Goal: Task Accomplishment & Management: Complete application form

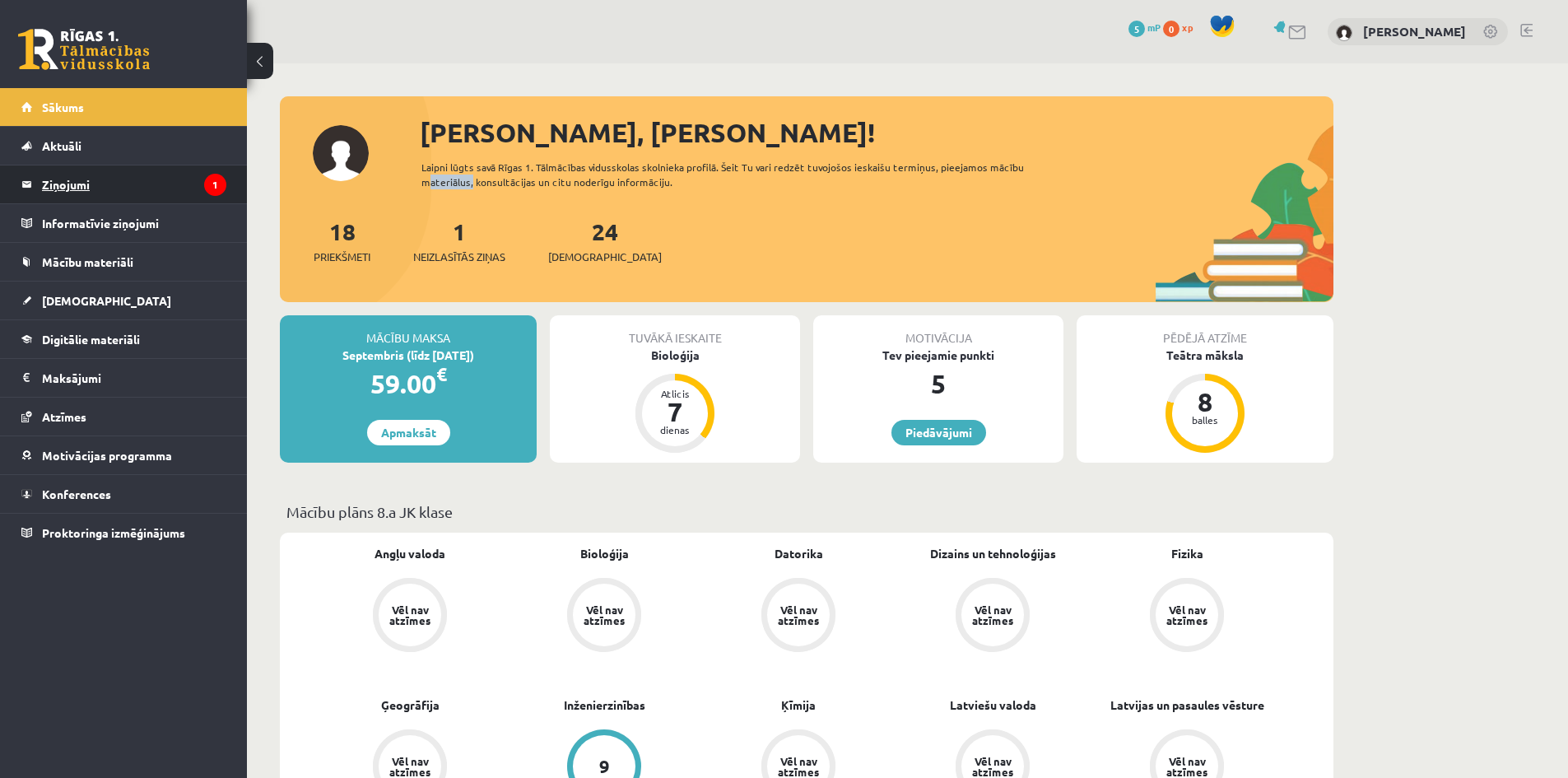
click at [189, 179] on legend "Ziņojumi 1" at bounding box center [134, 185] width 185 height 38
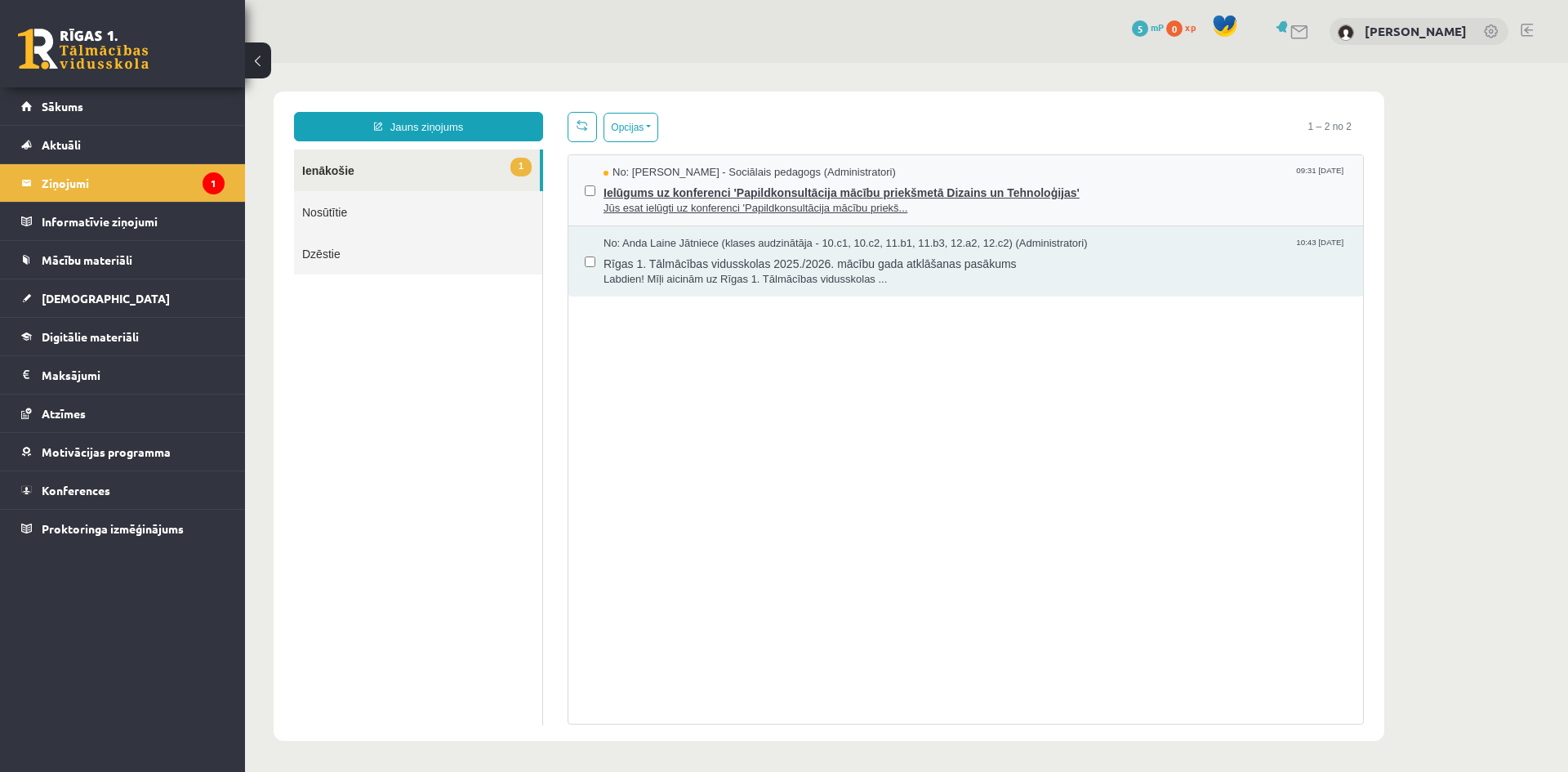
click at [1076, 191] on span "Ielūgums uz konferenci 'Papildkonsultācija mācību priekšmetā Dizains un Tehnolo…" at bounding box center [975, 191] width 743 height 21
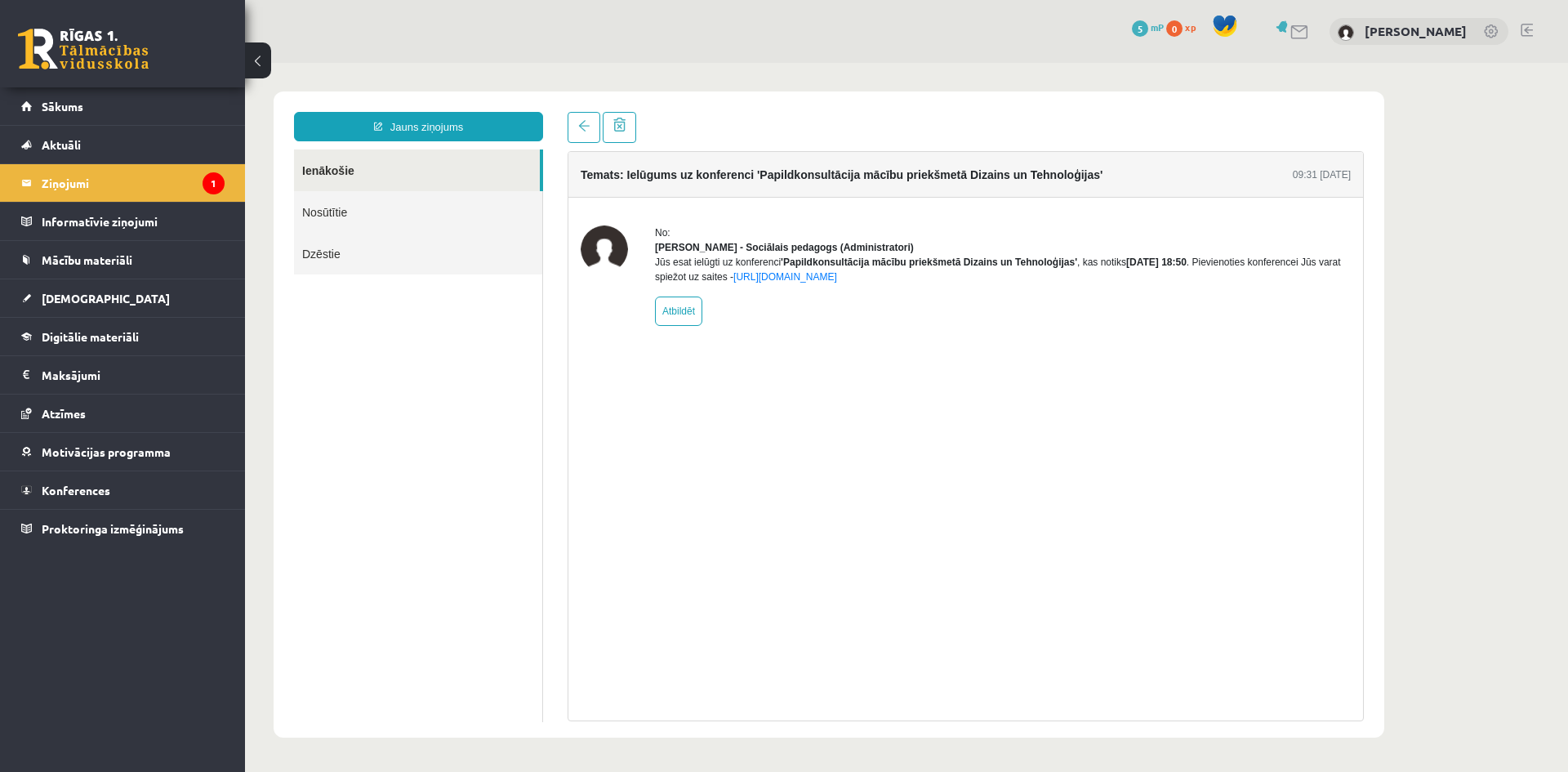
drag, startPoint x: 965, startPoint y: 231, endPoint x: 957, endPoint y: 236, distance: 9.4
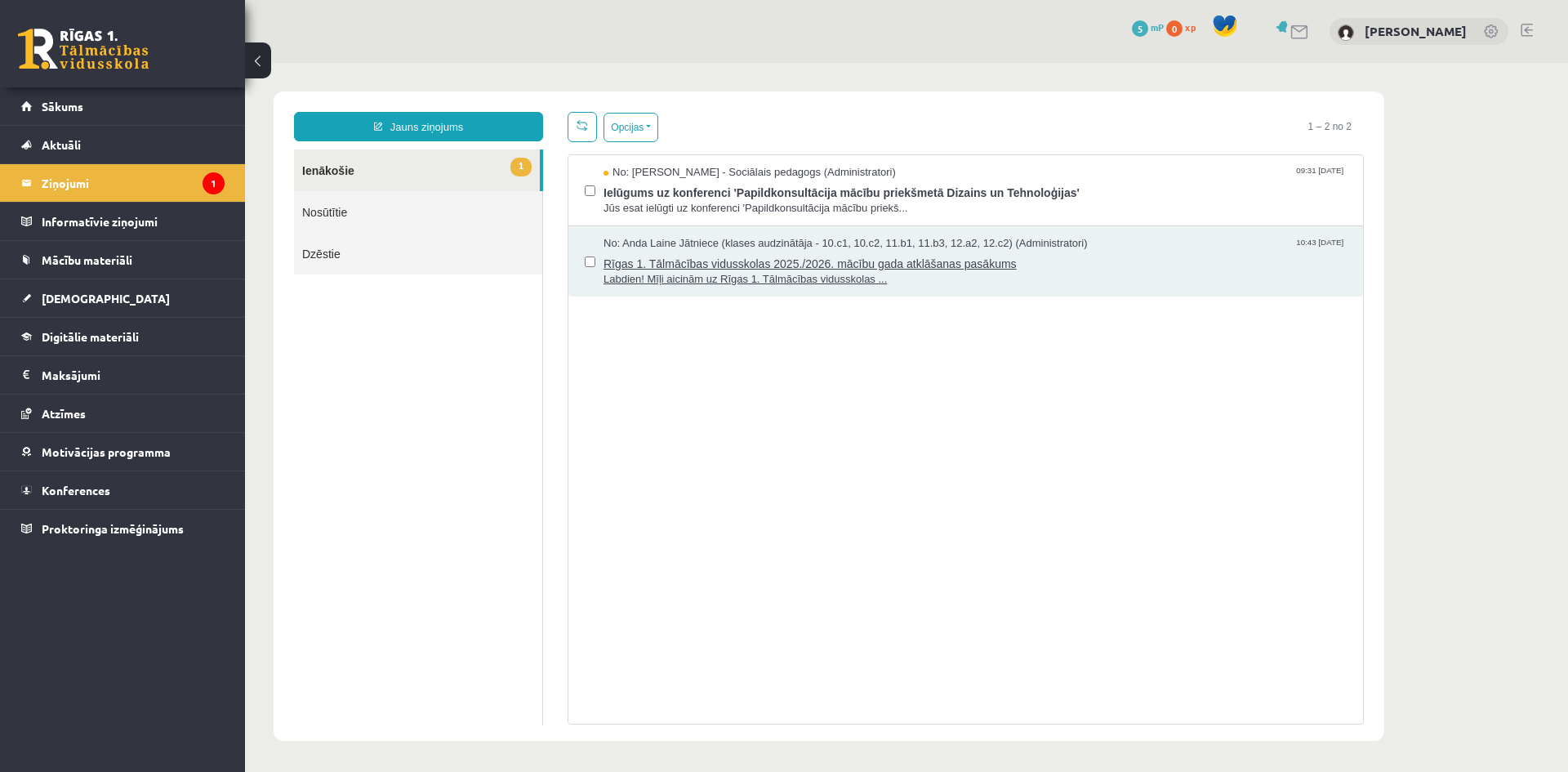
click at [782, 281] on span "Labdien! Mīļi aicinām uz Rīgas 1. Tālmācības vidusskolas ..." at bounding box center [975, 280] width 743 height 15
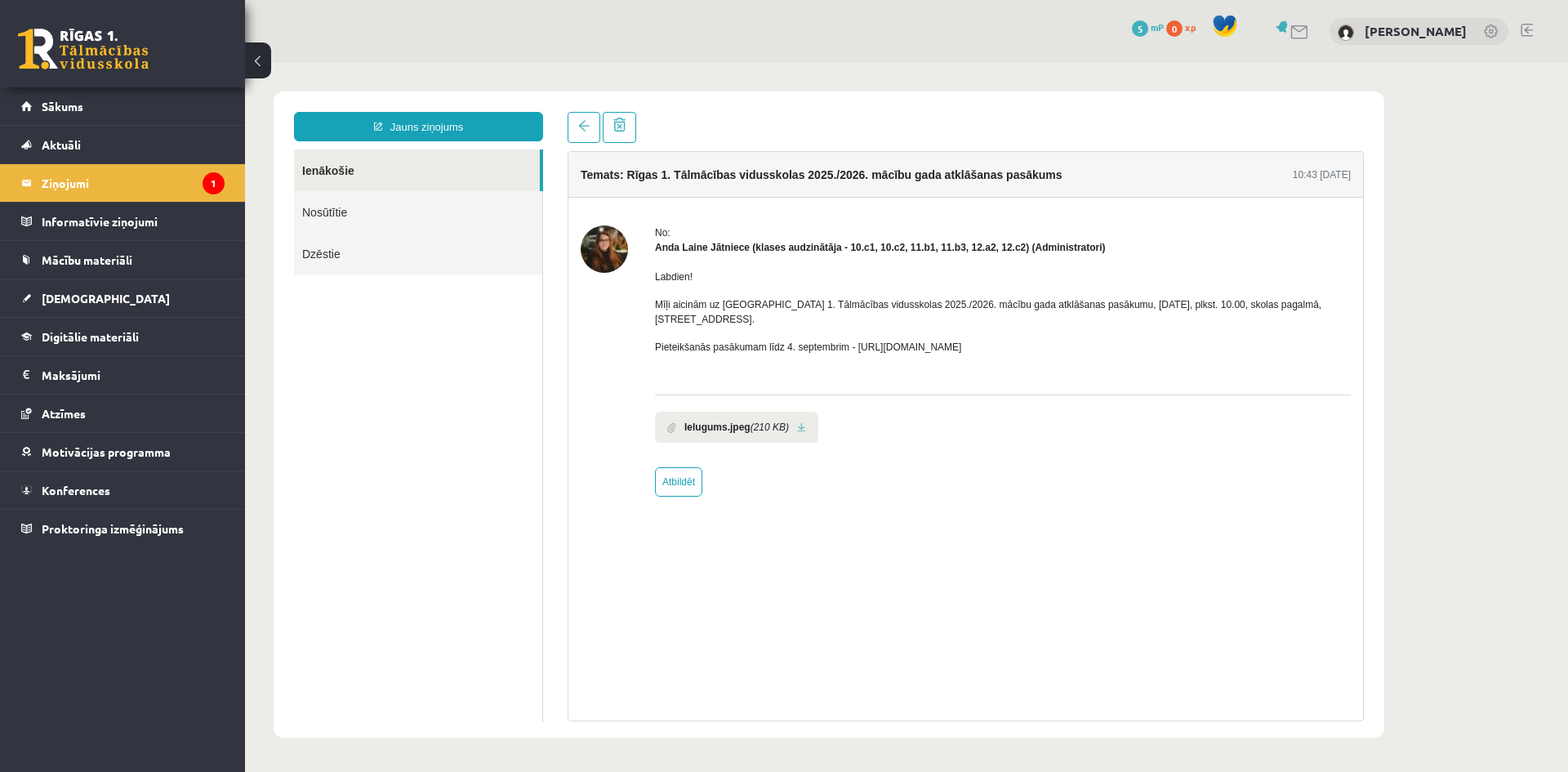
drag, startPoint x: 782, startPoint y: 281, endPoint x: 628, endPoint y: 341, distance: 165.3
click at [628, 341] on div "No: Anda Laine Jātniece (klases audzinātāja - 10.c1, 10.c2, 11.b1, 11.b3, 12.a2…" at bounding box center [965, 361] width 770 height 271
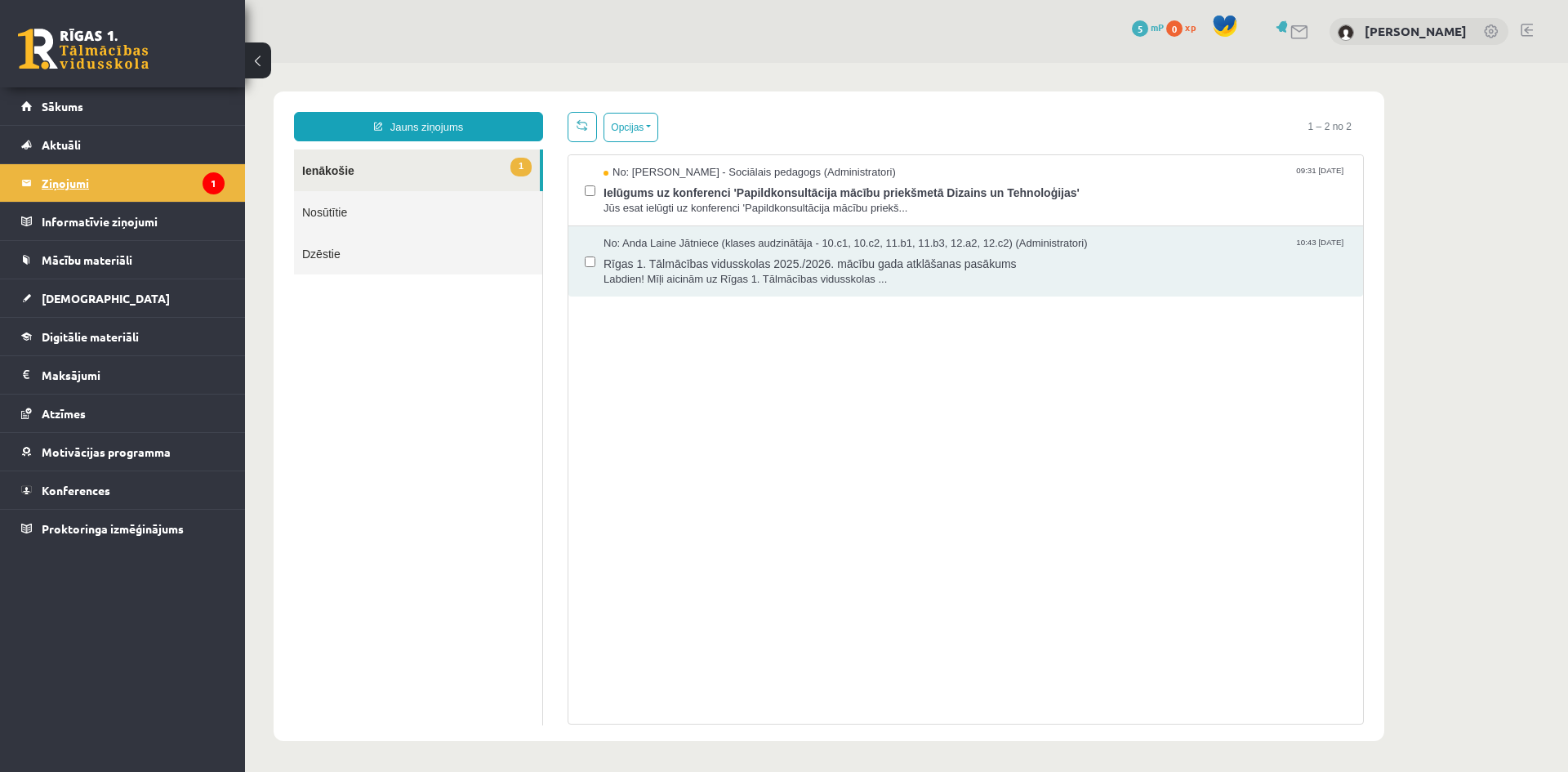
click at [196, 186] on legend "Ziņojumi 1" at bounding box center [133, 183] width 183 height 38
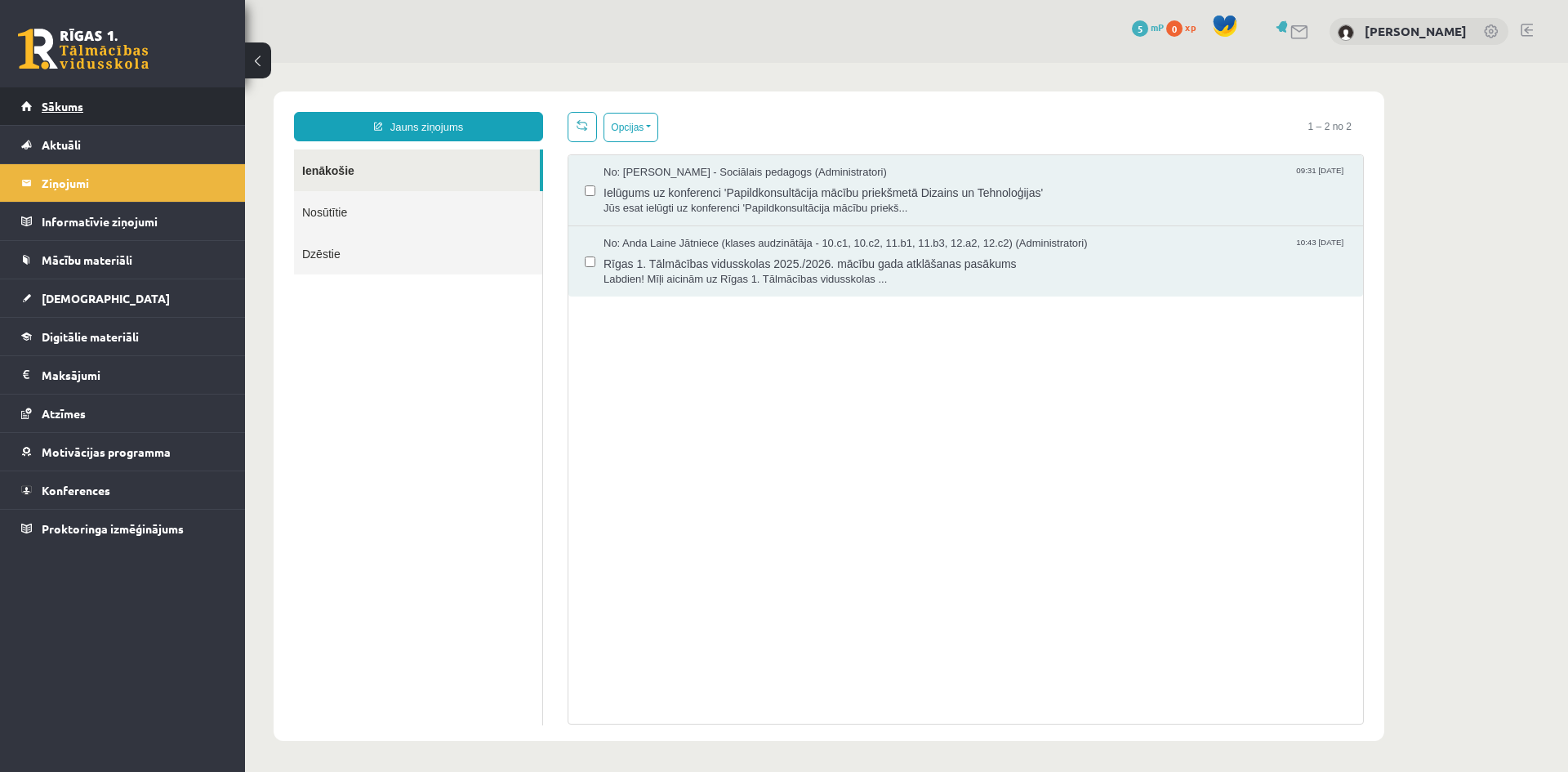
click at [159, 106] on link "Sākums" at bounding box center [123, 106] width 203 height 38
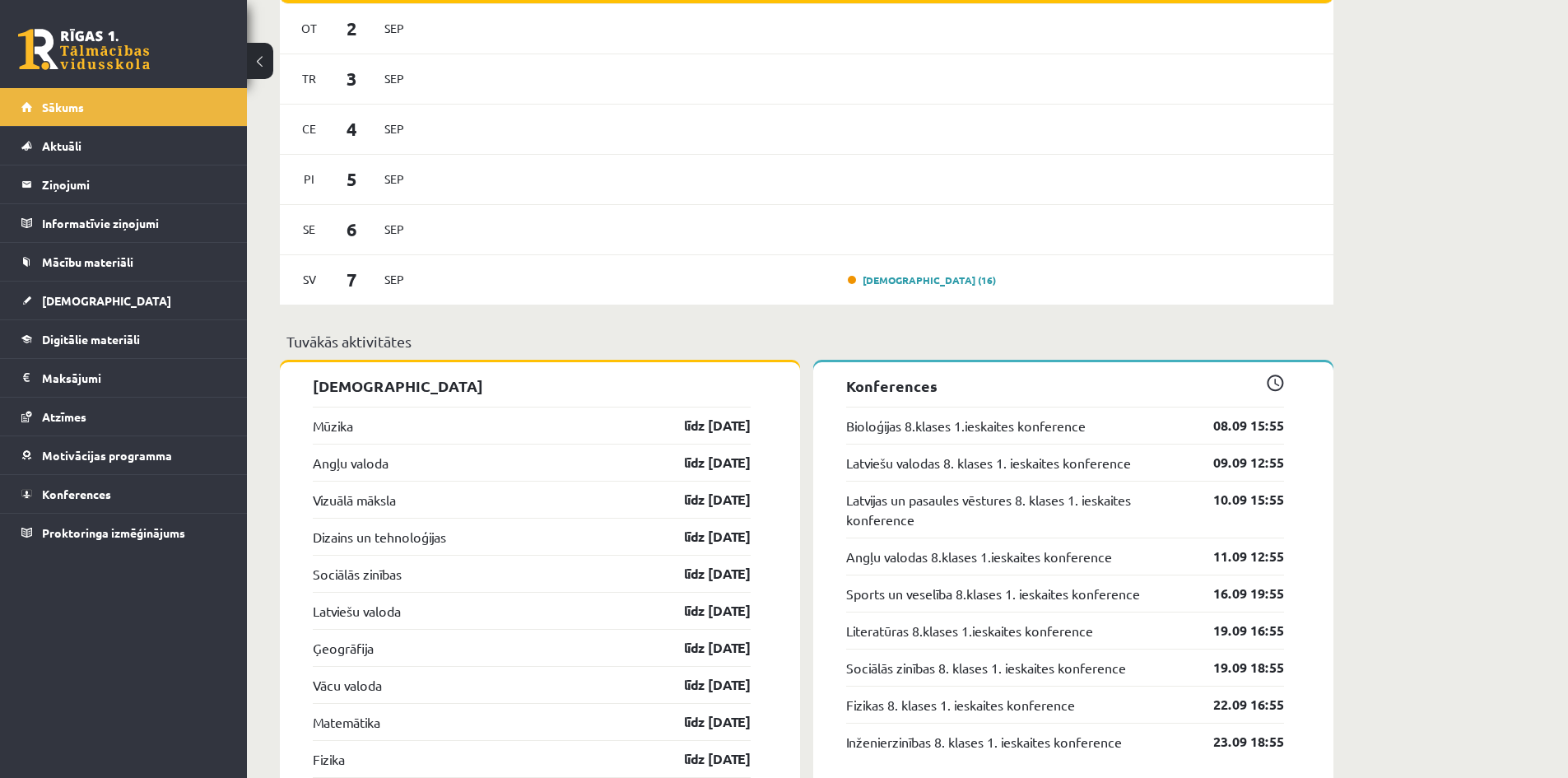
scroll to position [1647, 0]
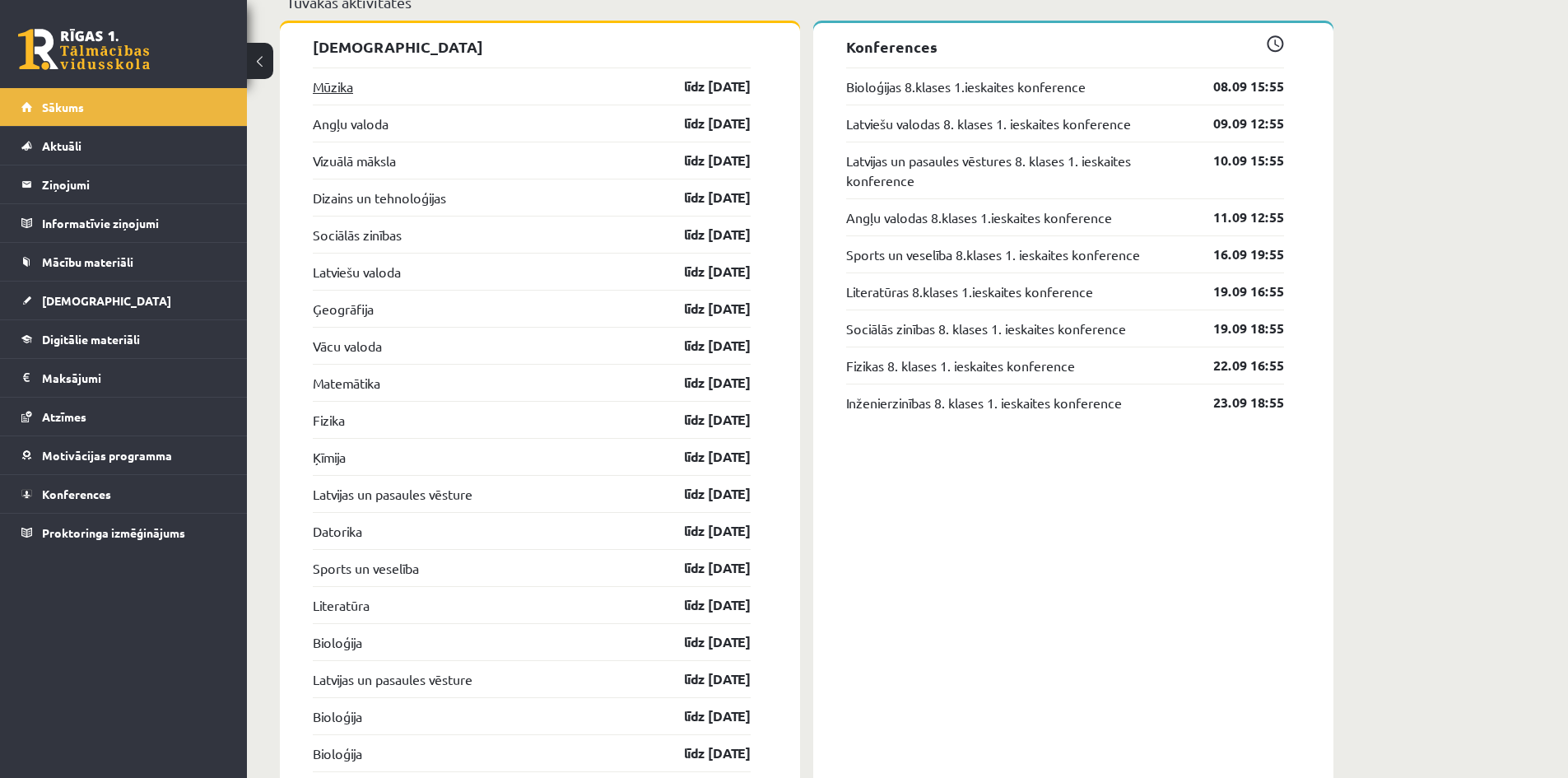
click at [330, 92] on link "Mūzika" at bounding box center [332, 87] width 41 height 20
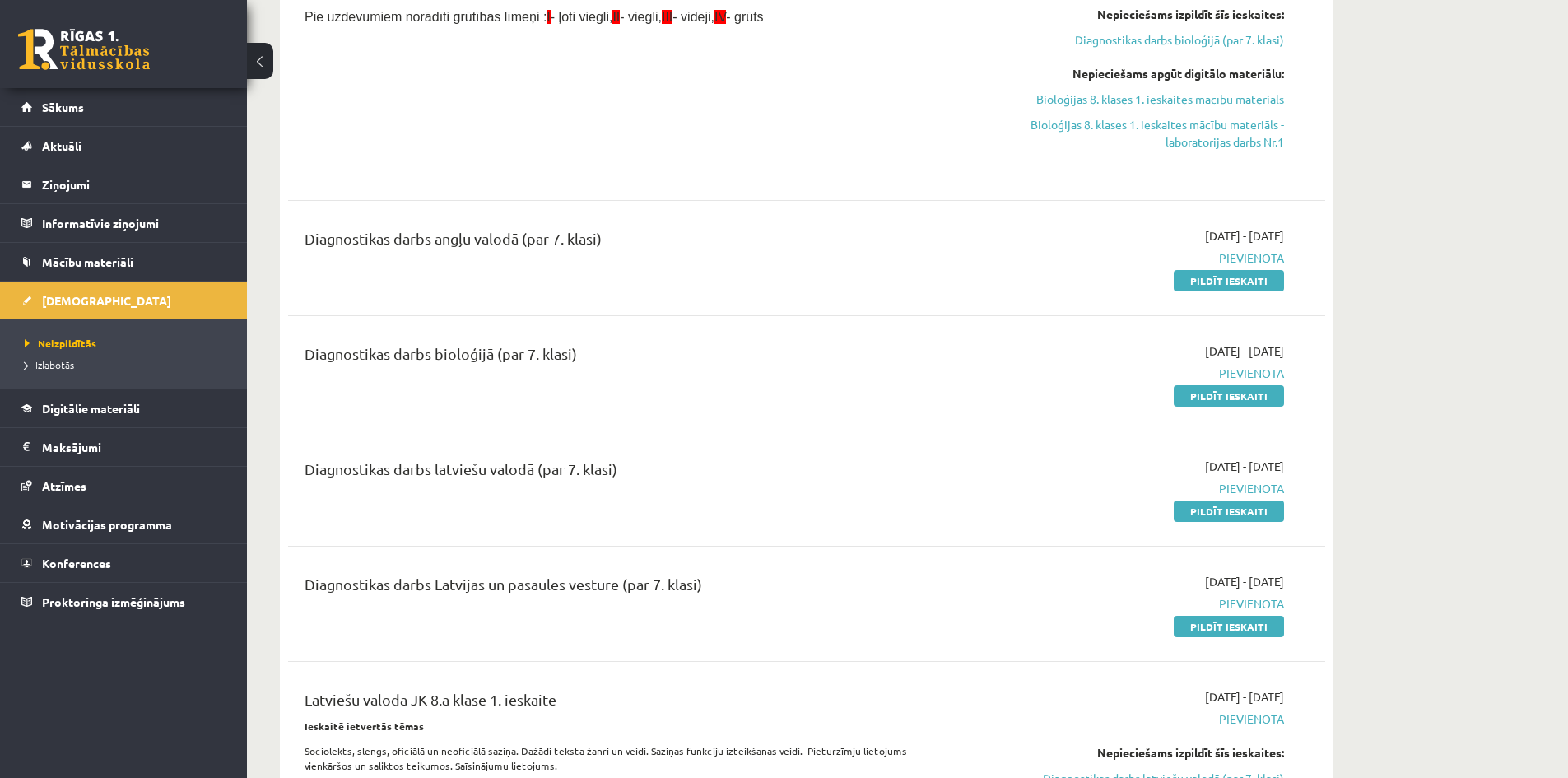
scroll to position [2634, 0]
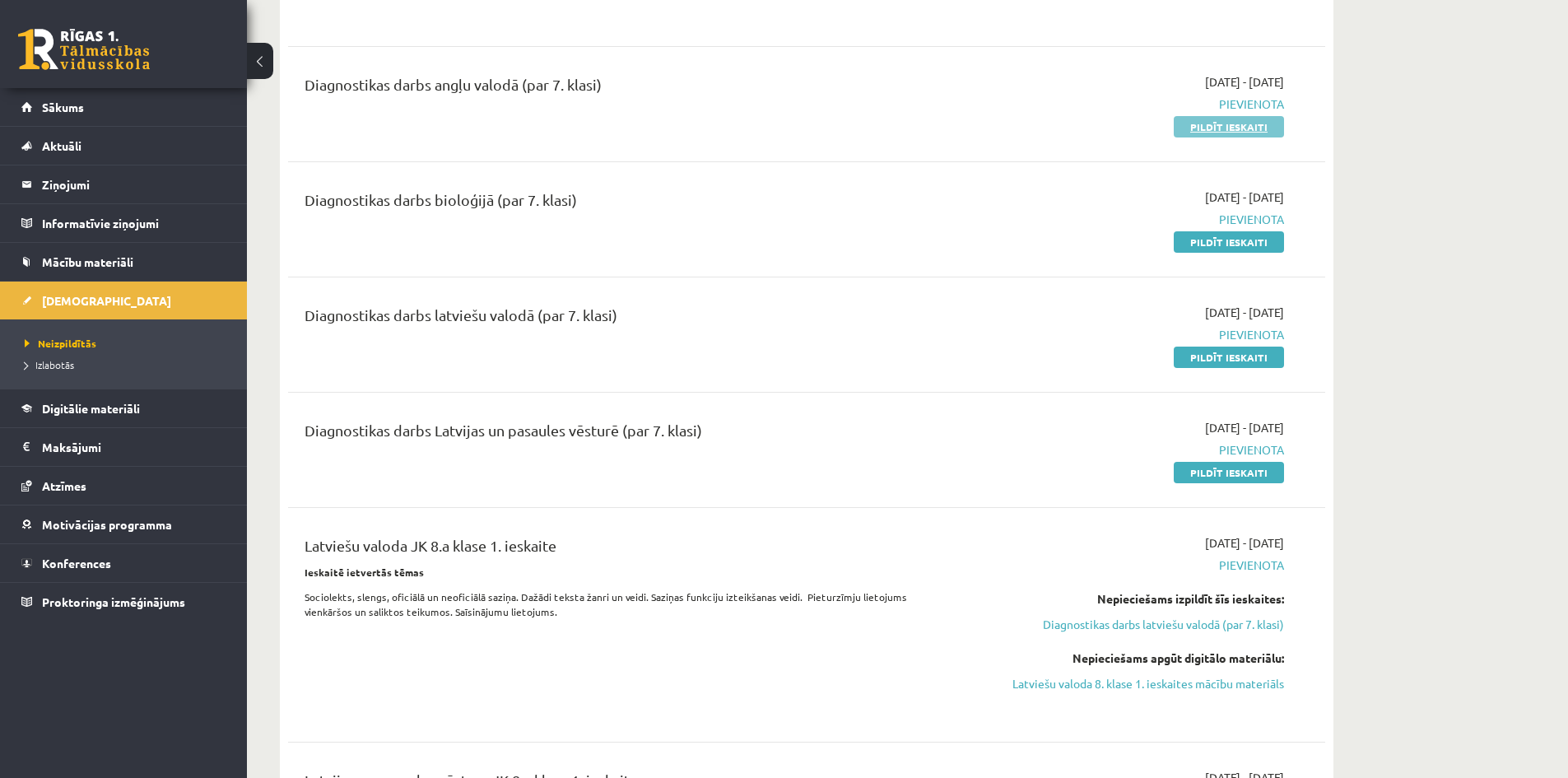
click at [1238, 124] on link "Pildīt ieskaiti" at bounding box center [1229, 127] width 111 height 22
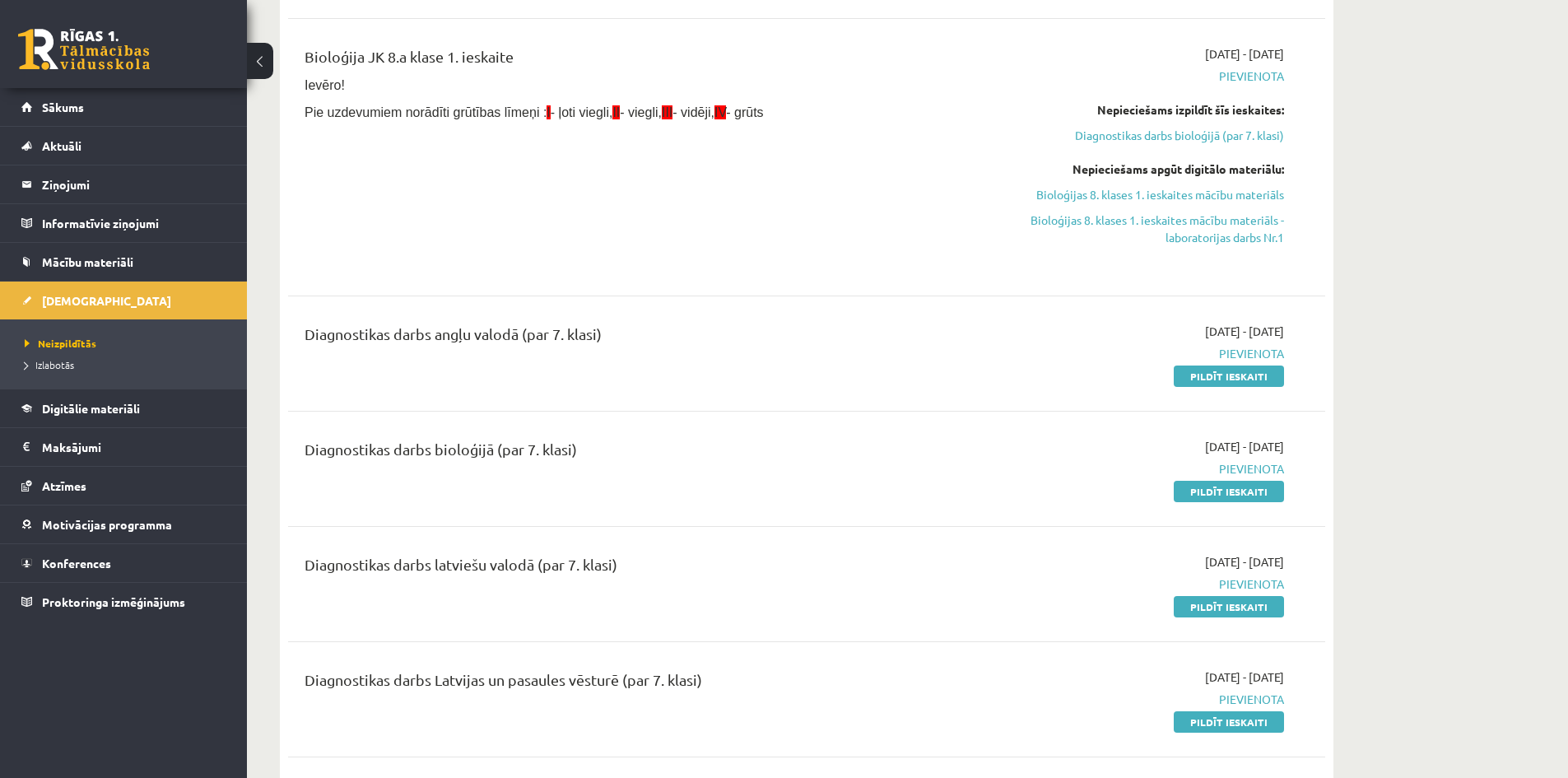
scroll to position [2387, 0]
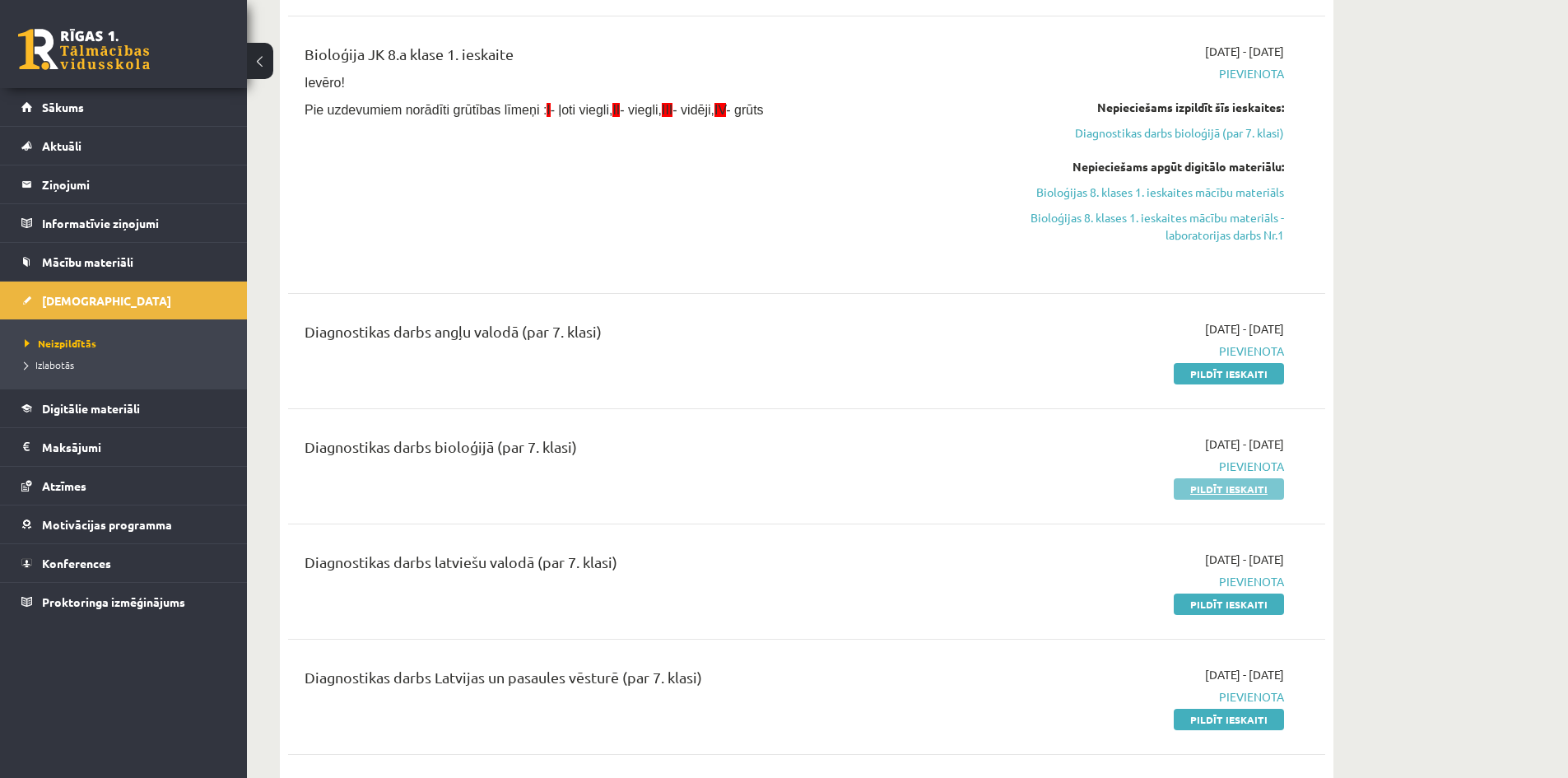
click at [1234, 488] on link "Pildīt ieskaiti" at bounding box center [1229, 489] width 111 height 22
click at [922, 74] on p "Ievēro!" at bounding box center [627, 82] width 645 height 18
click at [1252, 378] on link "Pildīt ieskaiti" at bounding box center [1229, 374] width 111 height 22
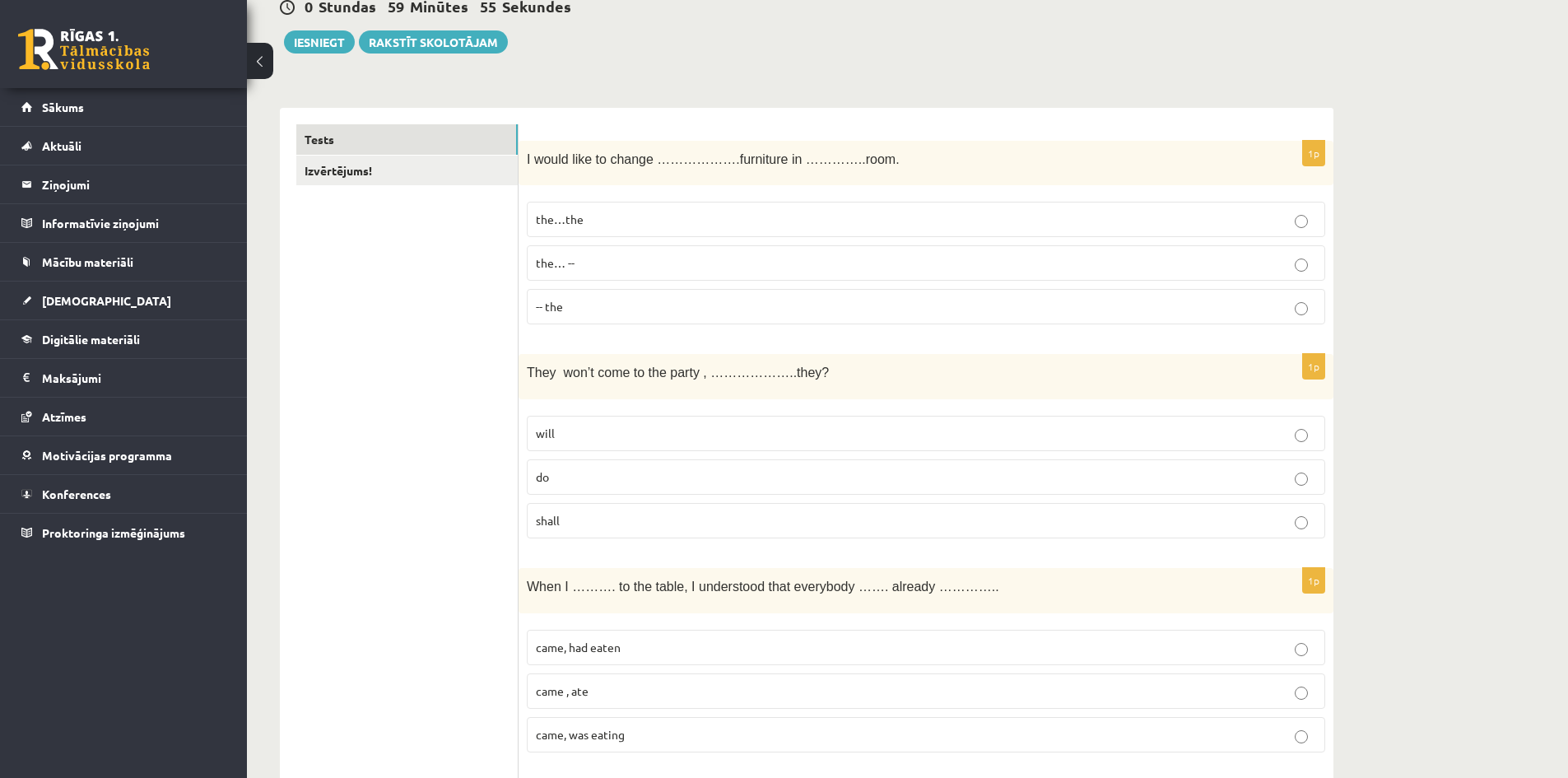
scroll to position [165, 0]
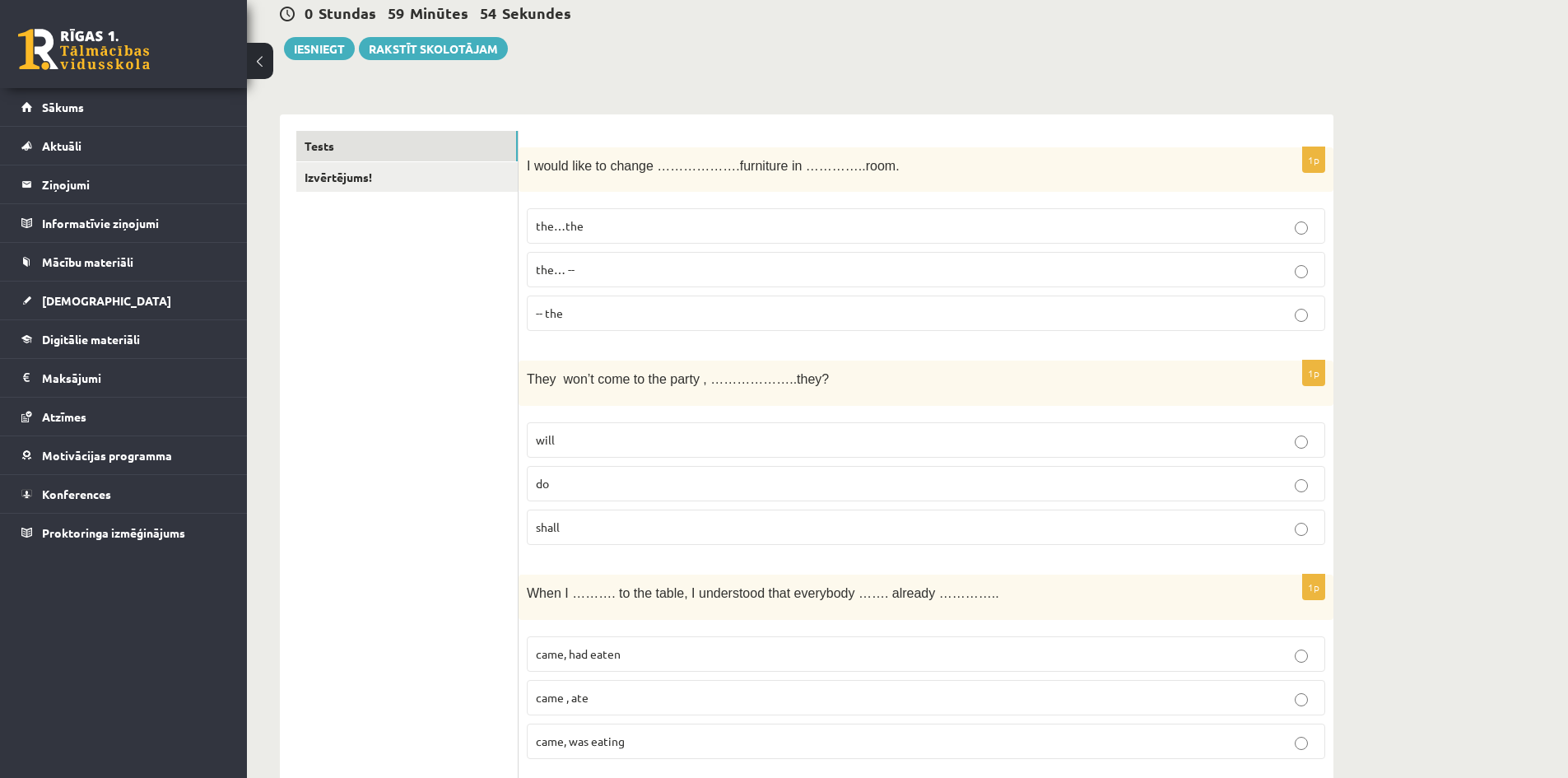
click at [669, 225] on p "the…the" at bounding box center [927, 226] width 781 height 17
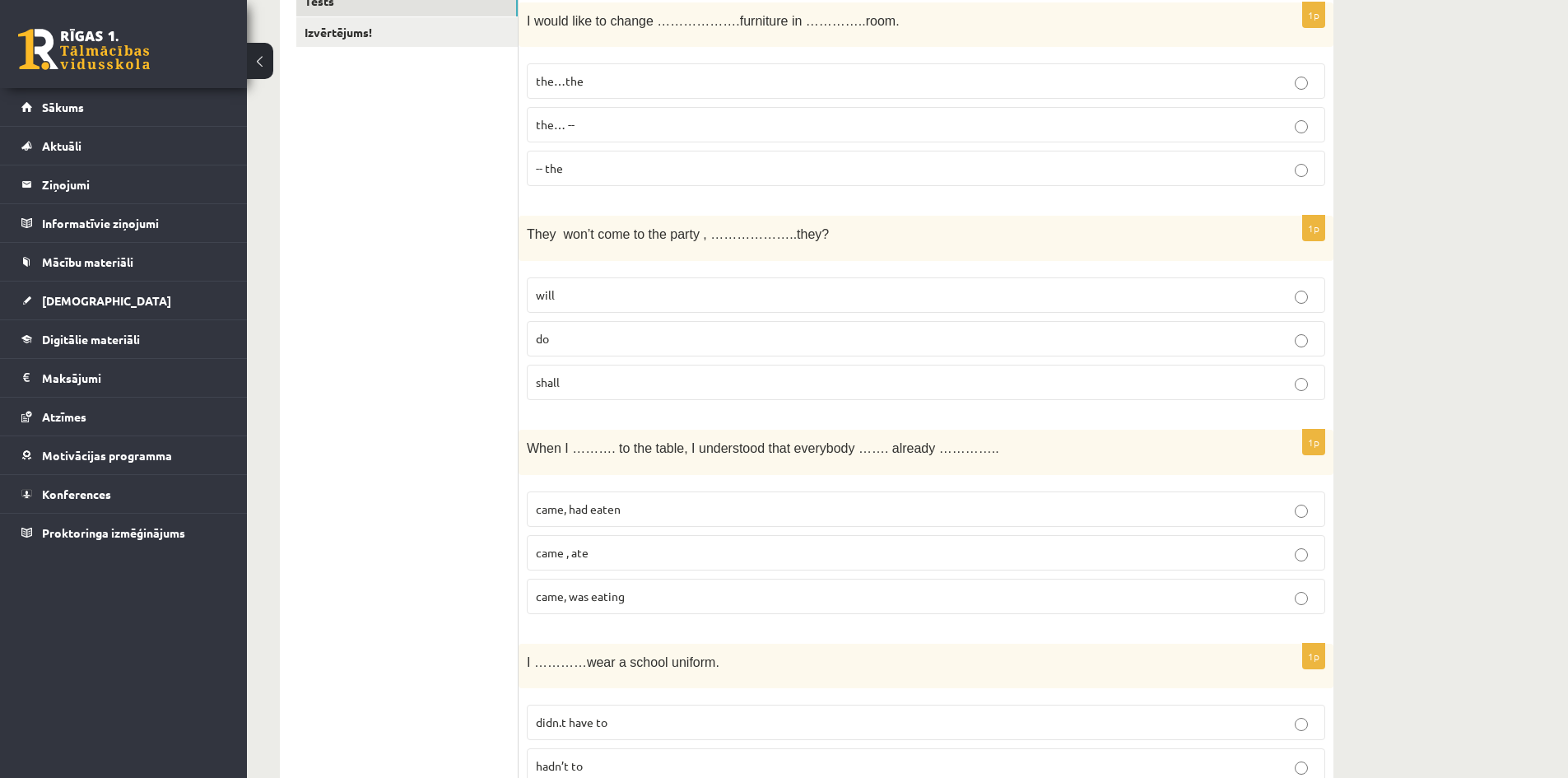
scroll to position [330, 0]
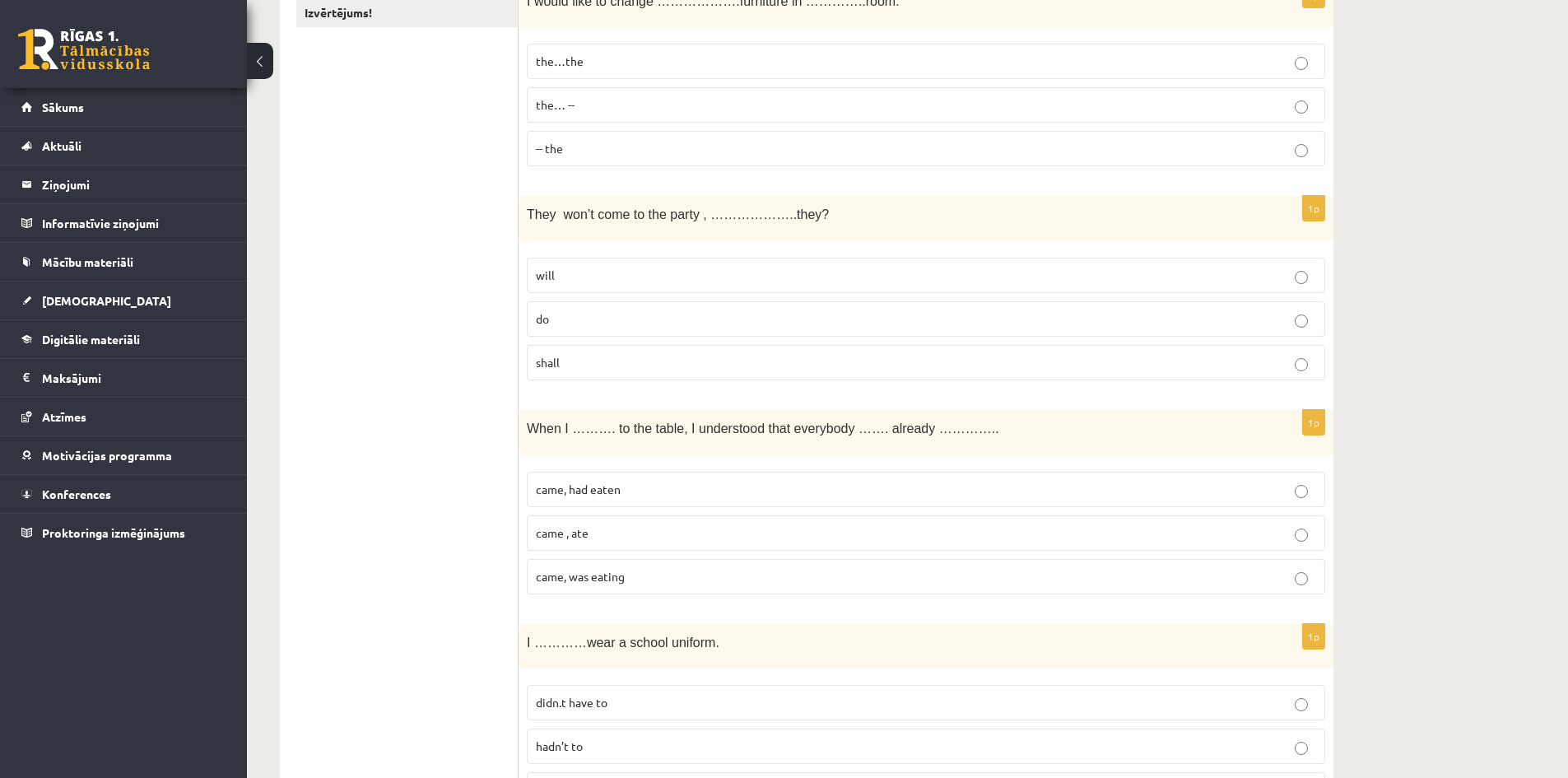
click at [711, 272] on p "will" at bounding box center [927, 274] width 781 height 17
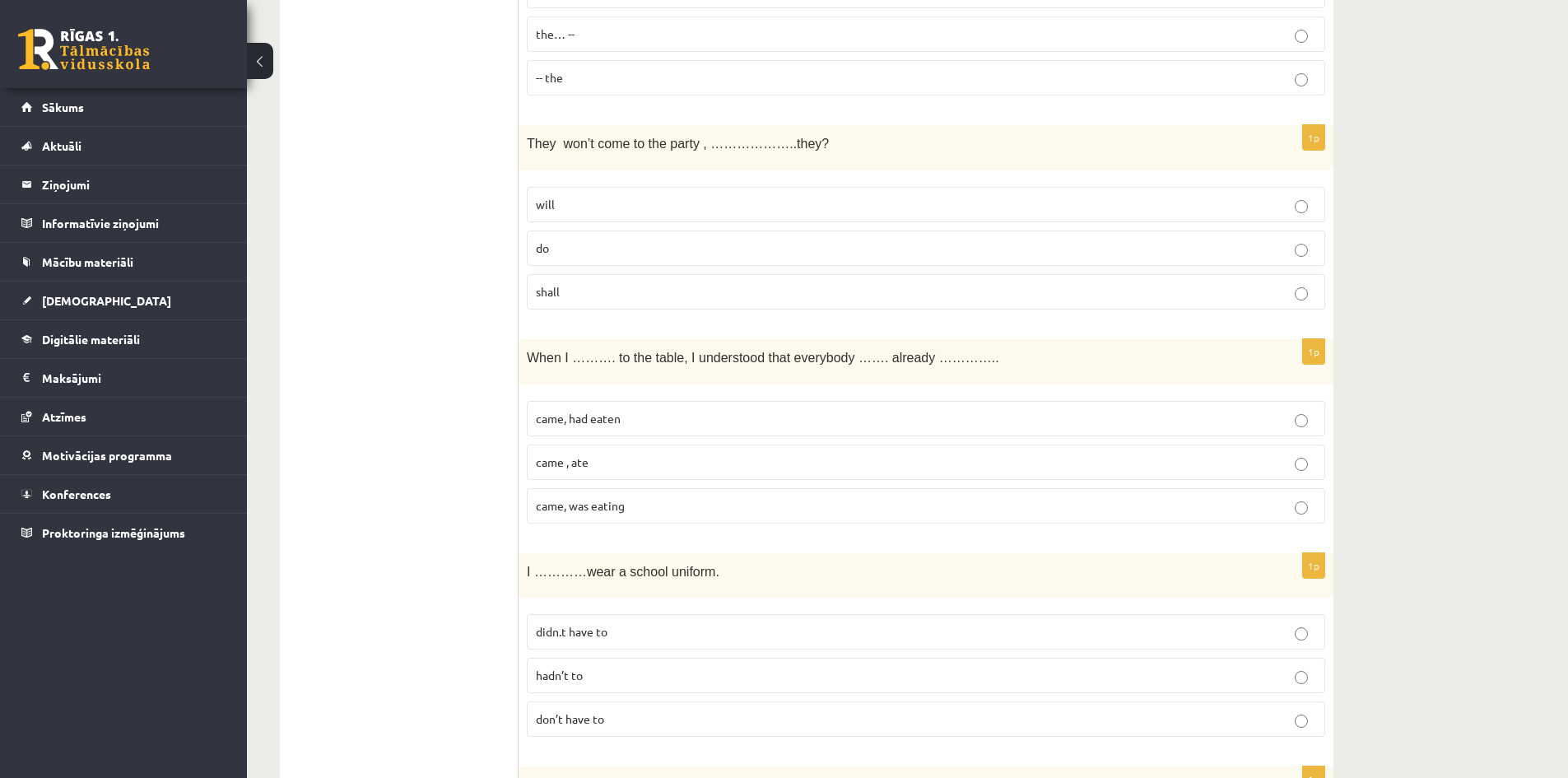
scroll to position [411, 0]
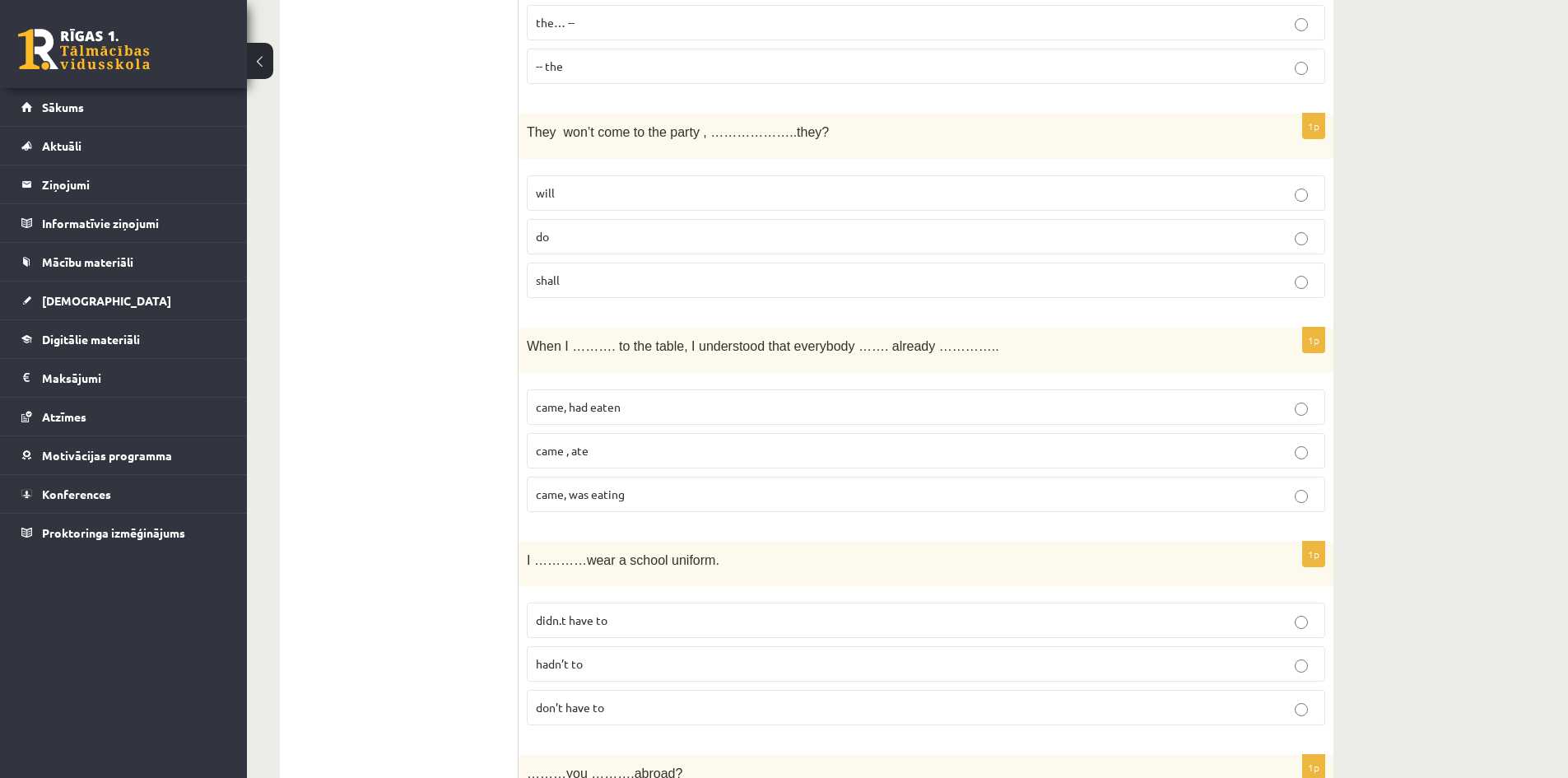
click at [683, 493] on p "came, was eating" at bounding box center [927, 494] width 781 height 17
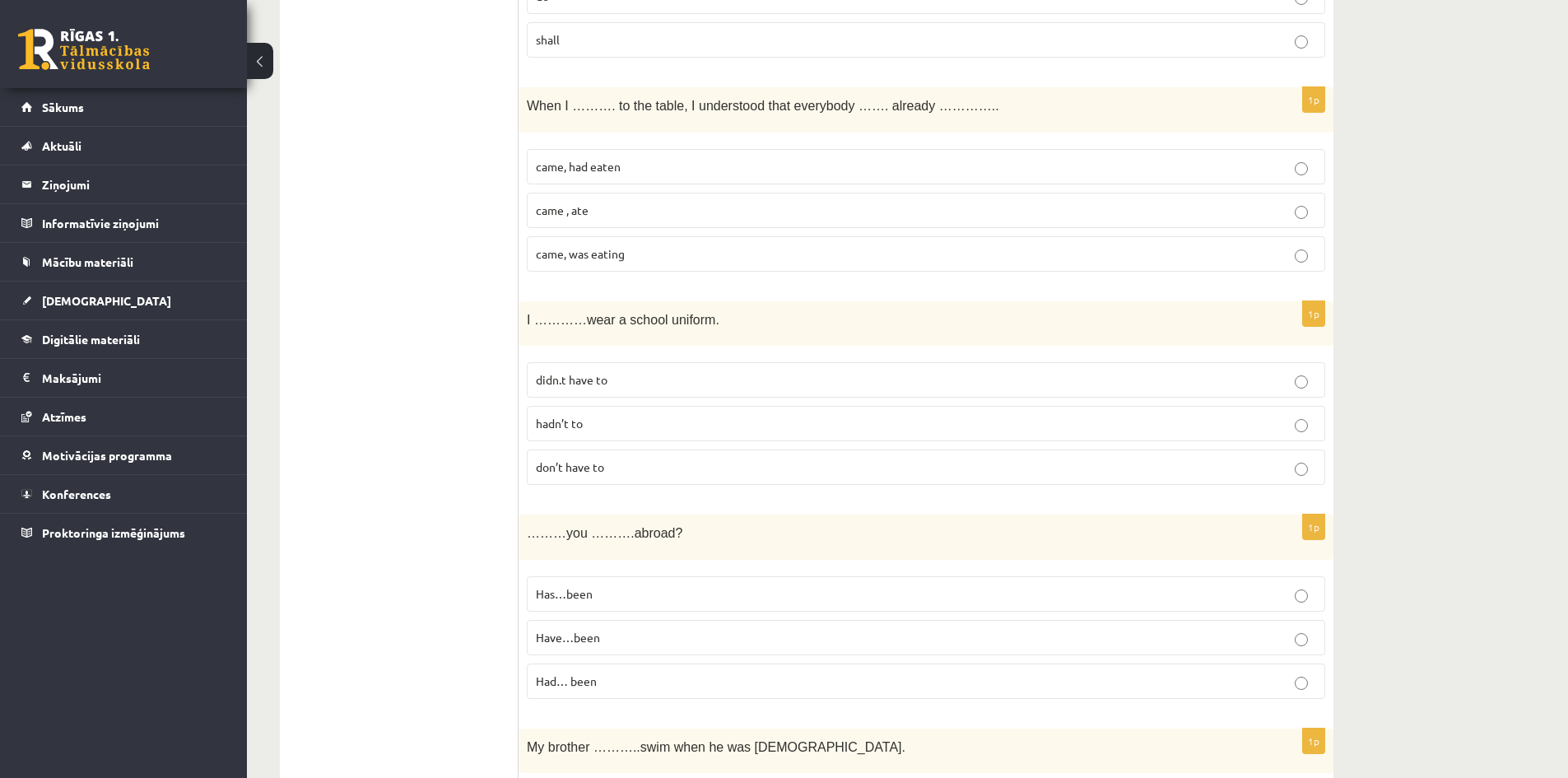
scroll to position [658, 0]
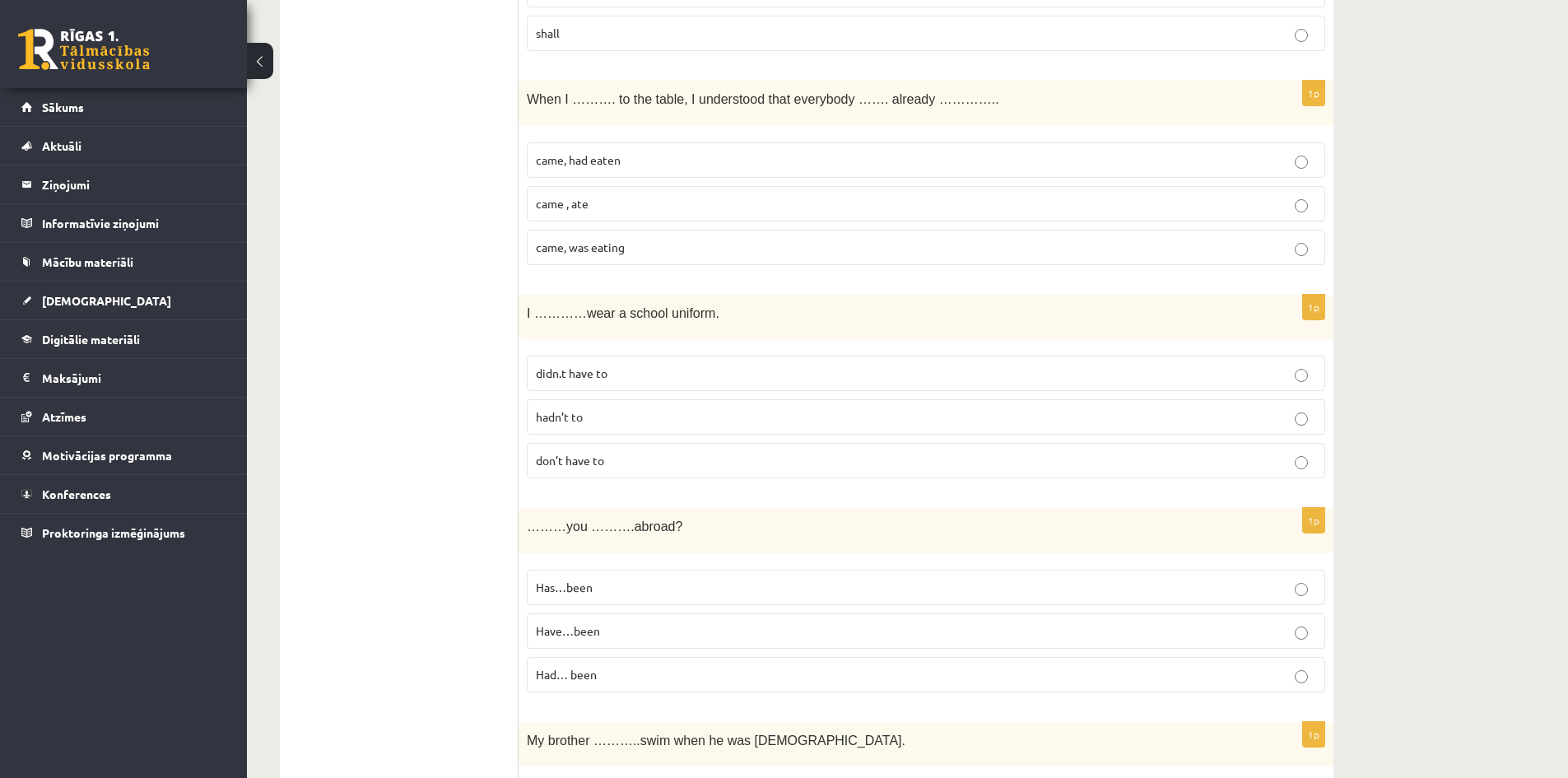
click at [708, 457] on p "don’t have to" at bounding box center [927, 460] width 781 height 17
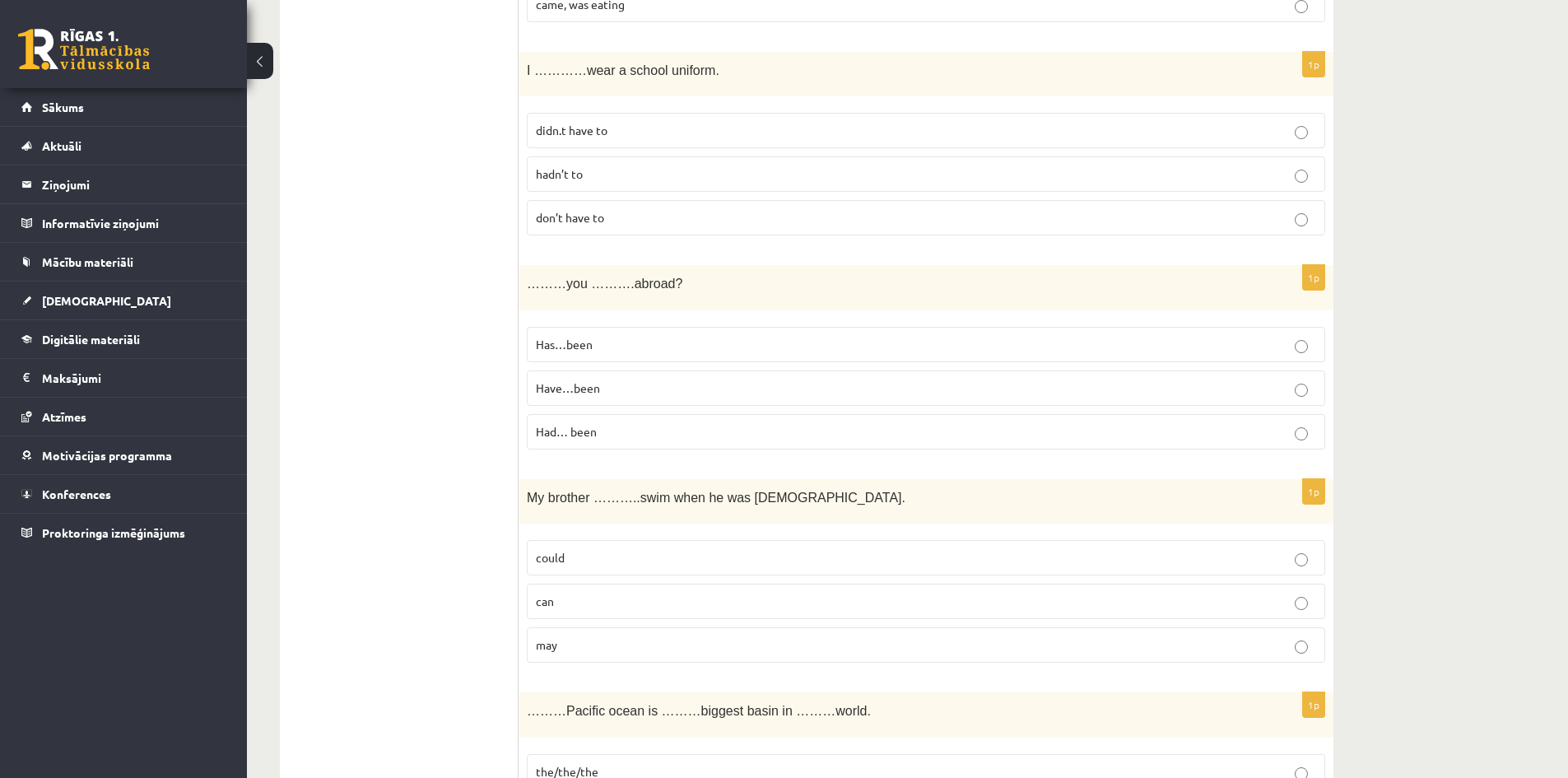
scroll to position [906, 0]
click at [724, 379] on p "Have…been" at bounding box center [927, 383] width 781 height 17
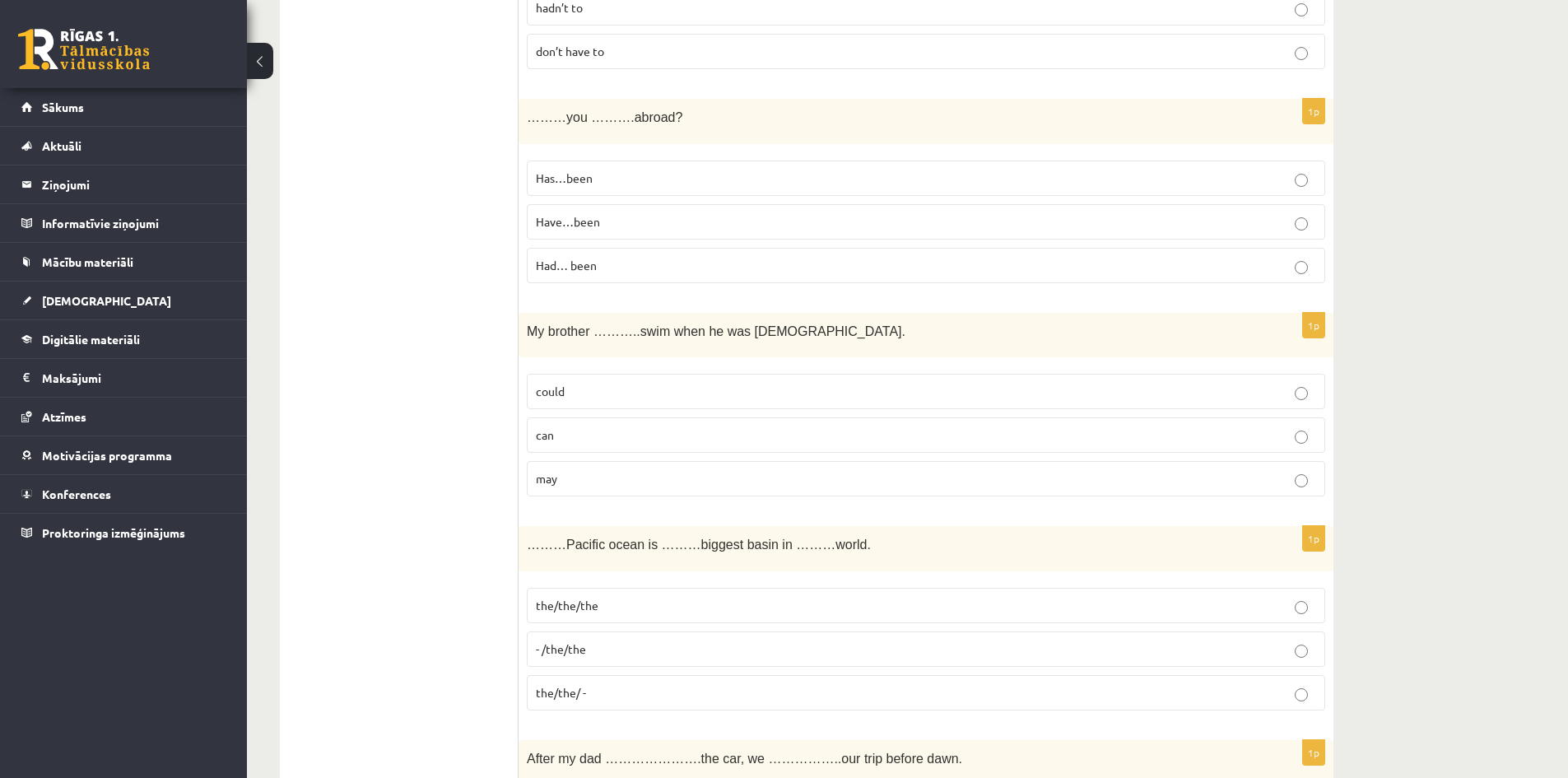
scroll to position [1071, 0]
click at [792, 385] on p "could" at bounding box center [927, 389] width 781 height 17
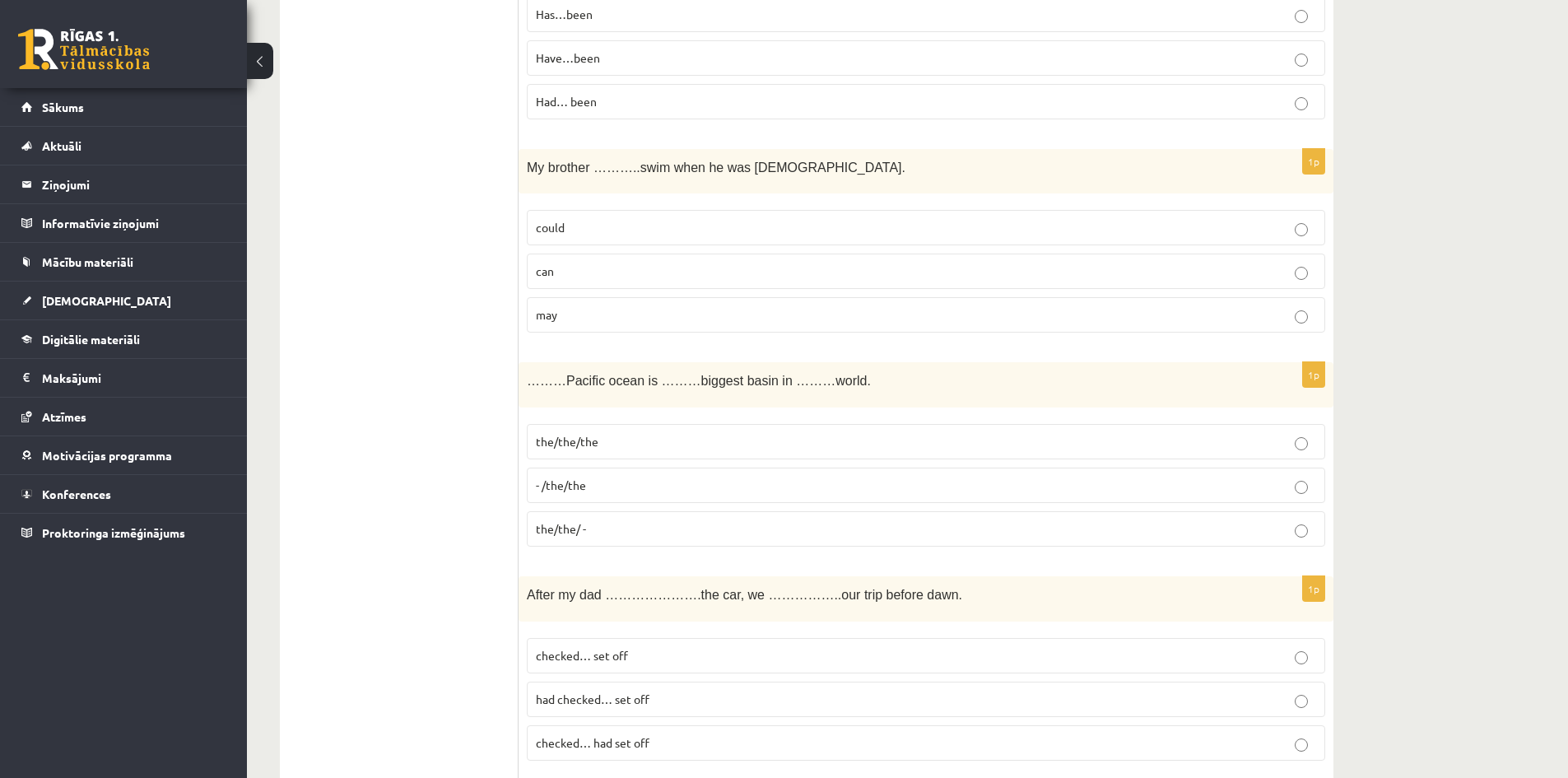
scroll to position [1234, 0]
click at [737, 424] on label "the/the/the" at bounding box center [927, 437] width 799 height 35
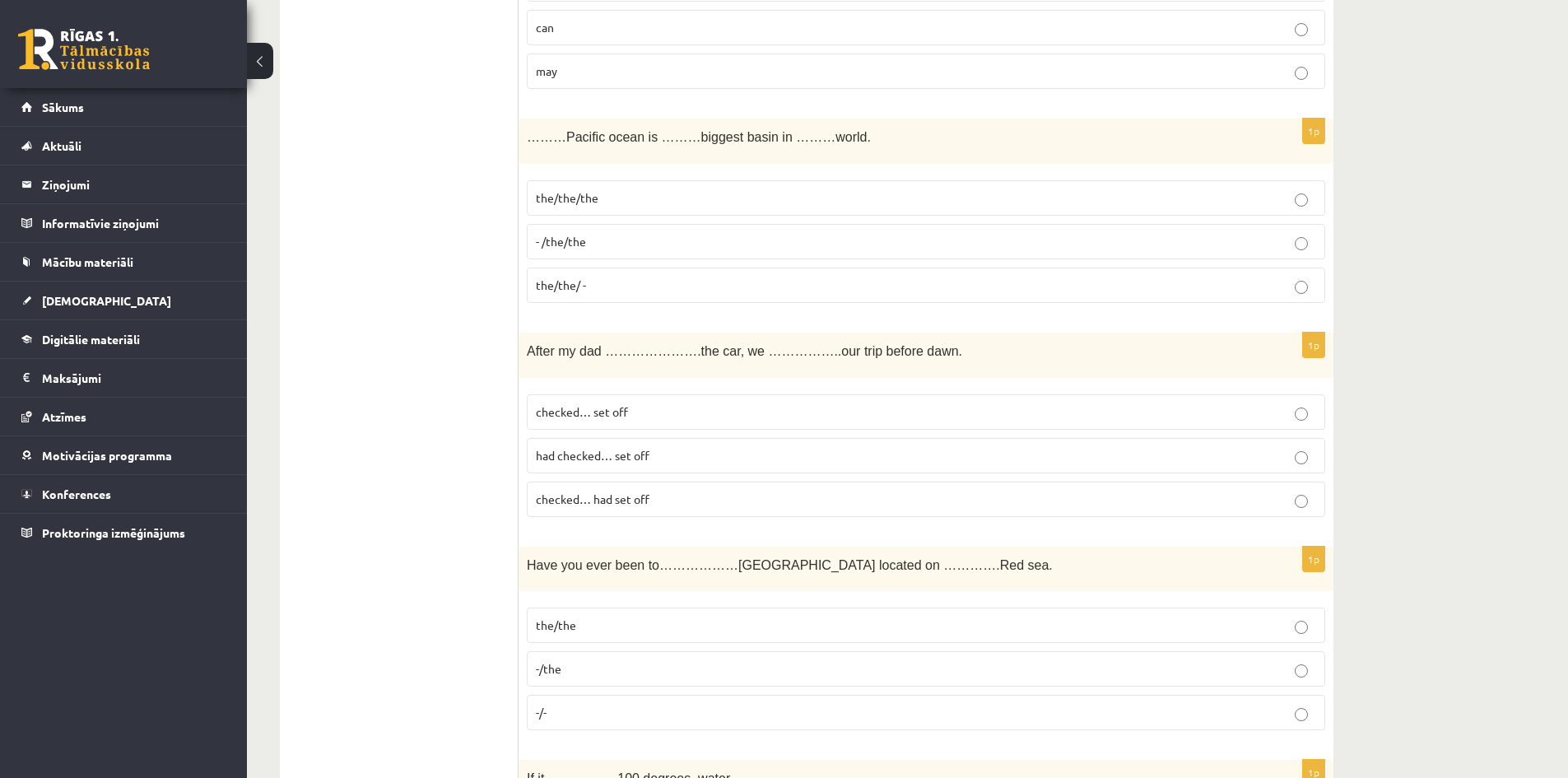
scroll to position [1482, 0]
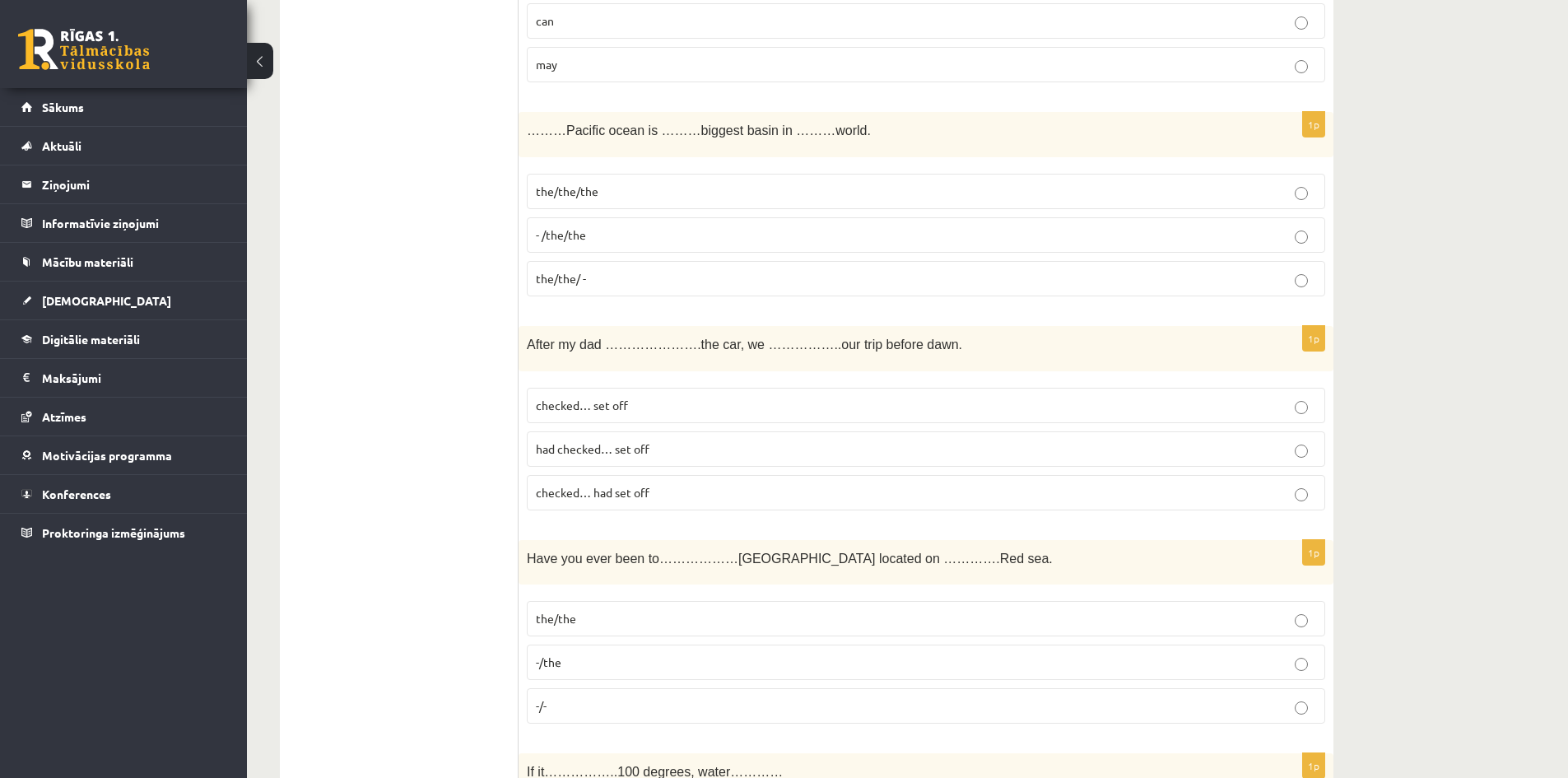
click at [886, 392] on label "checked… set off" at bounding box center [927, 405] width 799 height 35
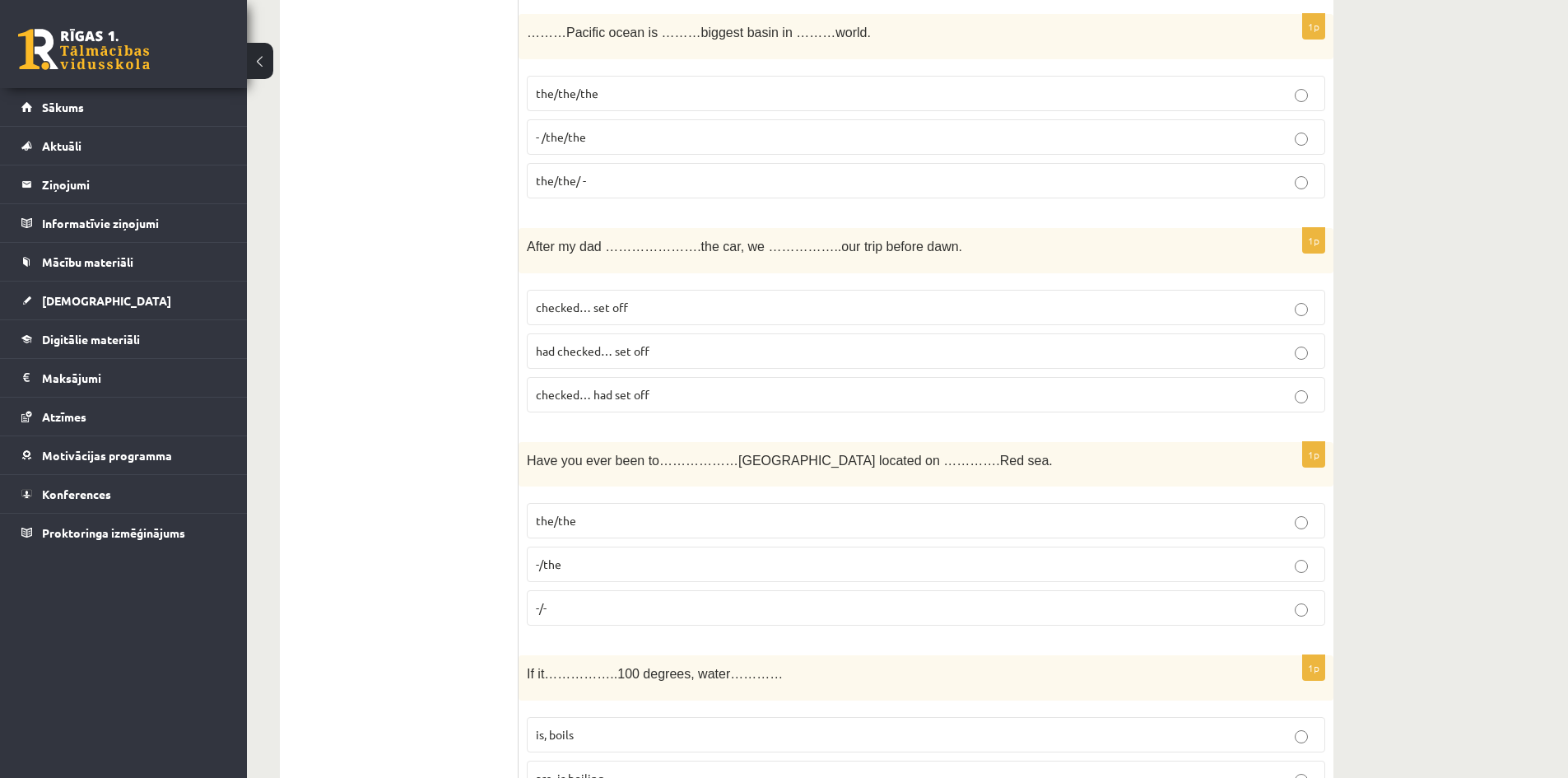
scroll to position [1647, 0]
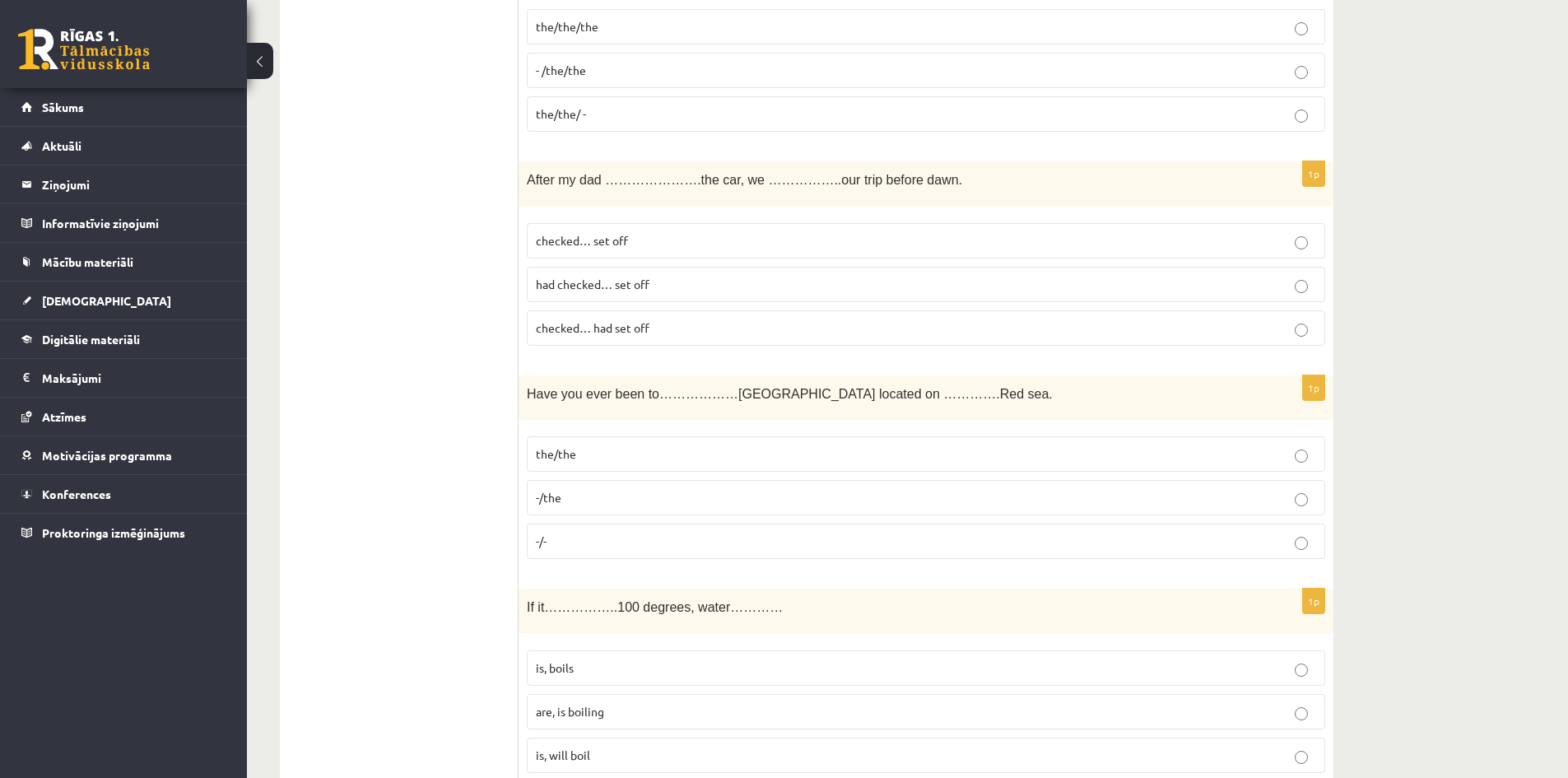
click at [897, 488] on label "-/the" at bounding box center [927, 497] width 799 height 35
click at [899, 485] on label "-/the" at bounding box center [927, 497] width 799 height 35
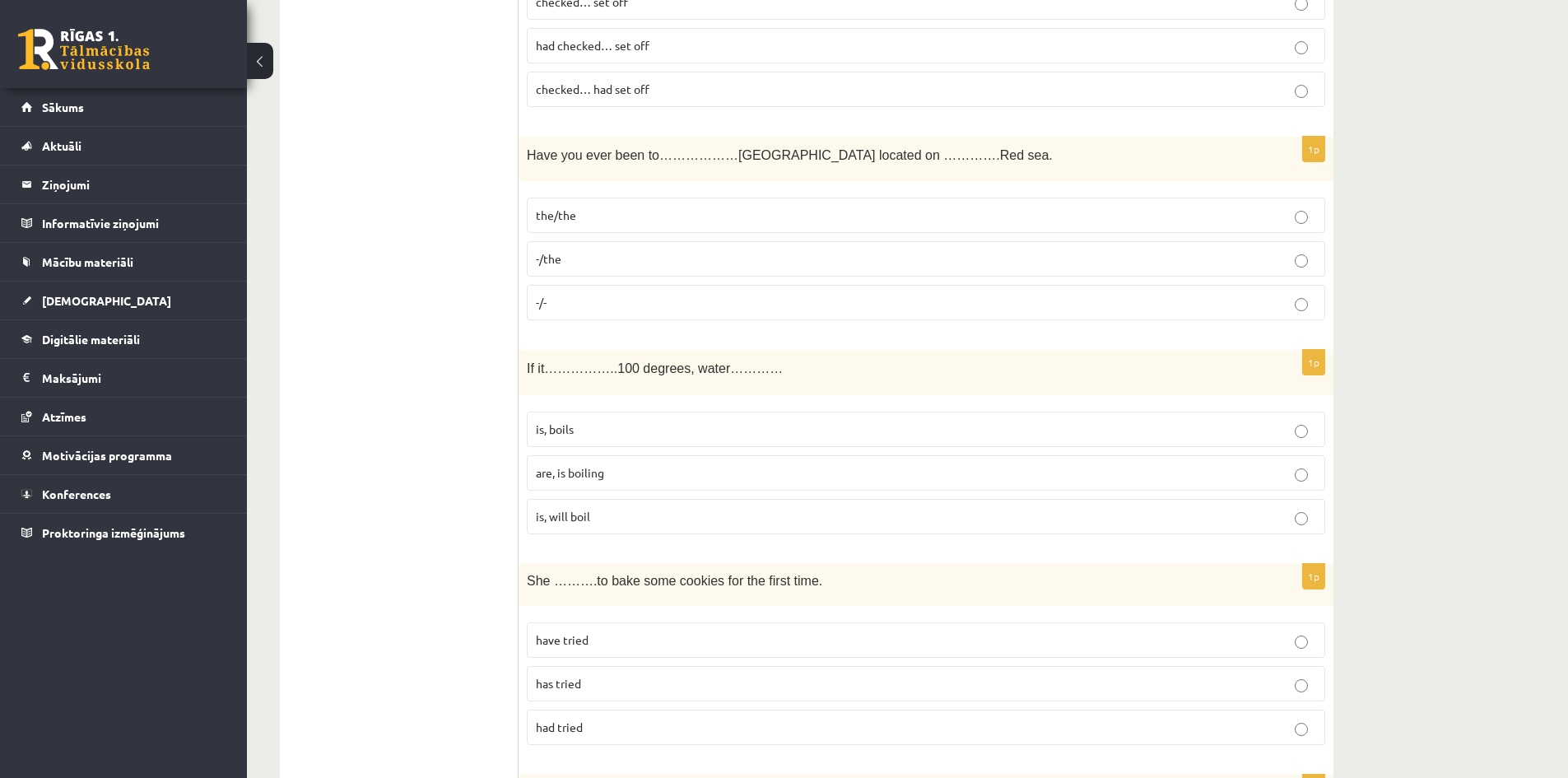
scroll to position [1893, 0]
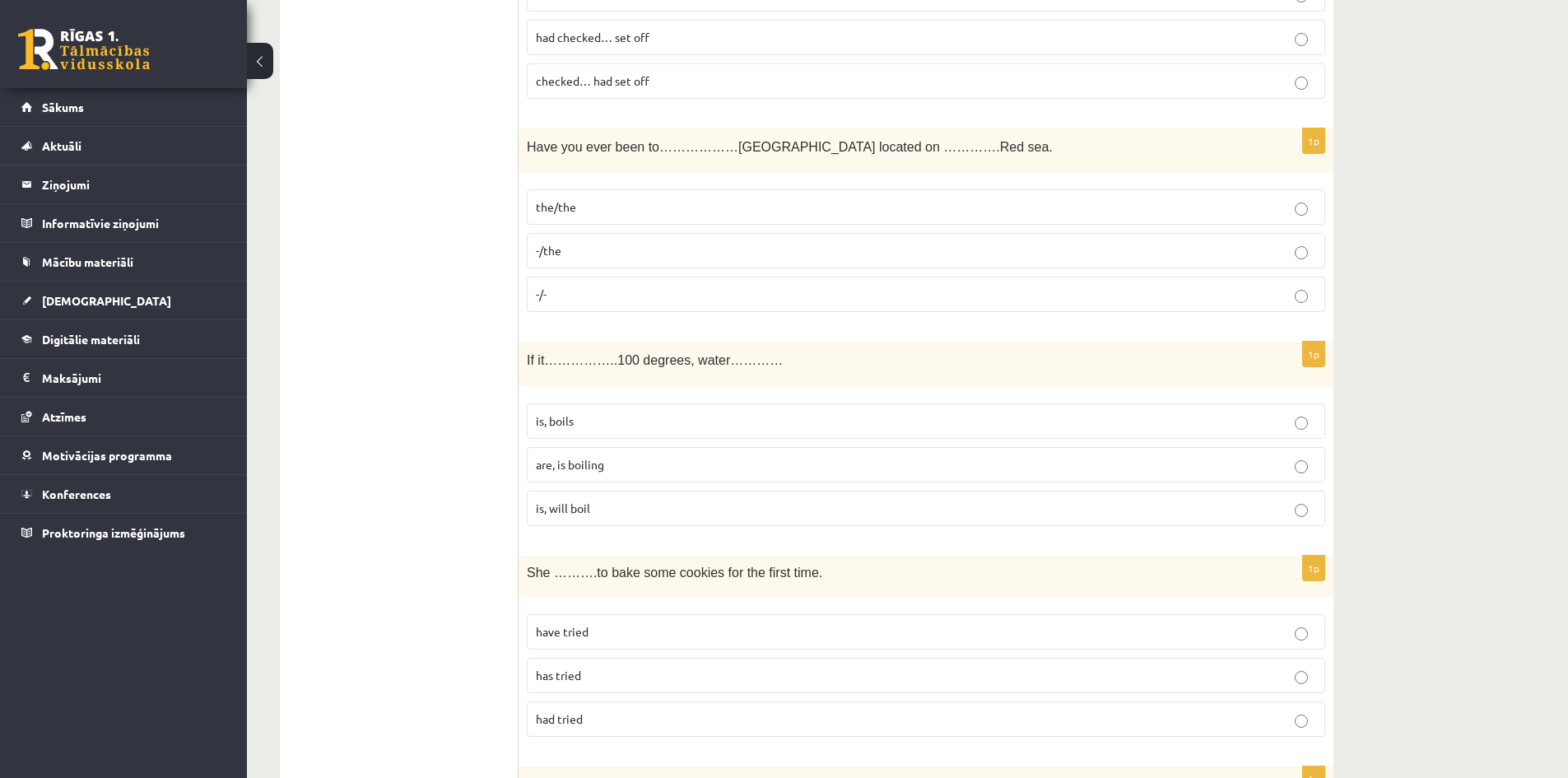
click at [902, 410] on label "is, boils" at bounding box center [927, 420] width 799 height 35
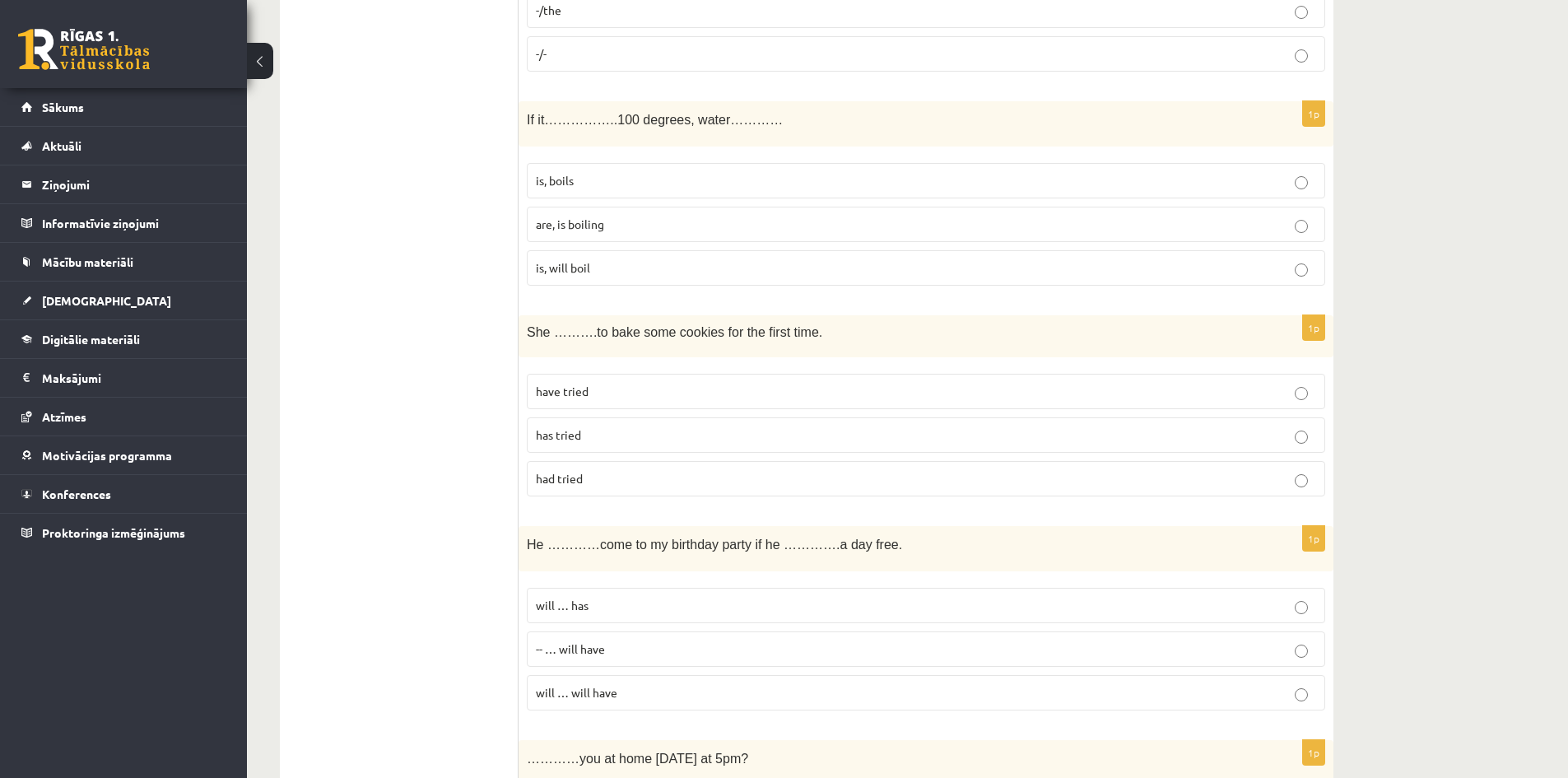
scroll to position [2140, 0]
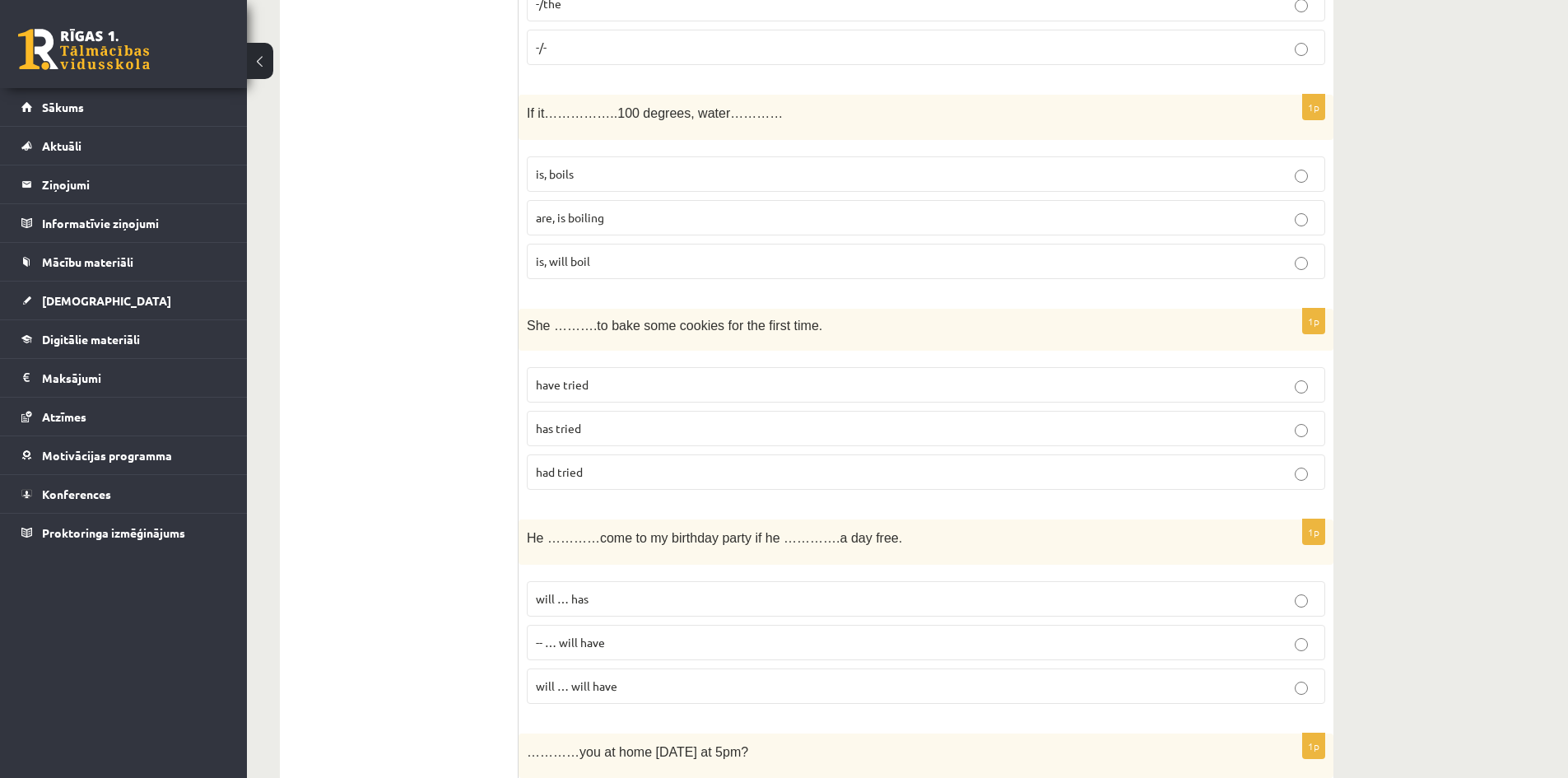
click at [800, 466] on p "had tried" at bounding box center [927, 472] width 781 height 17
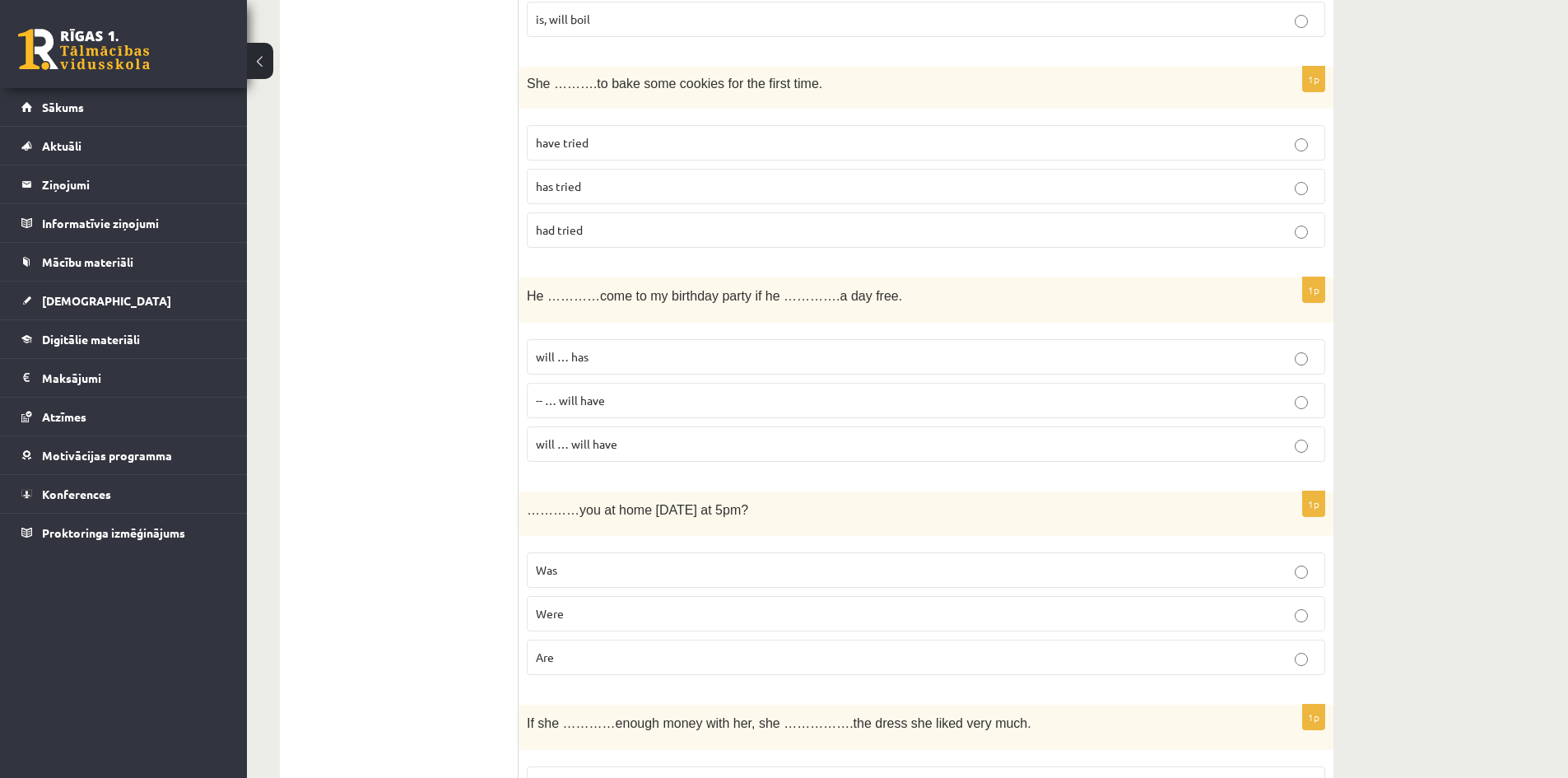
scroll to position [2387, 0]
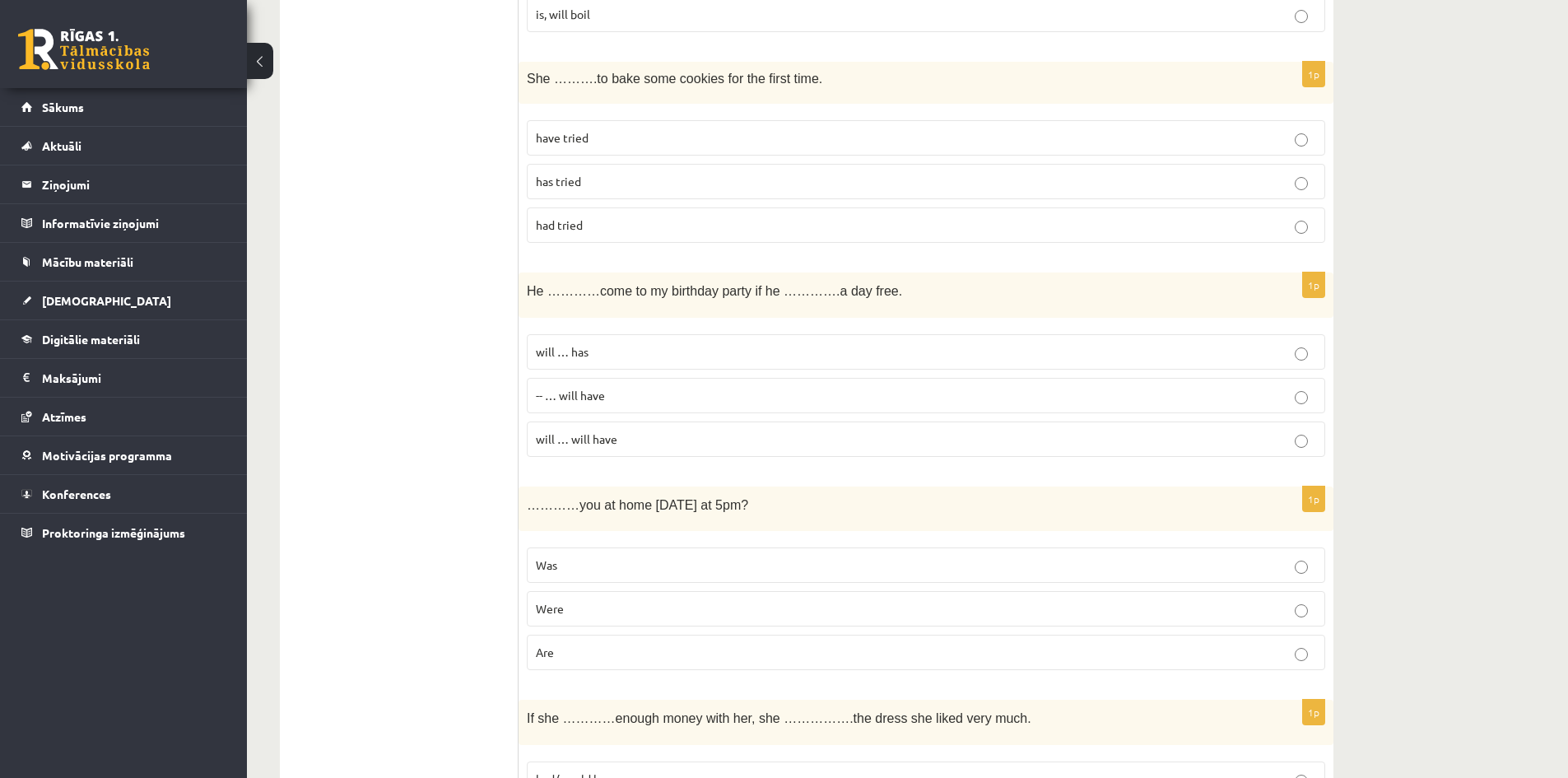
click at [873, 343] on p "will … has" at bounding box center [927, 351] width 781 height 17
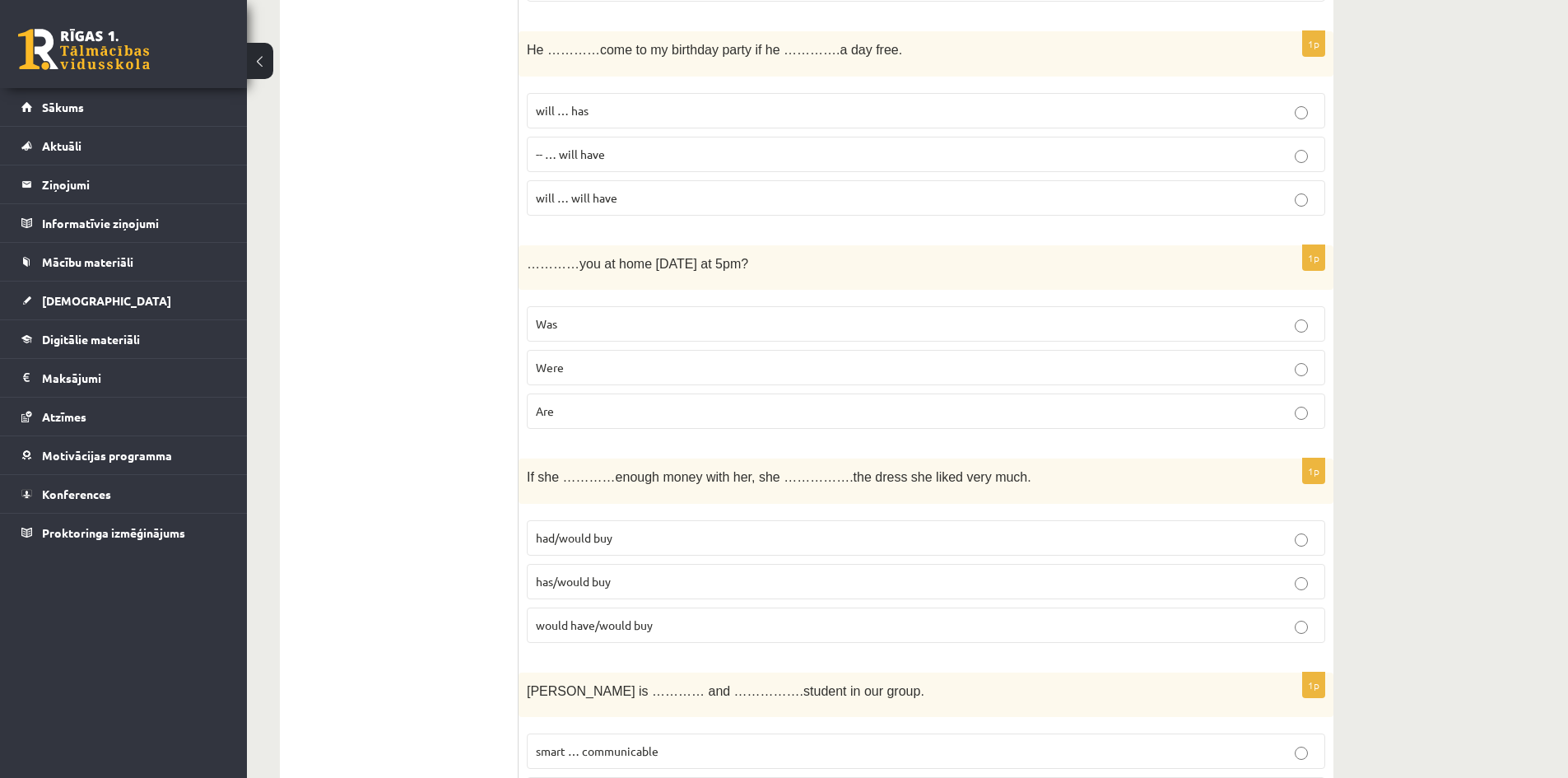
scroll to position [2634, 0]
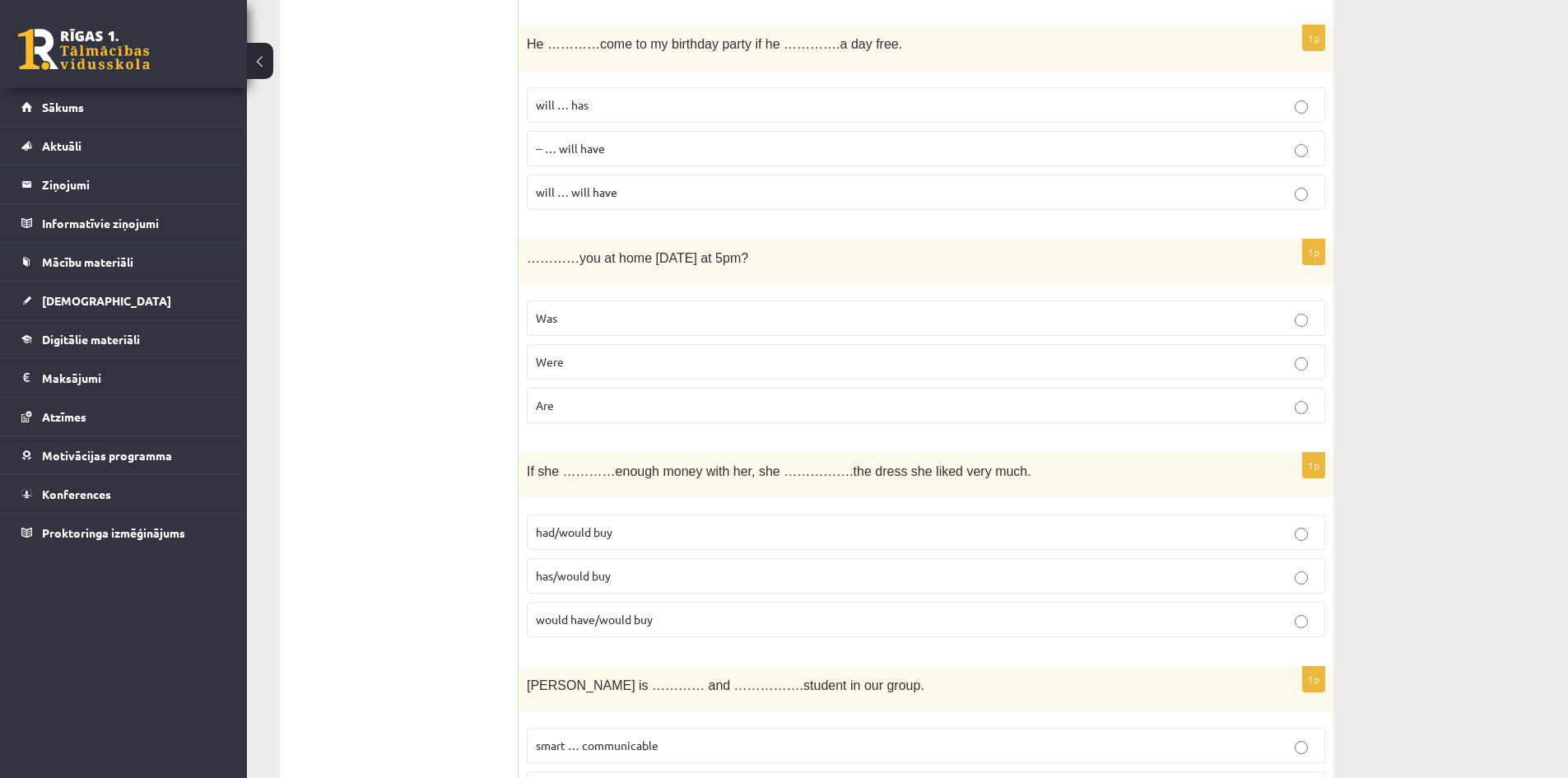
click at [825, 349] on label "Were" at bounding box center [927, 361] width 799 height 35
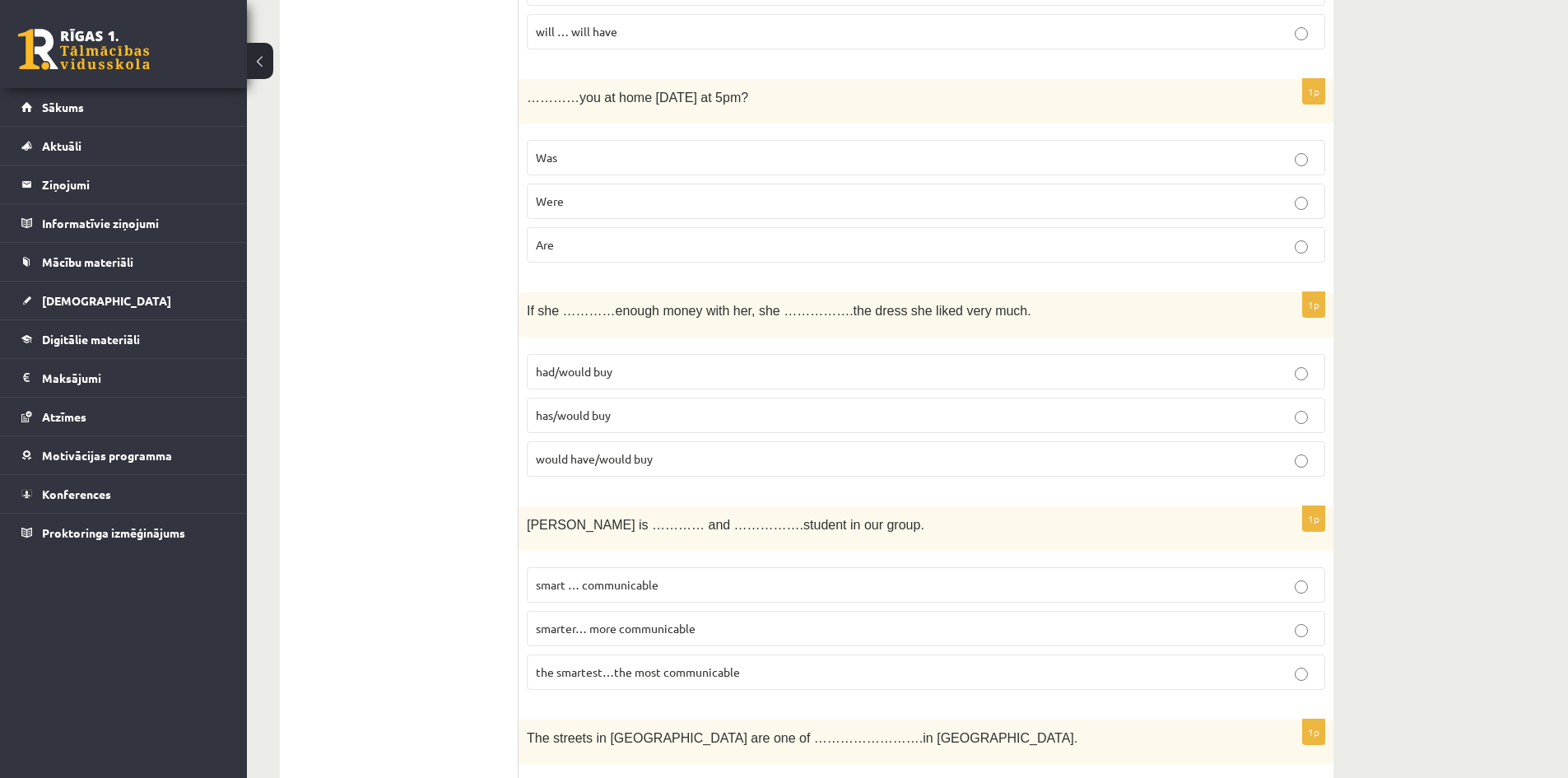
scroll to position [2799, 0]
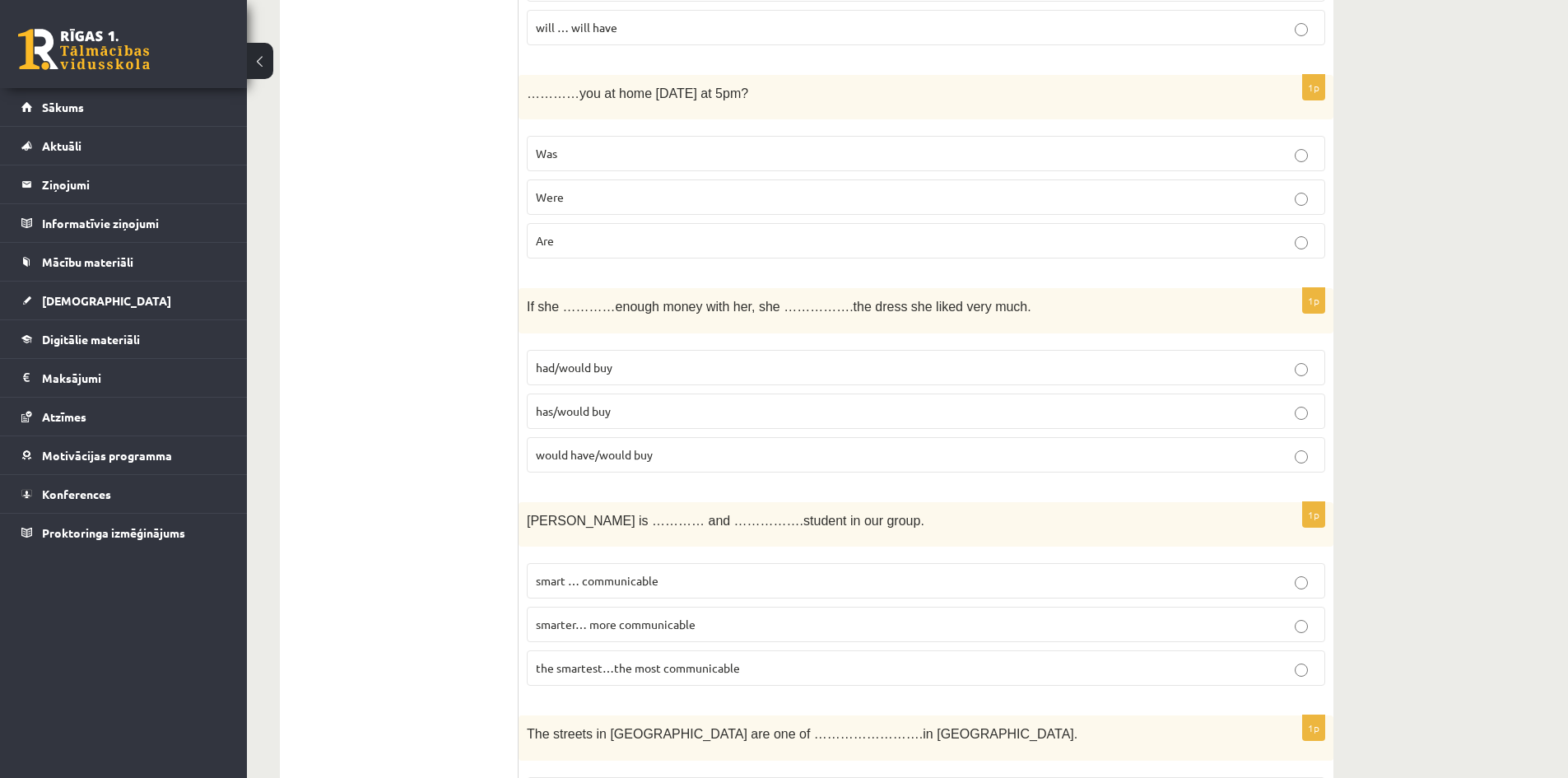
click at [968, 365] on p "had/would buy" at bounding box center [927, 367] width 781 height 17
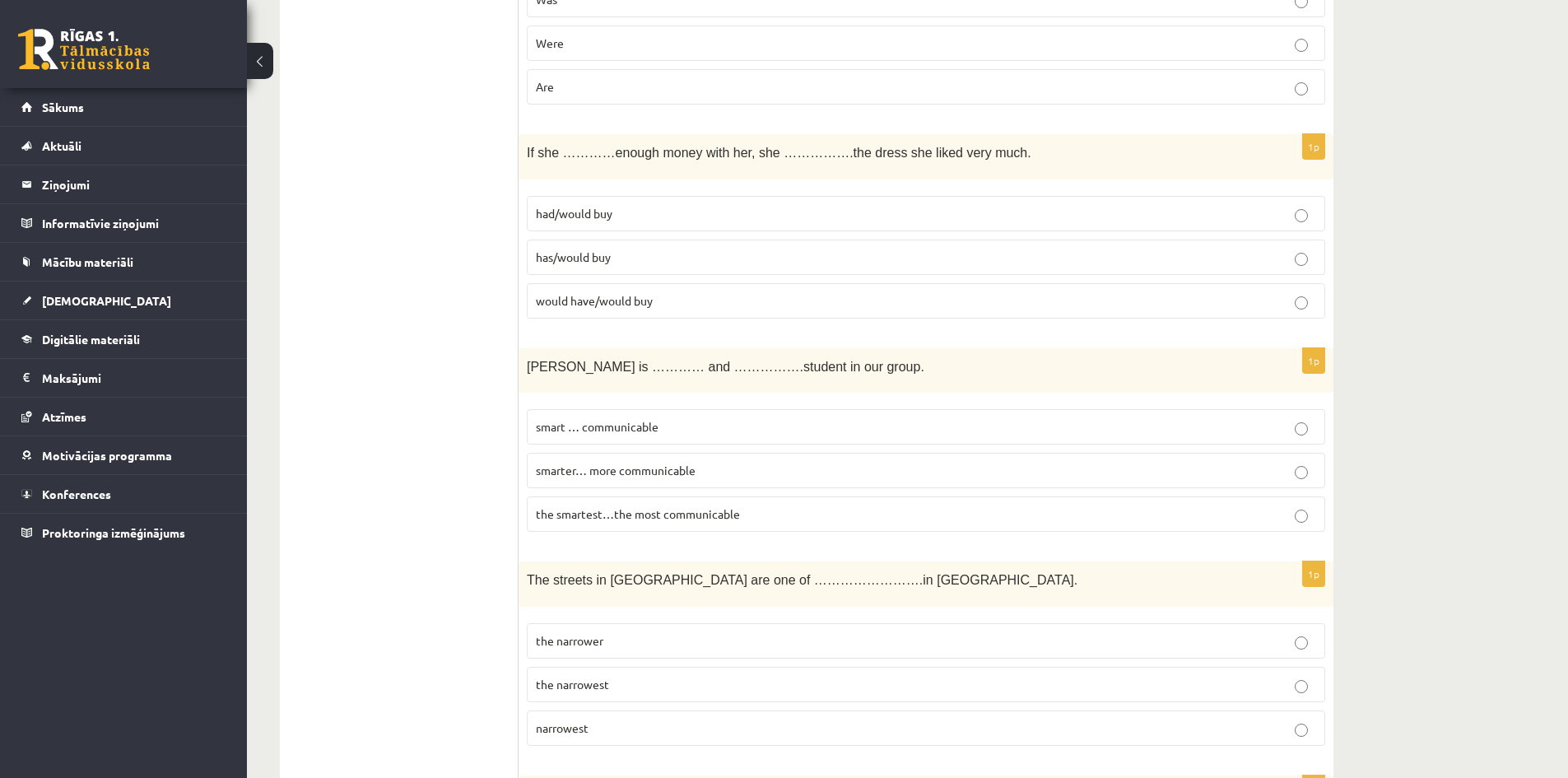
scroll to position [2963, 0]
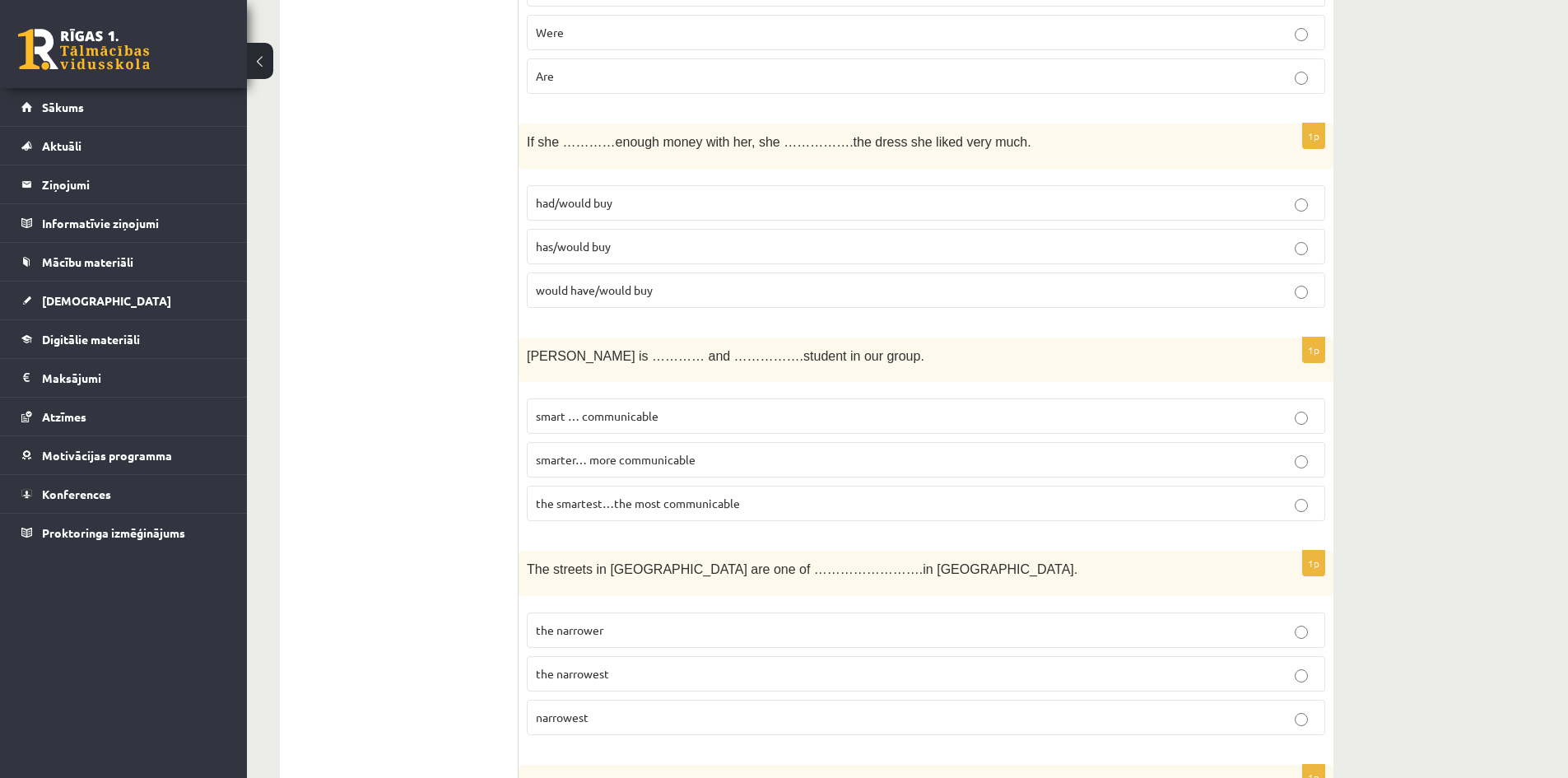
click at [715, 503] on span "the smartest…the most communicable" at bounding box center [638, 503] width 204 height 14
click at [773, 514] on label "the smartest…the most communicable" at bounding box center [927, 503] width 799 height 35
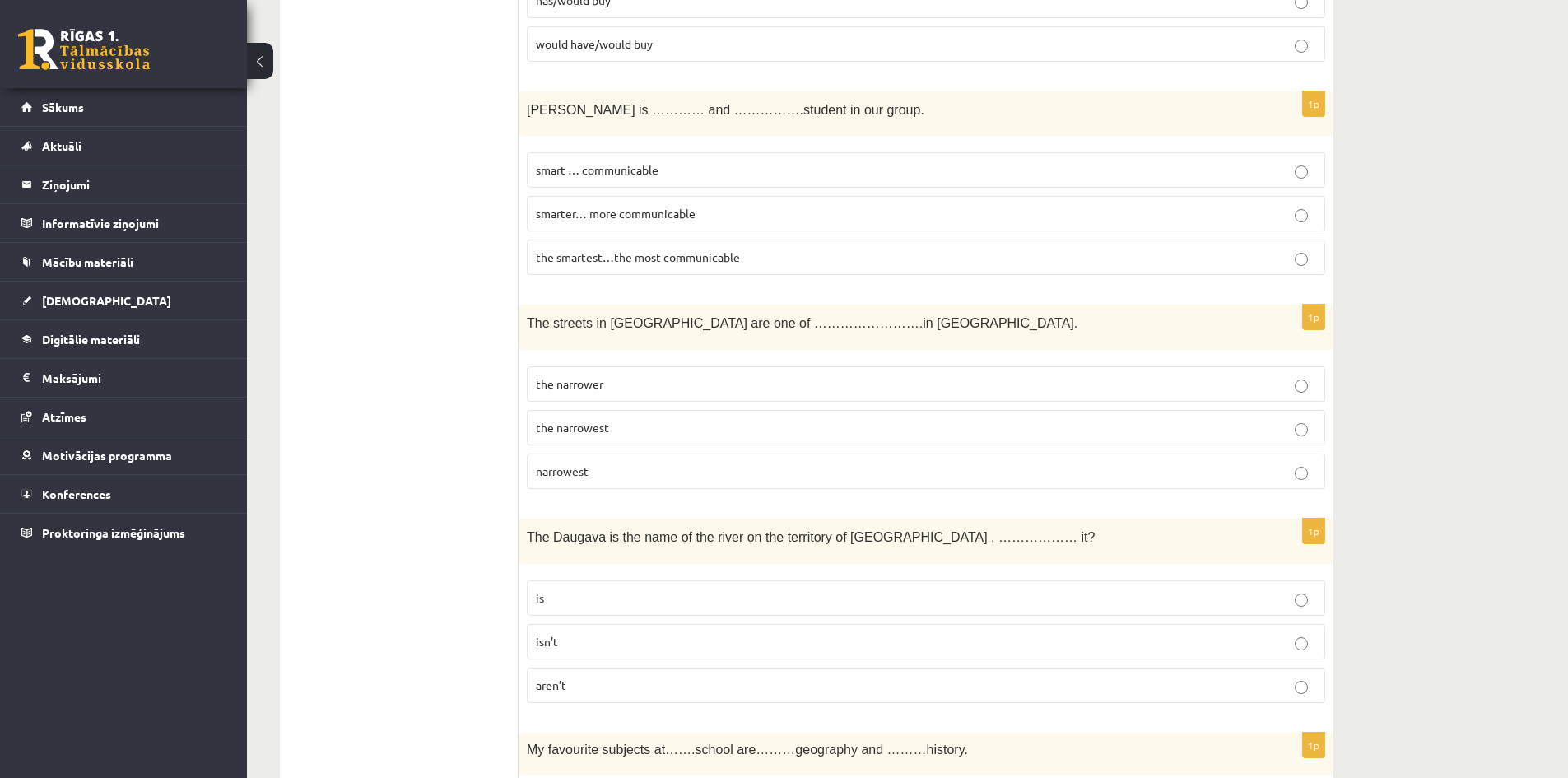
scroll to position [3211, 0]
click at [822, 421] on p "the narrowest" at bounding box center [927, 427] width 781 height 17
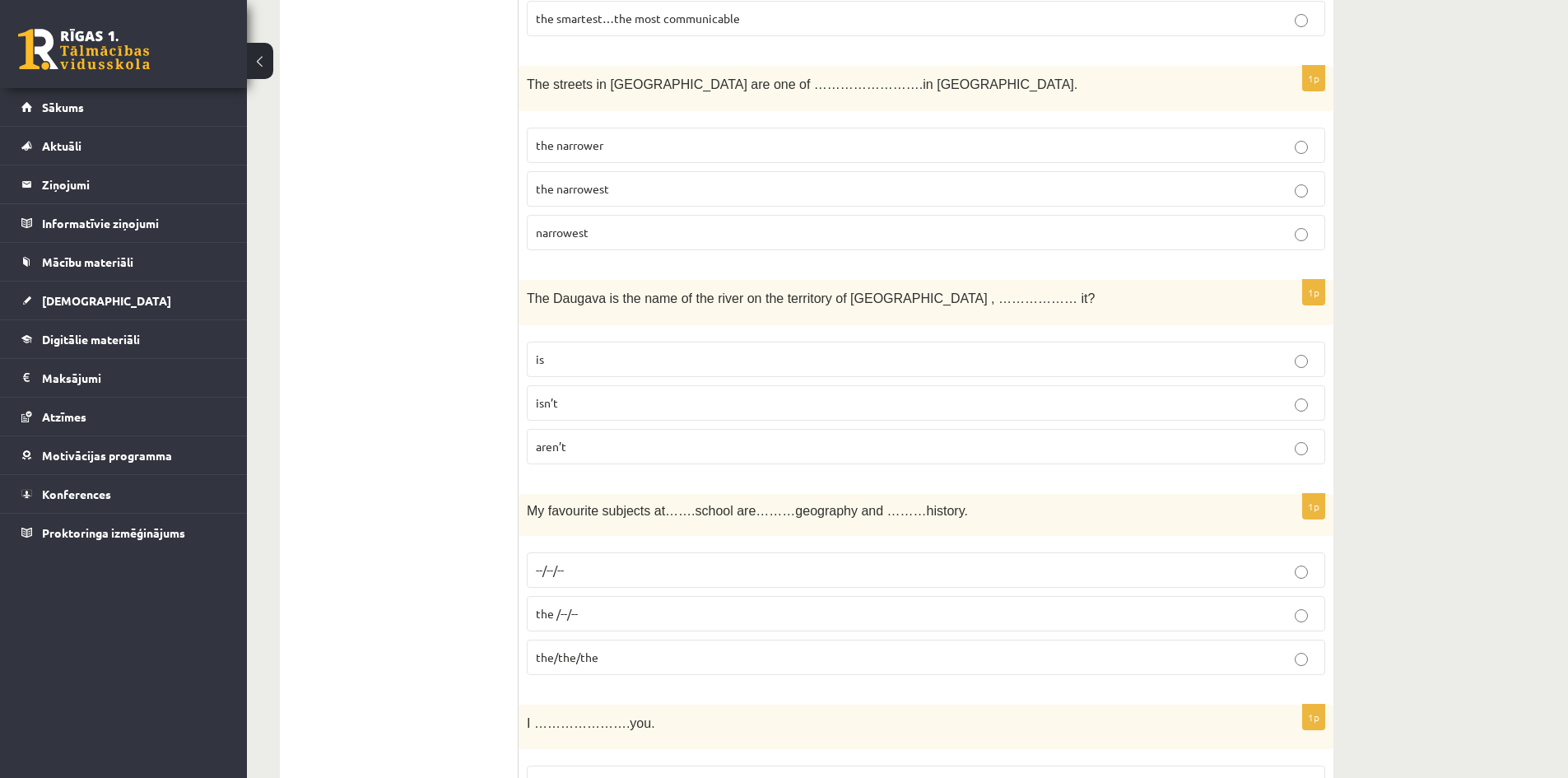
scroll to position [3457, 0]
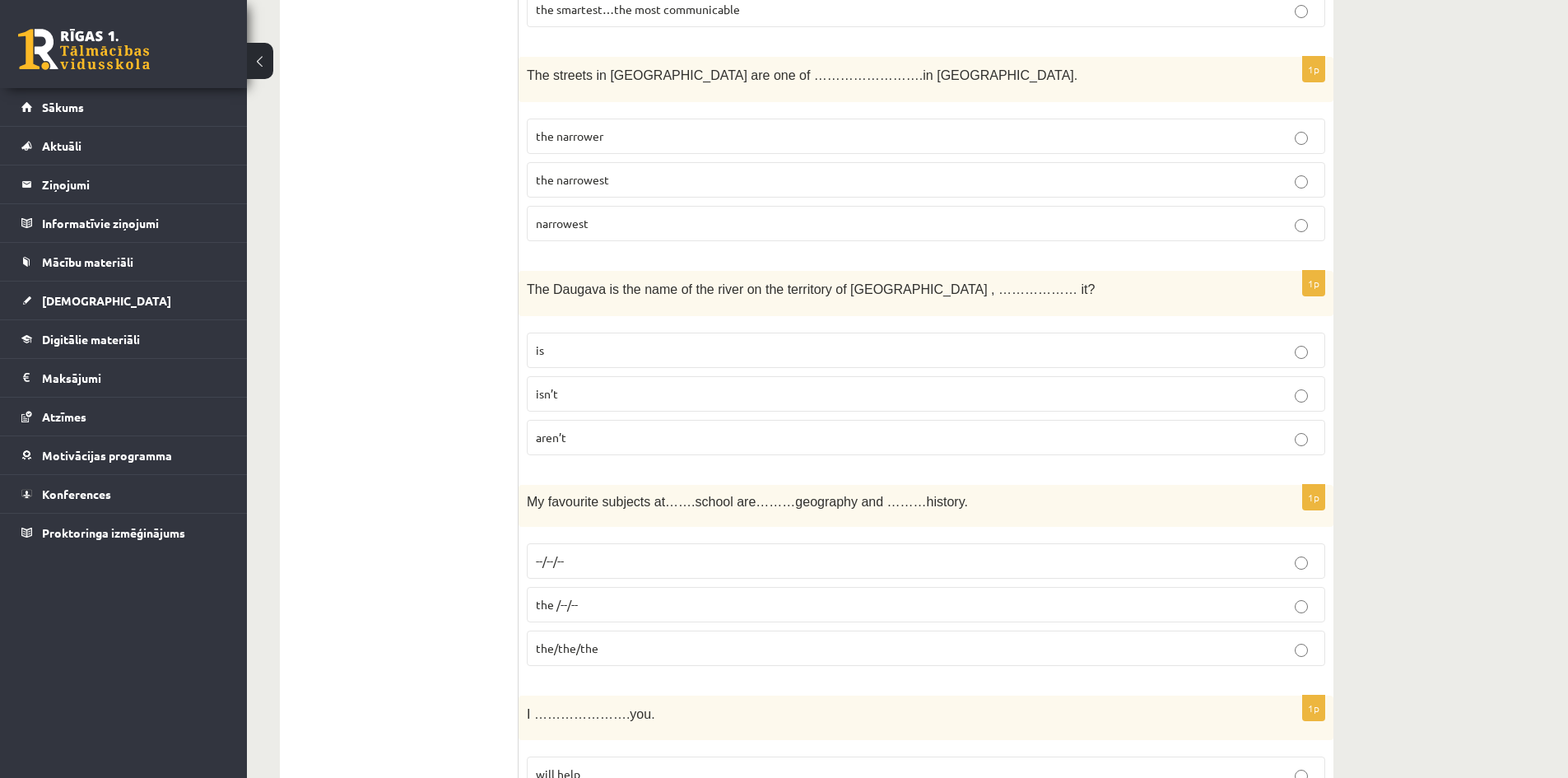
click at [564, 393] on p "isn’t" at bounding box center [927, 393] width 781 height 17
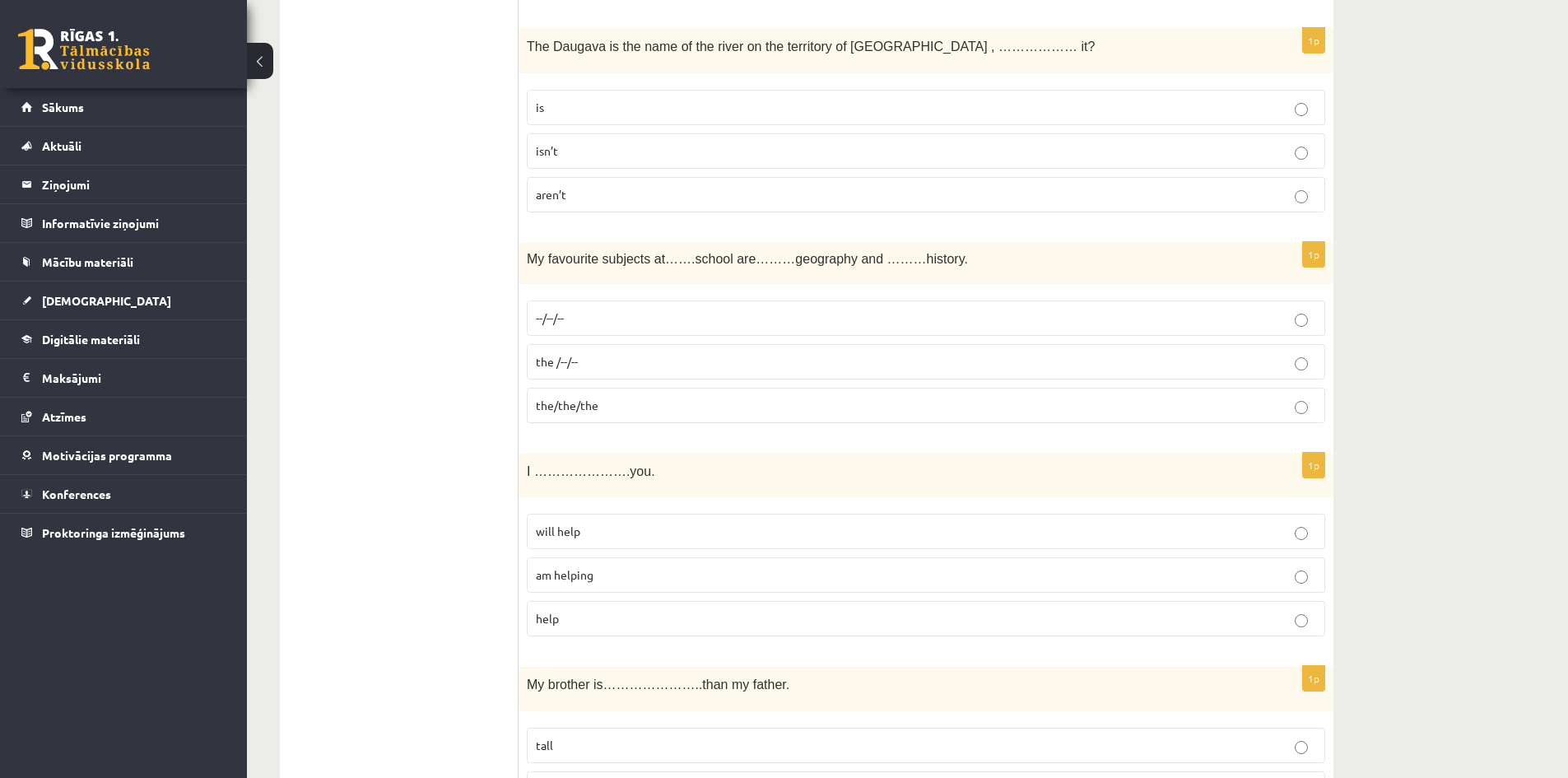
scroll to position [3704, 0]
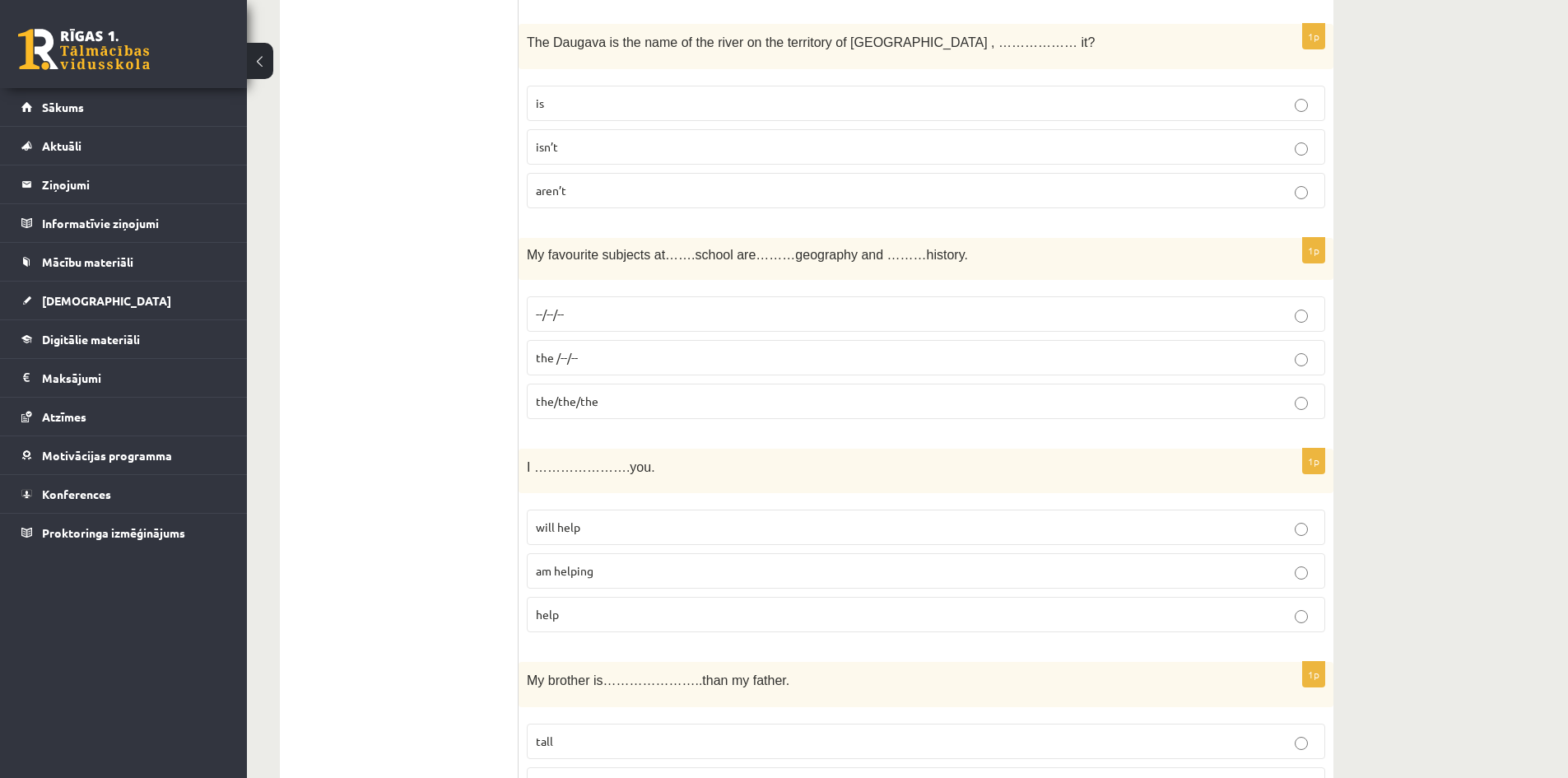
click at [582, 309] on p "--/--/--" at bounding box center [927, 313] width 781 height 17
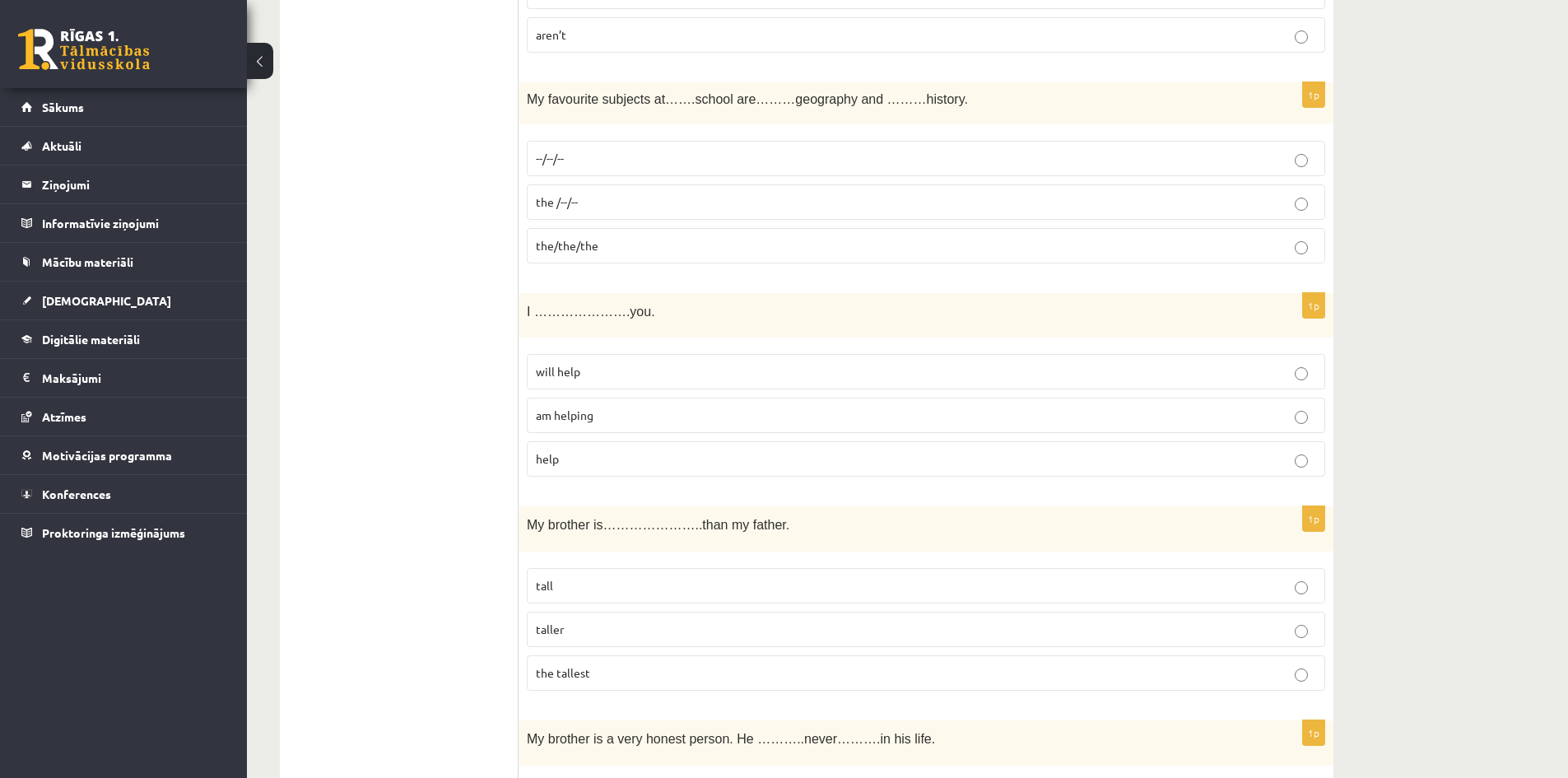
scroll to position [3869, 0]
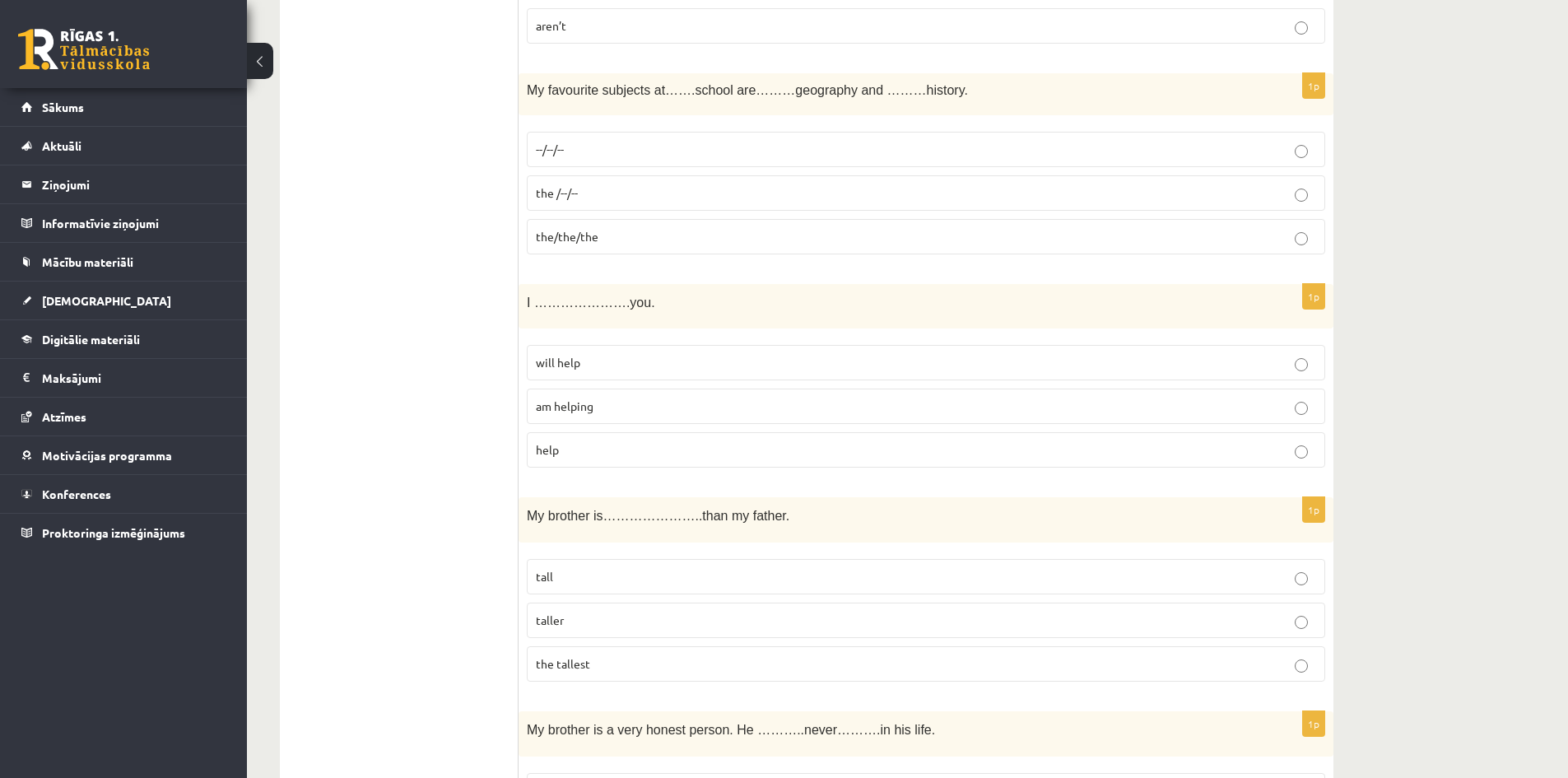
click at [690, 352] on label "will help" at bounding box center [927, 362] width 799 height 35
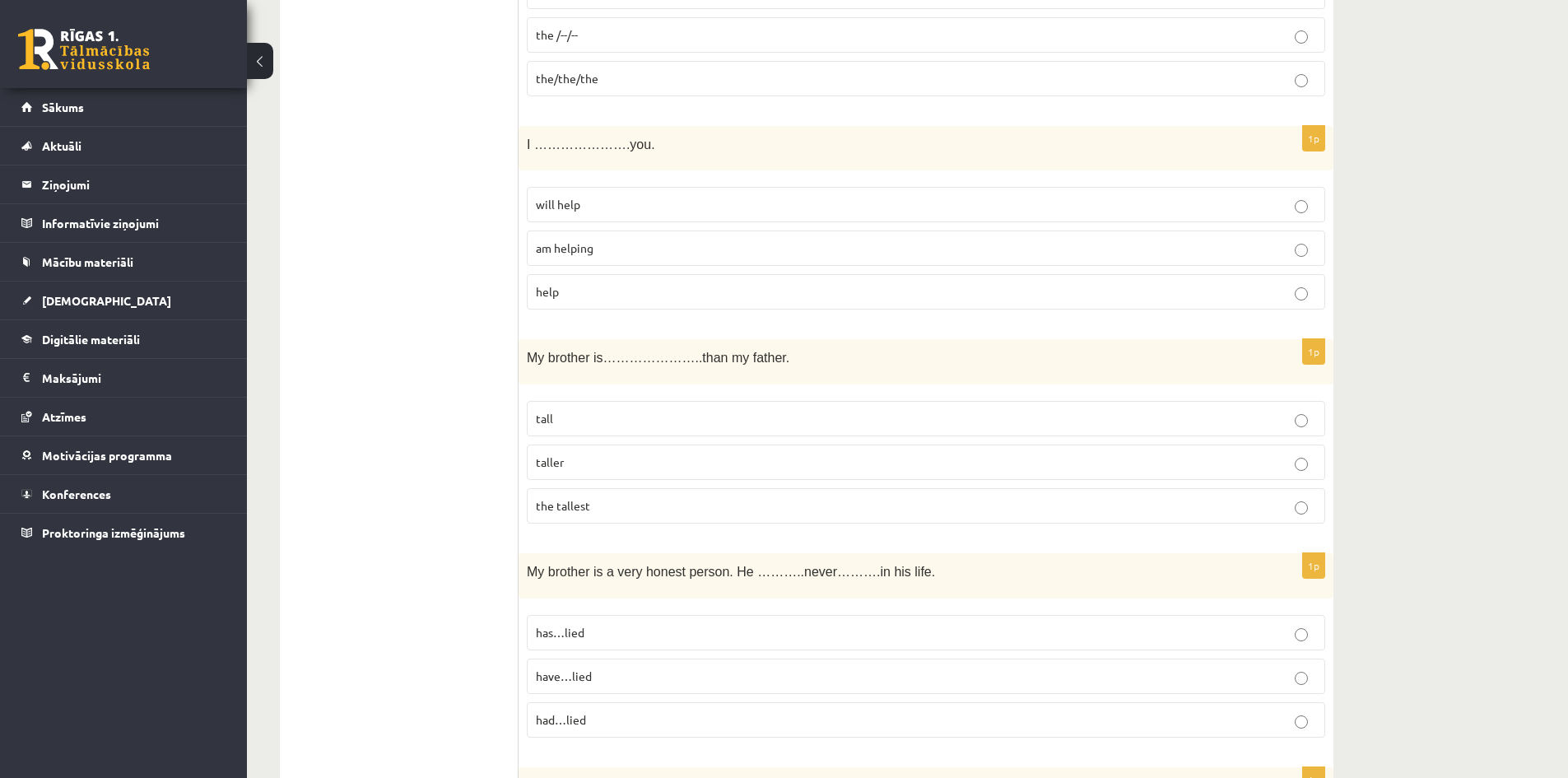
scroll to position [4034, 0]
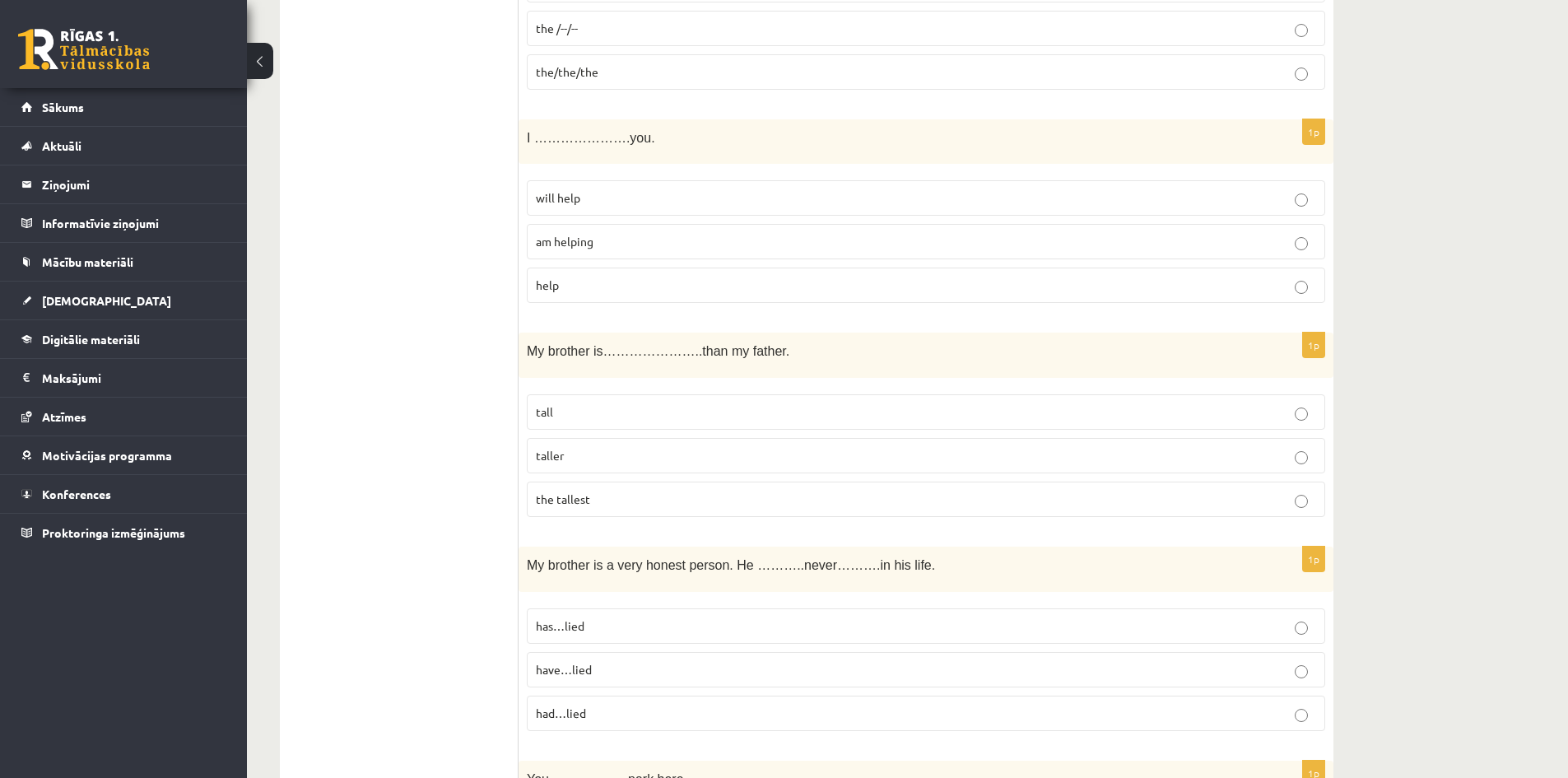
click at [710, 445] on label "taller" at bounding box center [927, 456] width 799 height 35
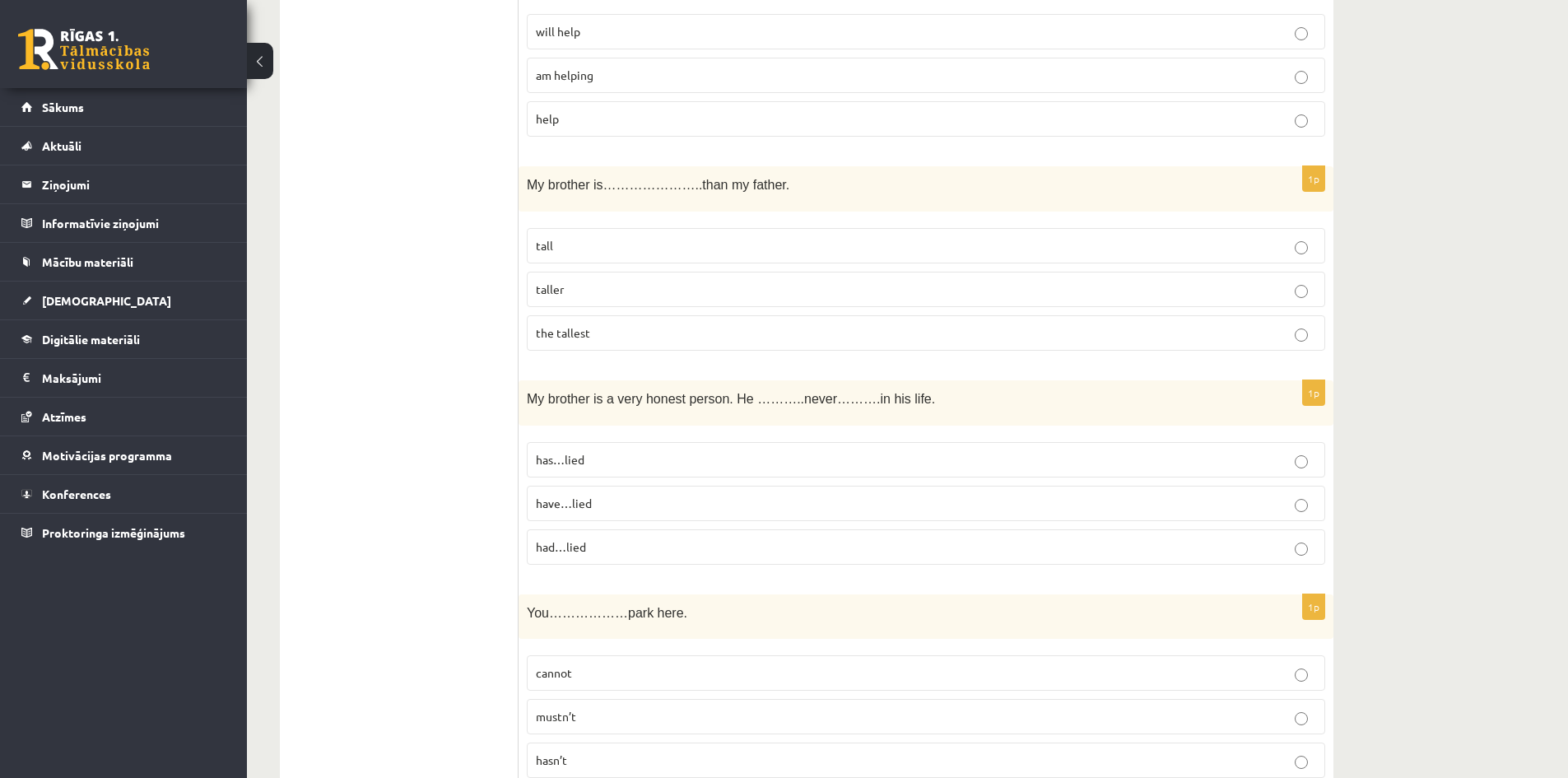
scroll to position [4280, 0]
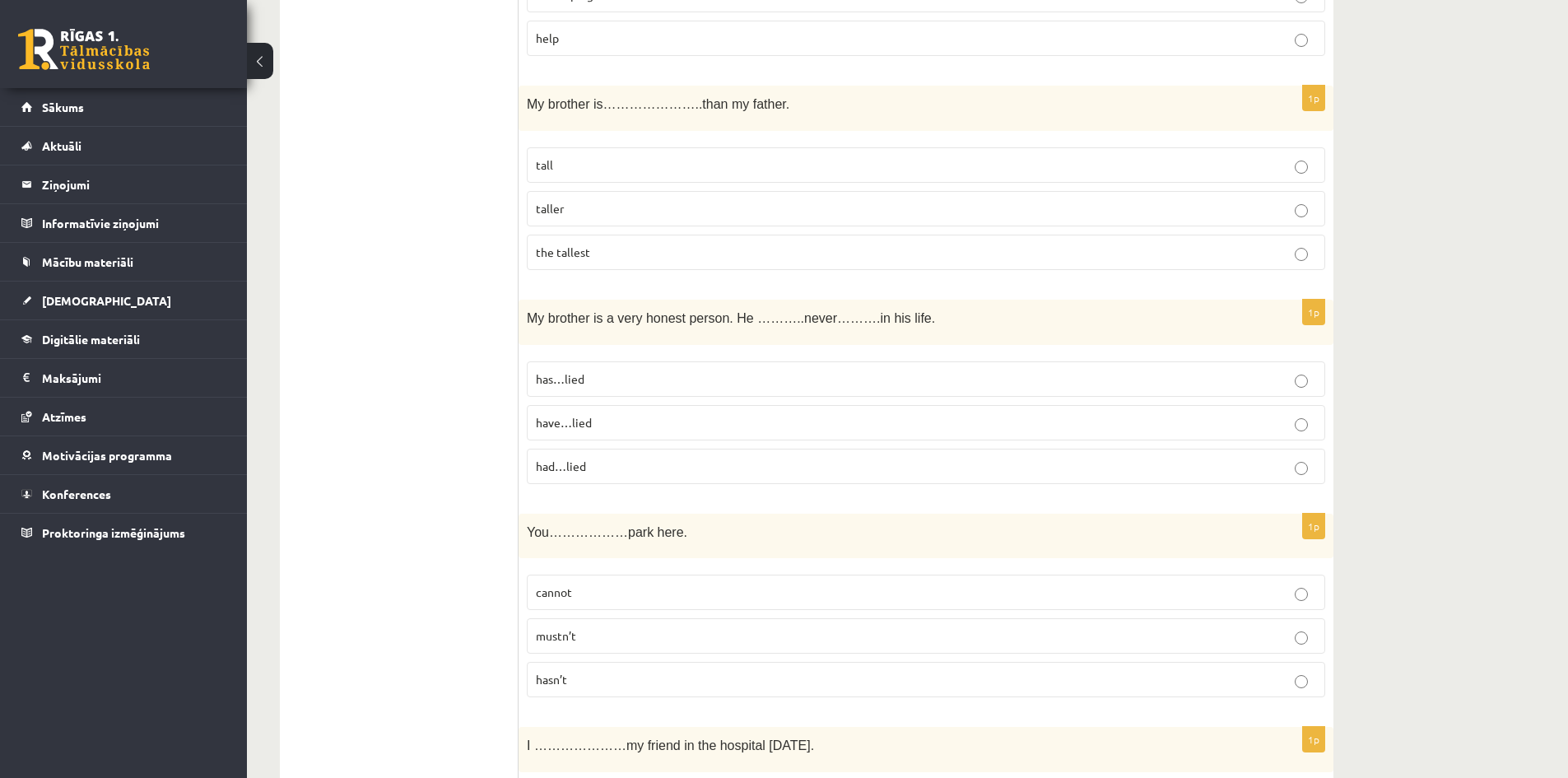
click at [805, 369] on label "has…lied" at bounding box center [927, 379] width 799 height 35
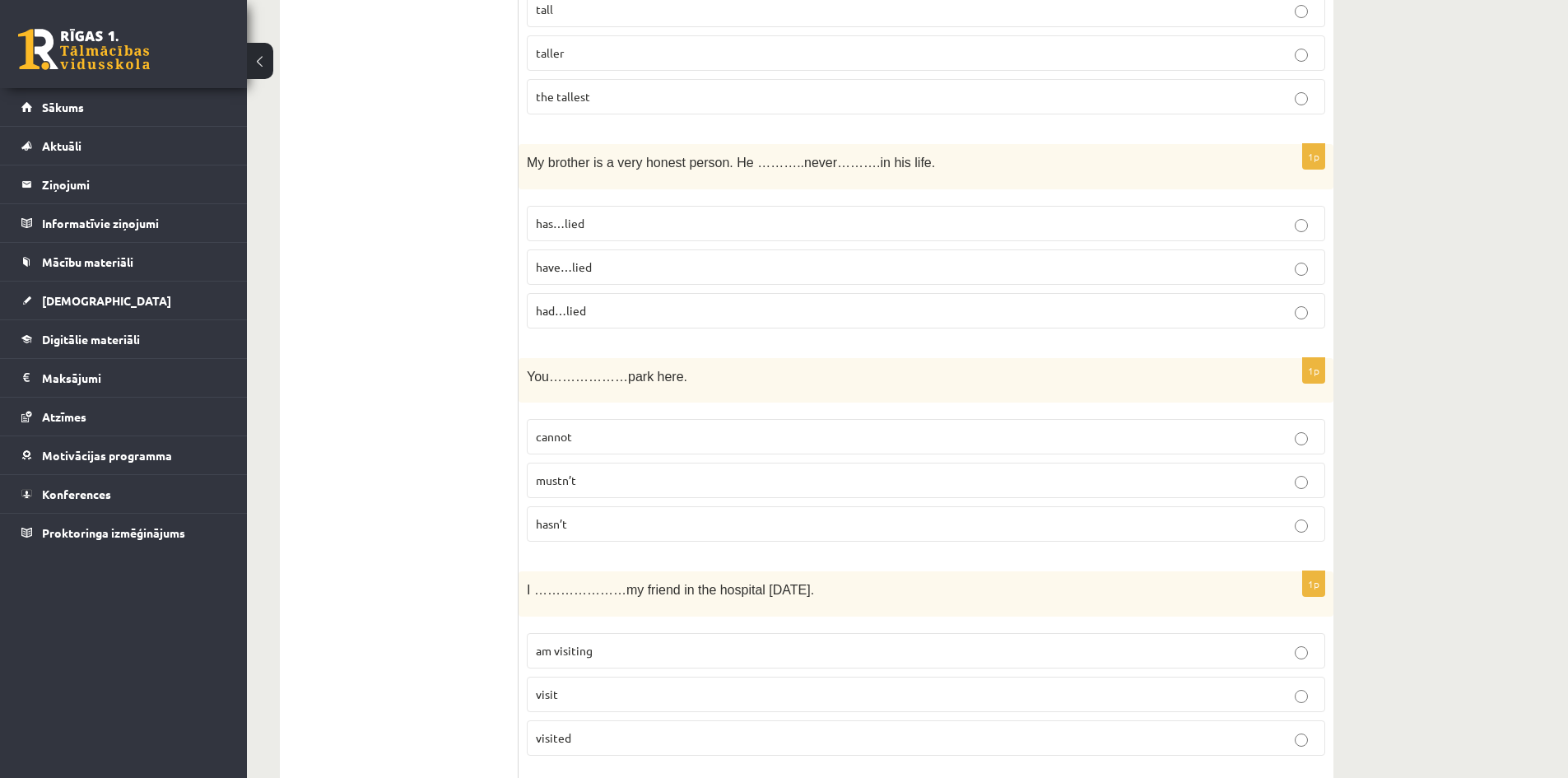
scroll to position [4445, 0]
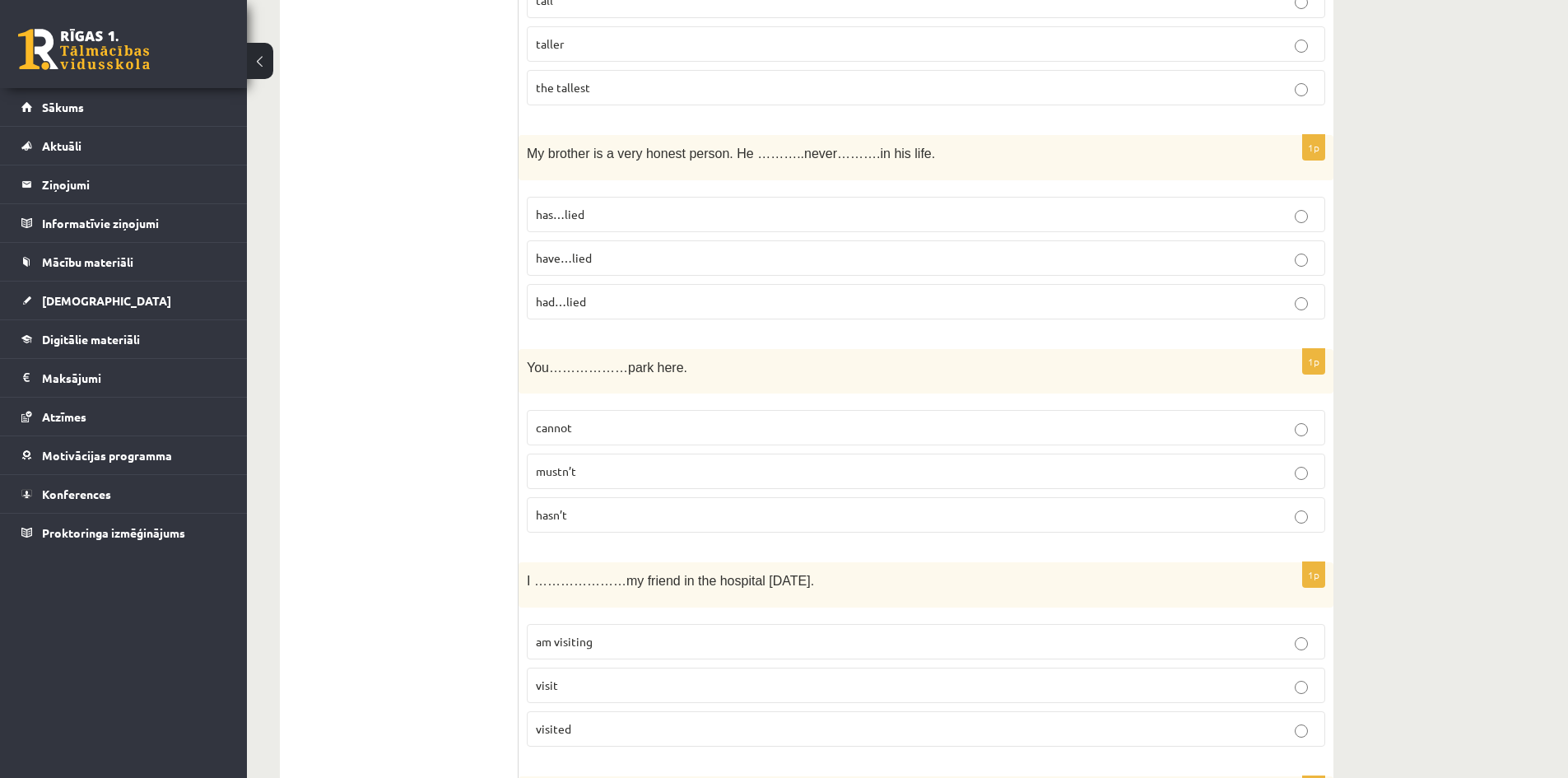
click at [744, 469] on p "mustn’t" at bounding box center [927, 471] width 781 height 17
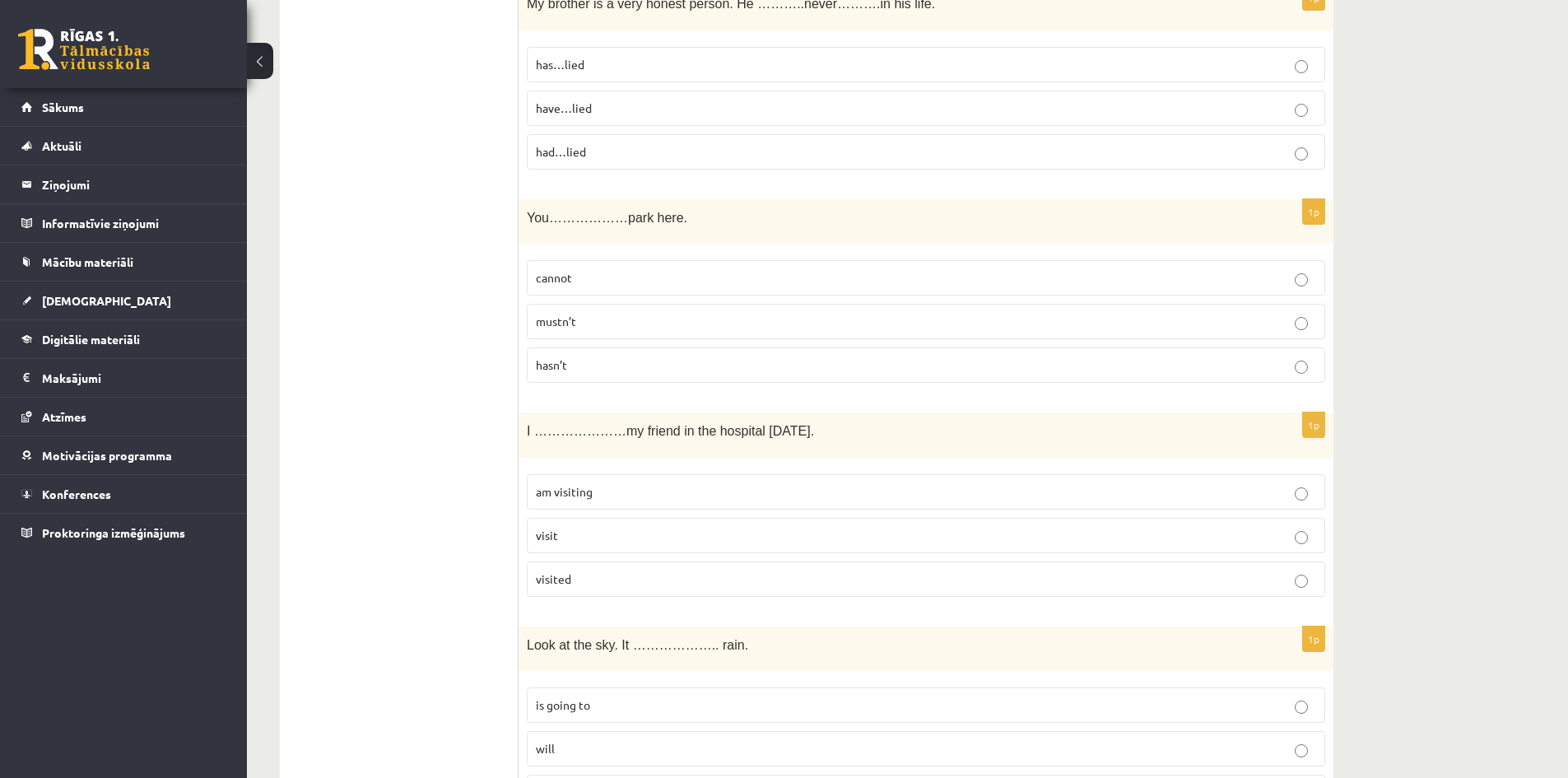
scroll to position [4528, 0]
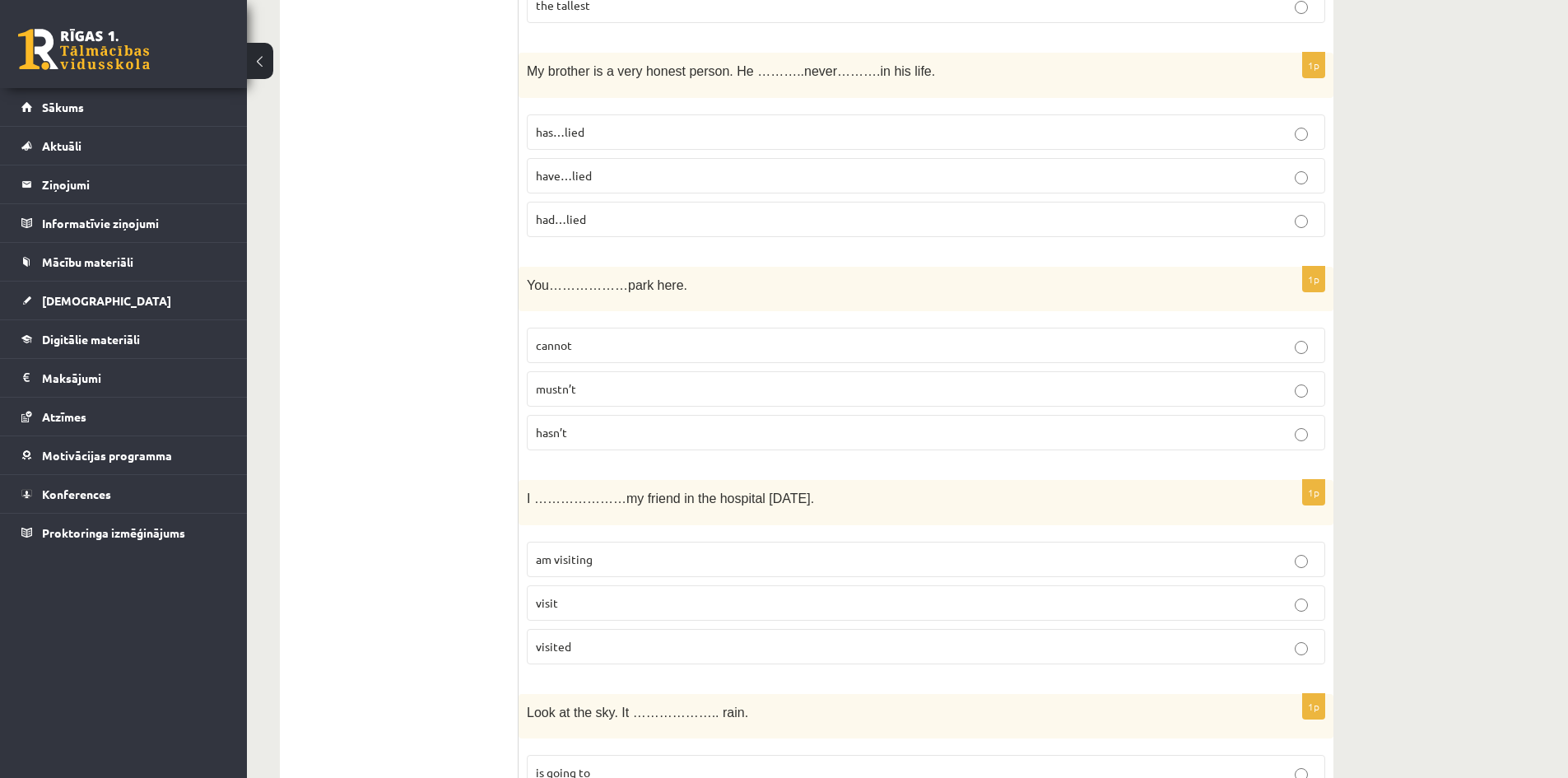
click at [670, 335] on label "cannot" at bounding box center [927, 345] width 799 height 35
click at [736, 387] on p "mustn’t" at bounding box center [927, 389] width 781 height 17
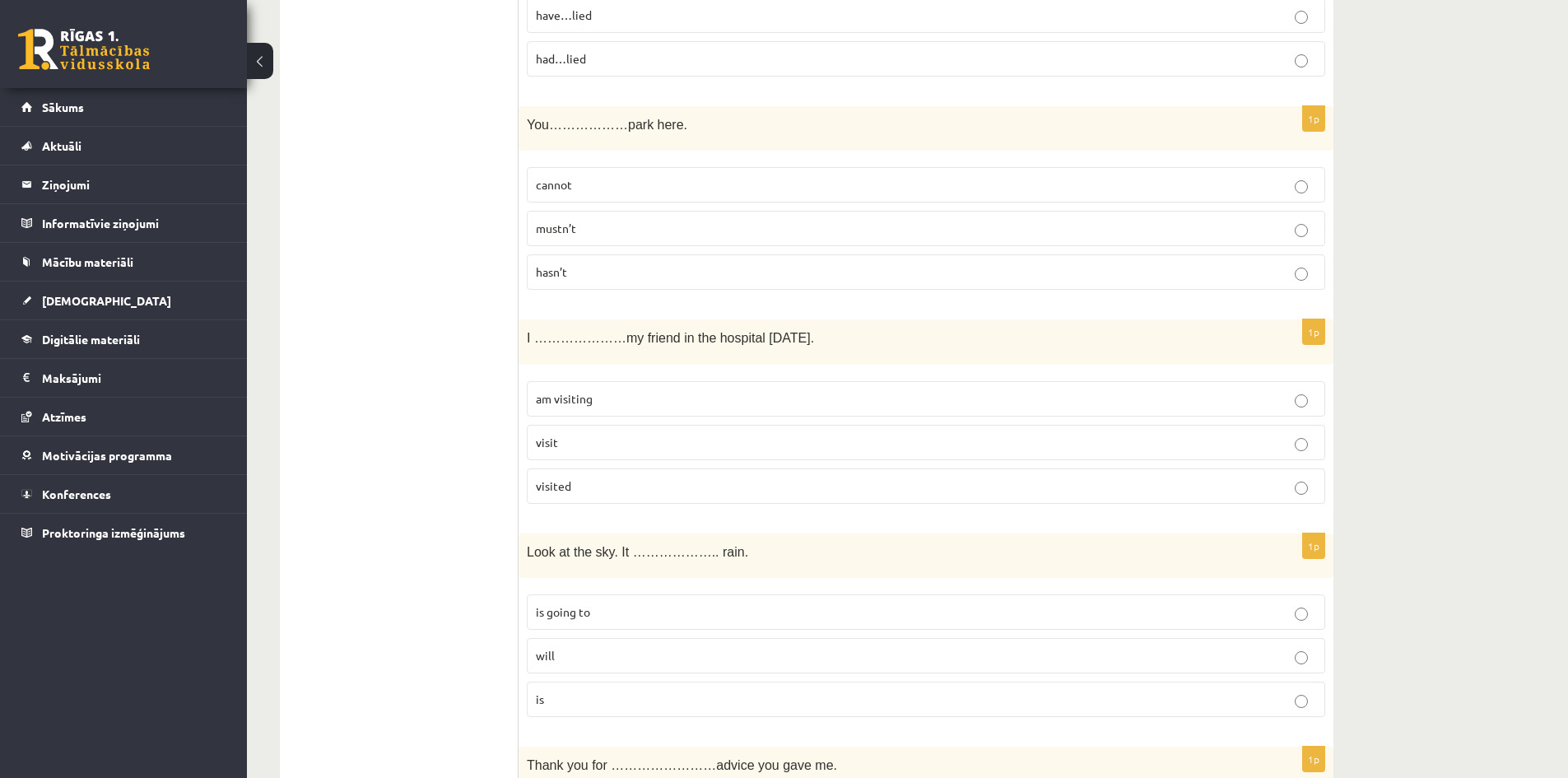
scroll to position [4692, 0]
click at [608, 399] on p "am visiting" at bounding box center [927, 394] width 781 height 17
click at [607, 399] on p "am visiting" at bounding box center [927, 394] width 781 height 17
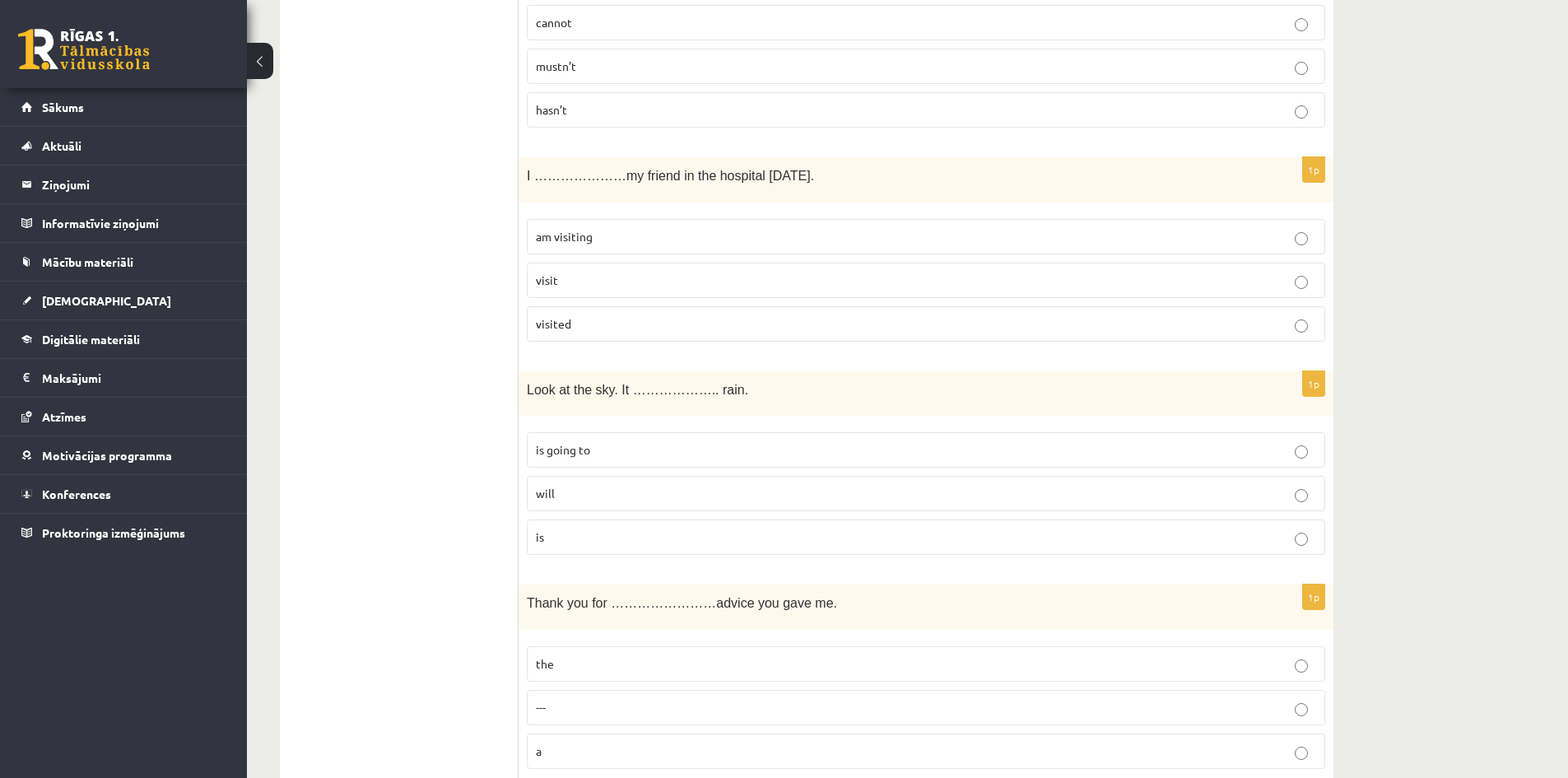
scroll to position [4856, 0]
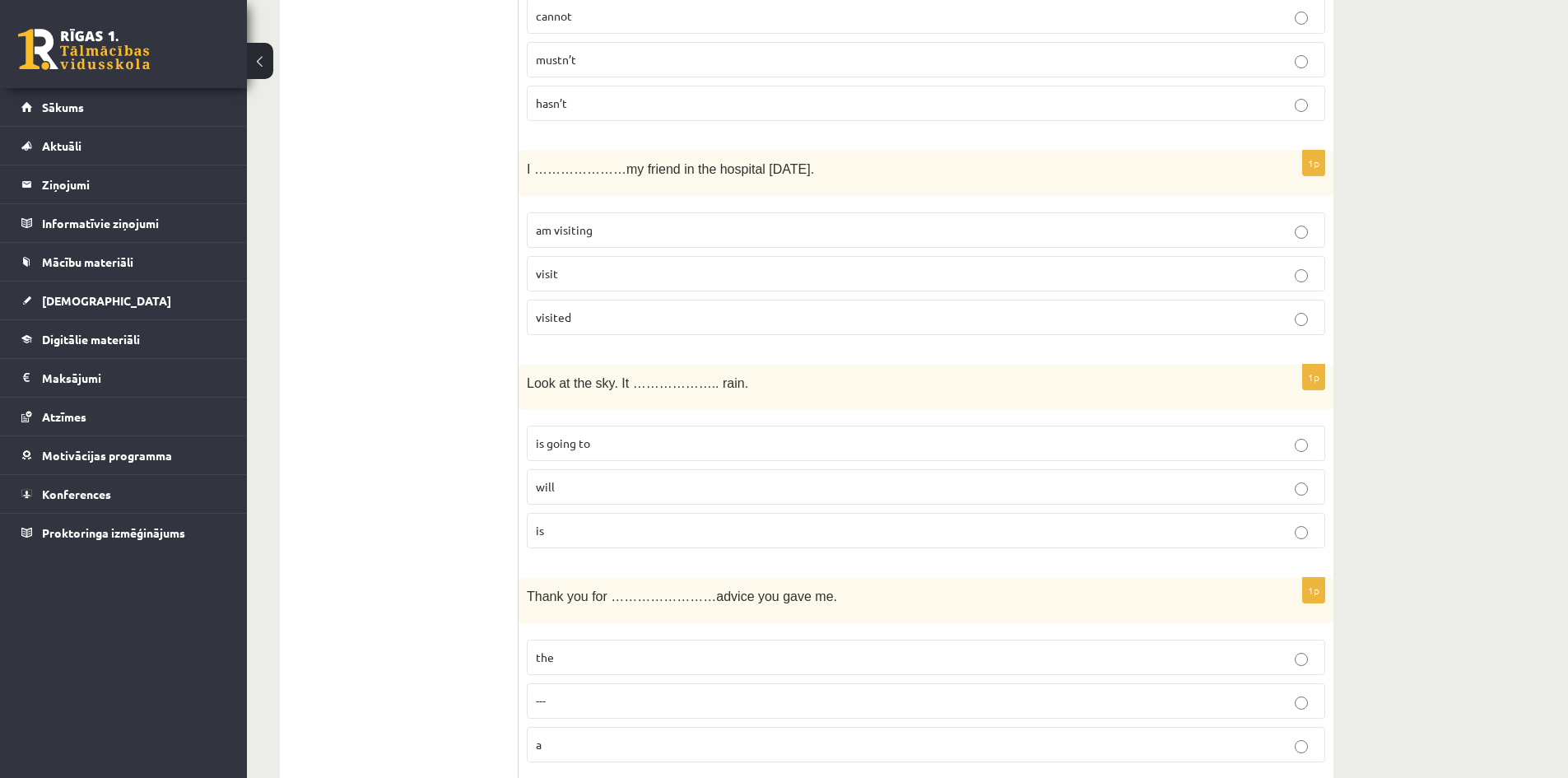
click at [736, 441] on p "is going to" at bounding box center [927, 443] width 781 height 17
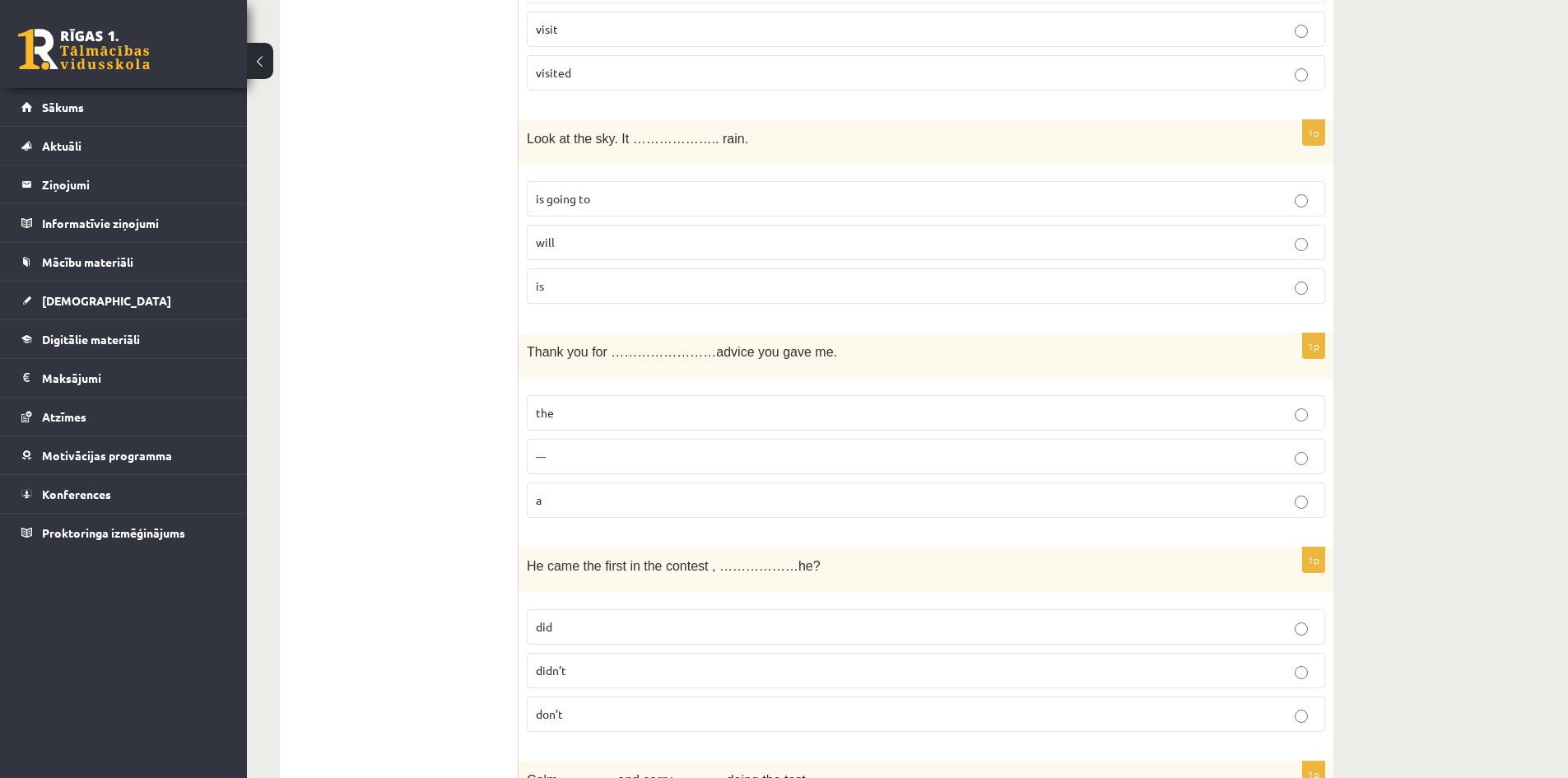
scroll to position [5104, 0]
click at [818, 402] on p "the" at bounding box center [927, 410] width 781 height 17
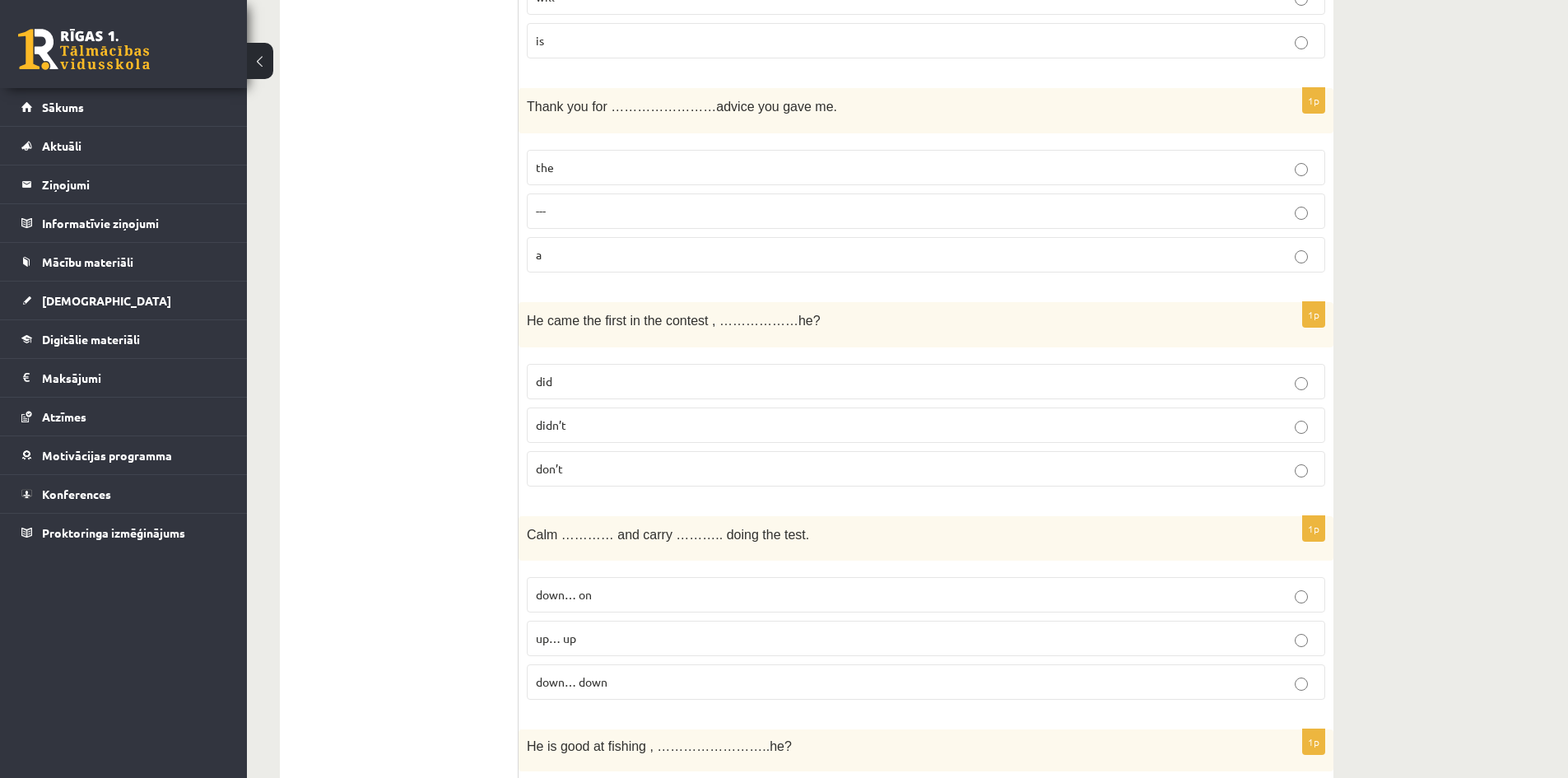
scroll to position [5351, 0]
click at [786, 420] on p "didn’t" at bounding box center [927, 420] width 781 height 17
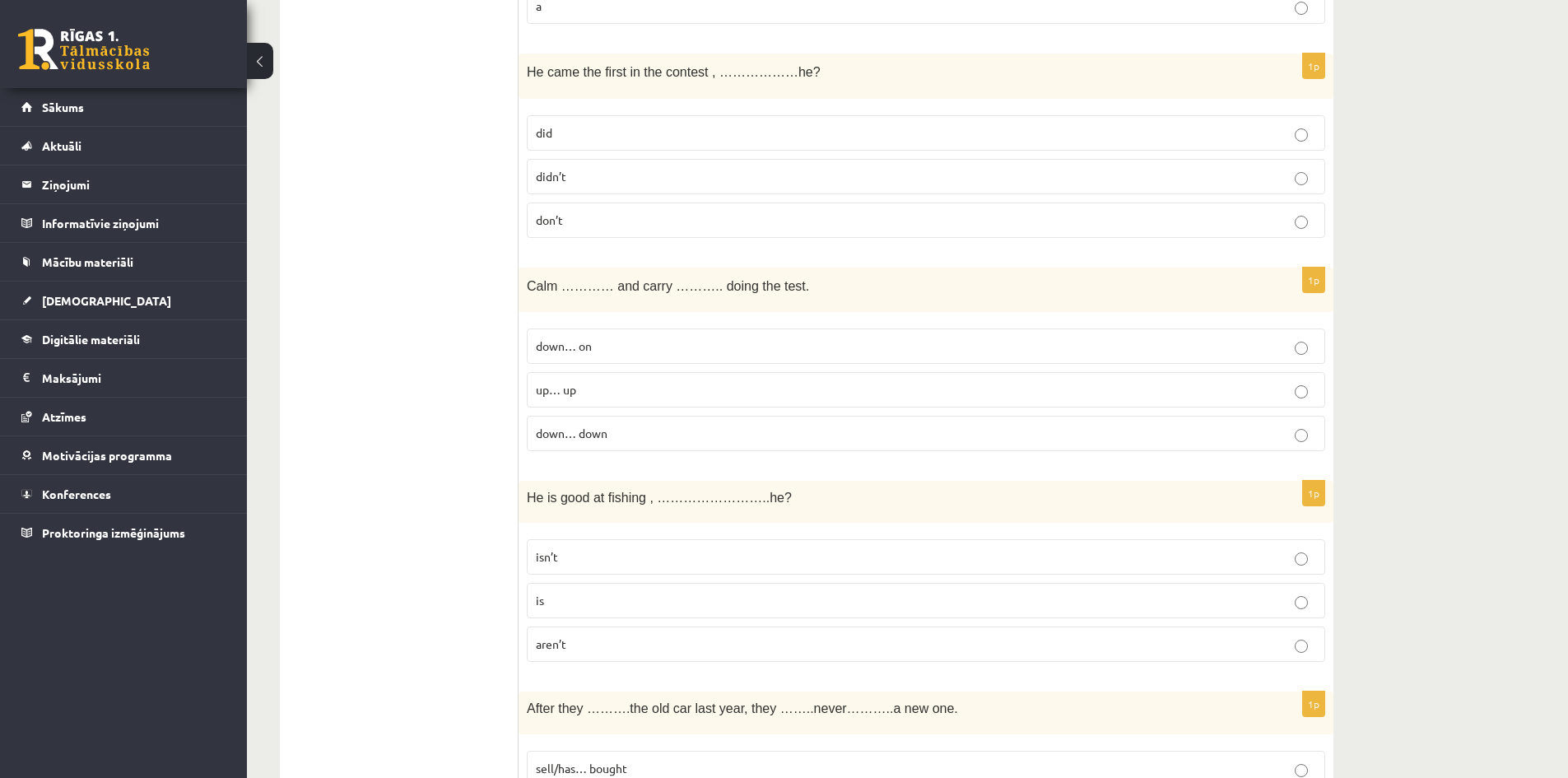
scroll to position [5597, 0]
click at [818, 337] on p "down… on" at bounding box center [927, 343] width 781 height 17
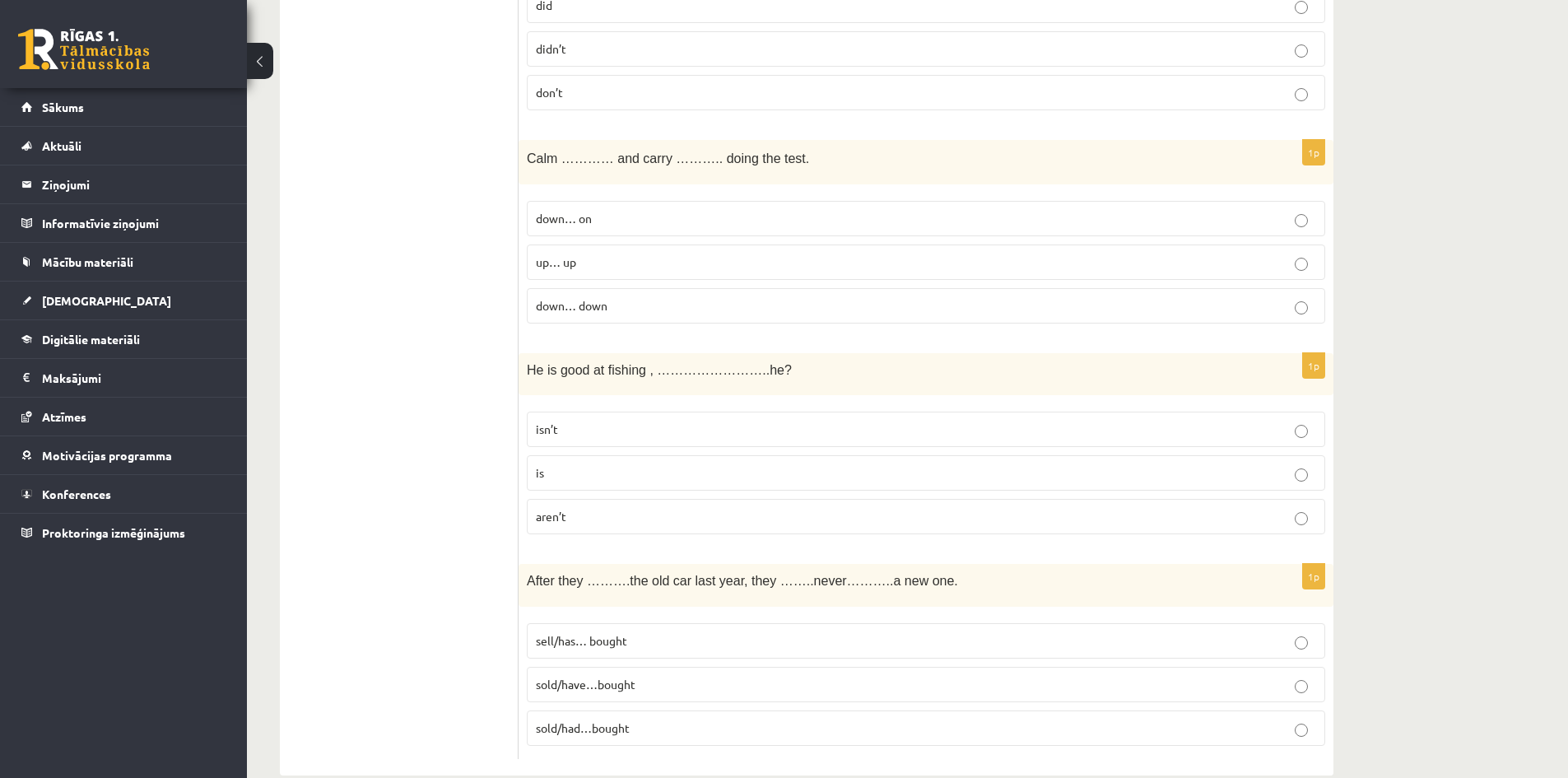
scroll to position [5754, 0]
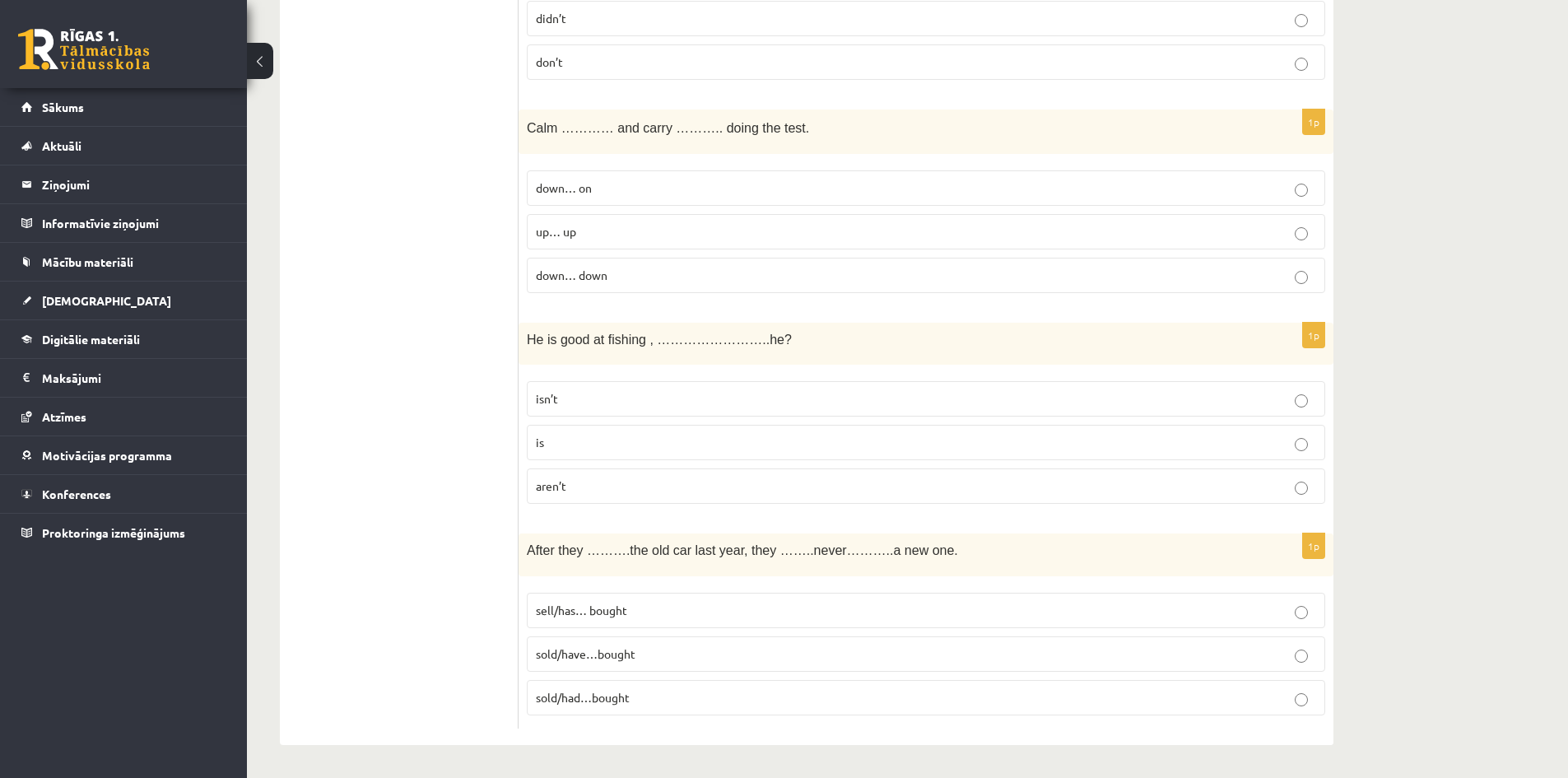
click at [694, 405] on p "isn’t" at bounding box center [927, 399] width 781 height 17
click at [547, 655] on span "sold/have…bought" at bounding box center [586, 653] width 100 height 14
click at [786, 657] on p "sold/have…bought" at bounding box center [927, 654] width 781 height 17
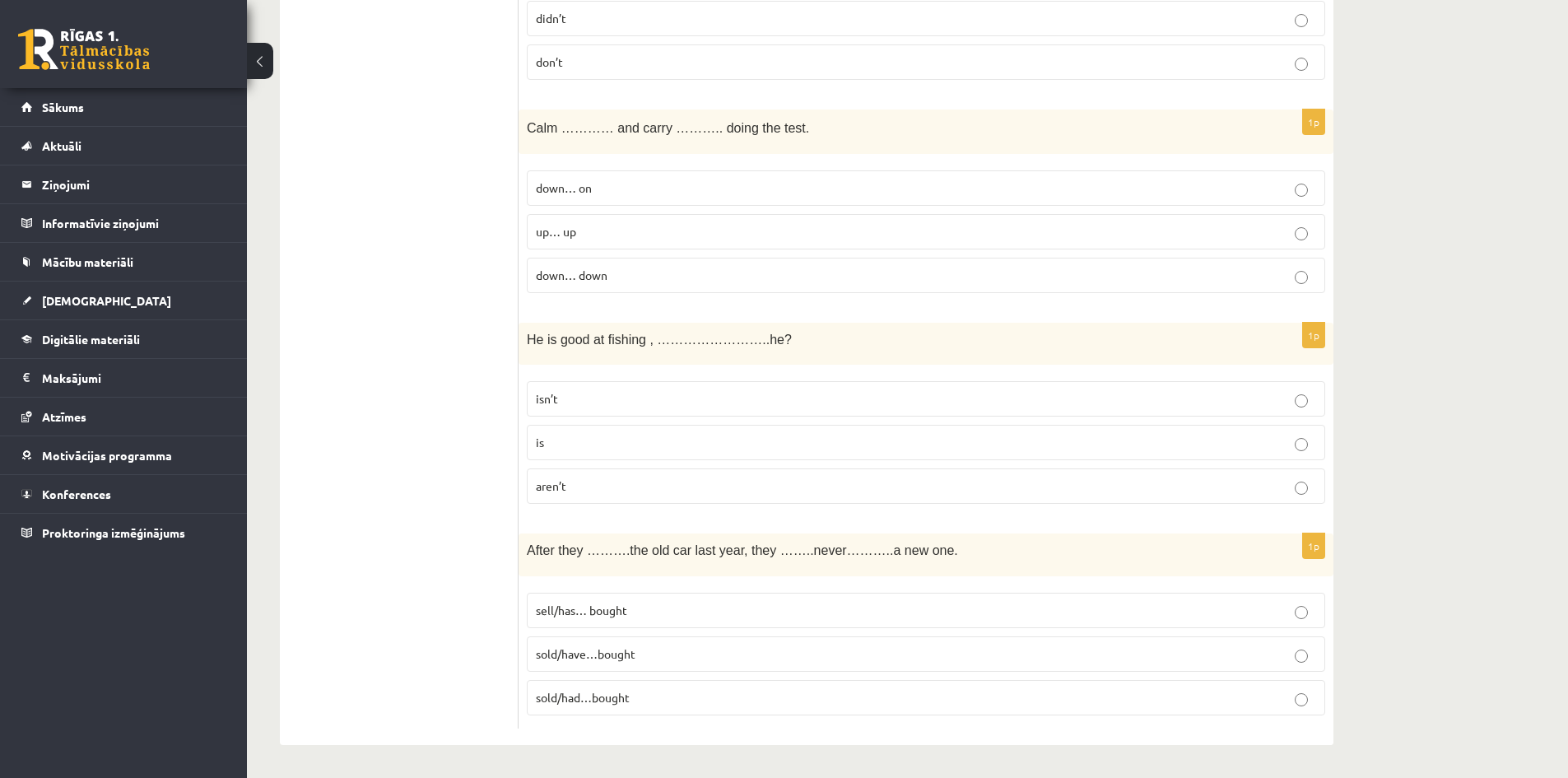
click at [786, 657] on p "sold/have…bought" at bounding box center [927, 654] width 781 height 17
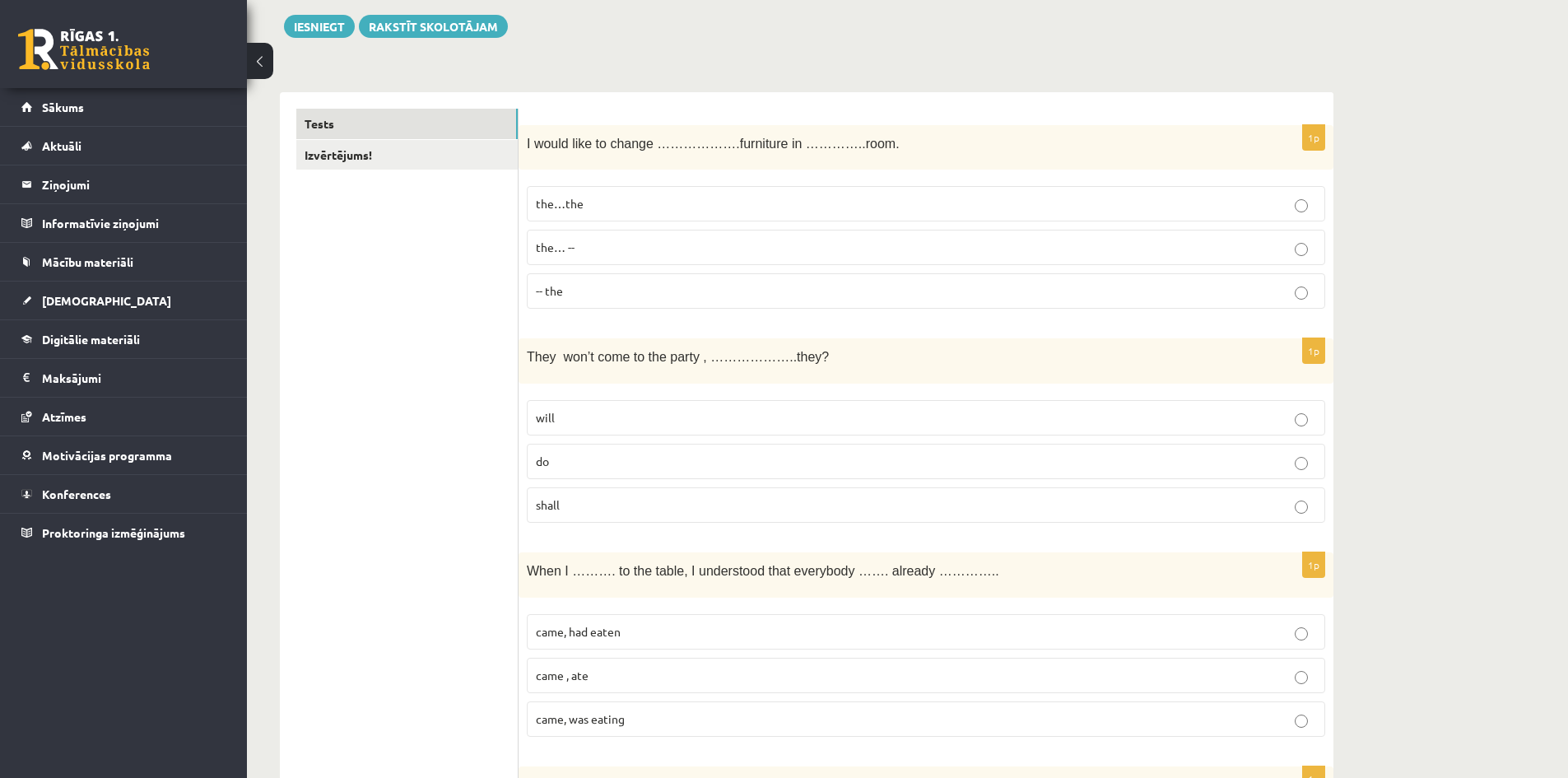
scroll to position [0, 0]
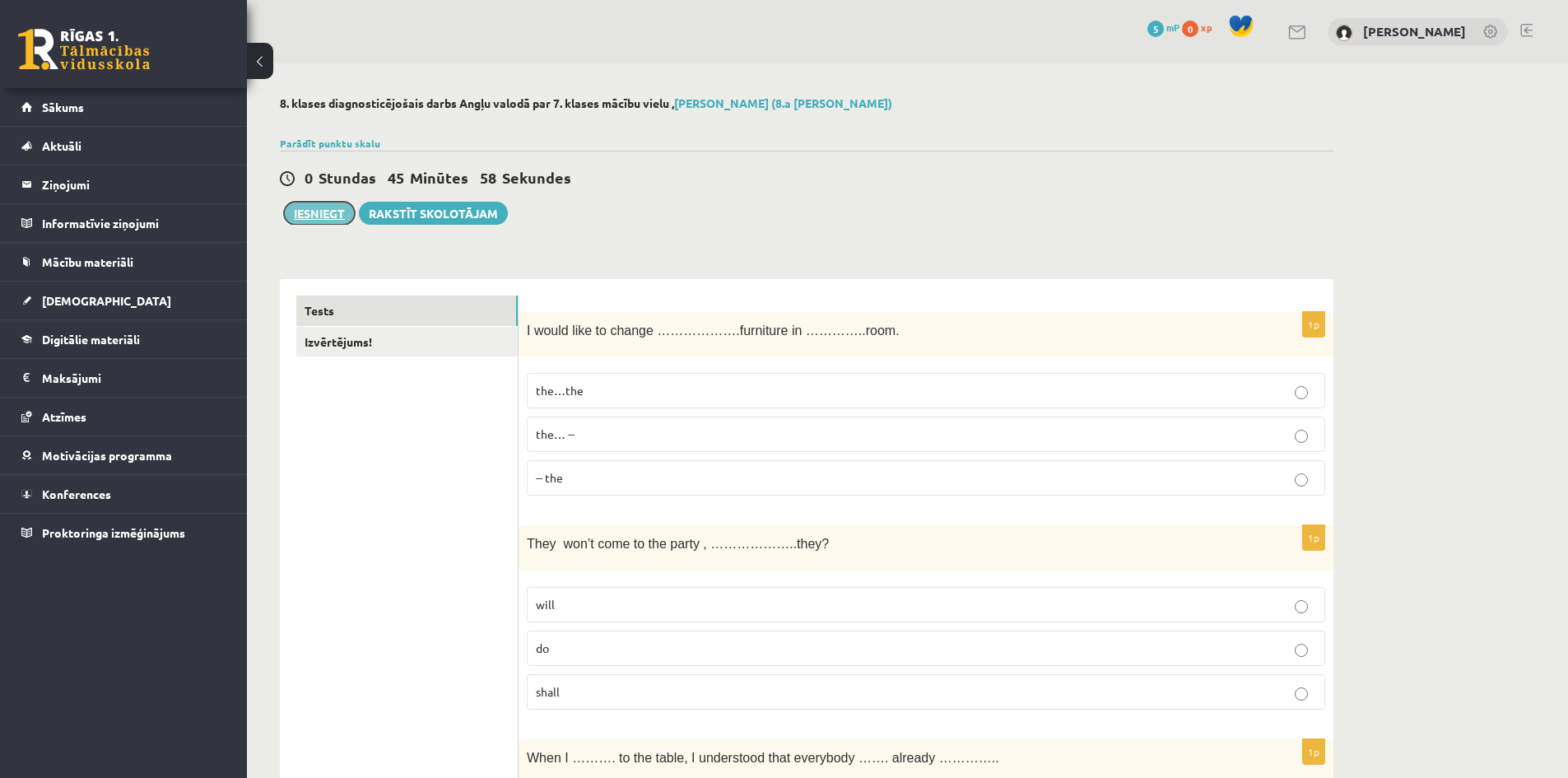
click at [330, 212] on button "Iesniegt" at bounding box center [320, 213] width 71 height 23
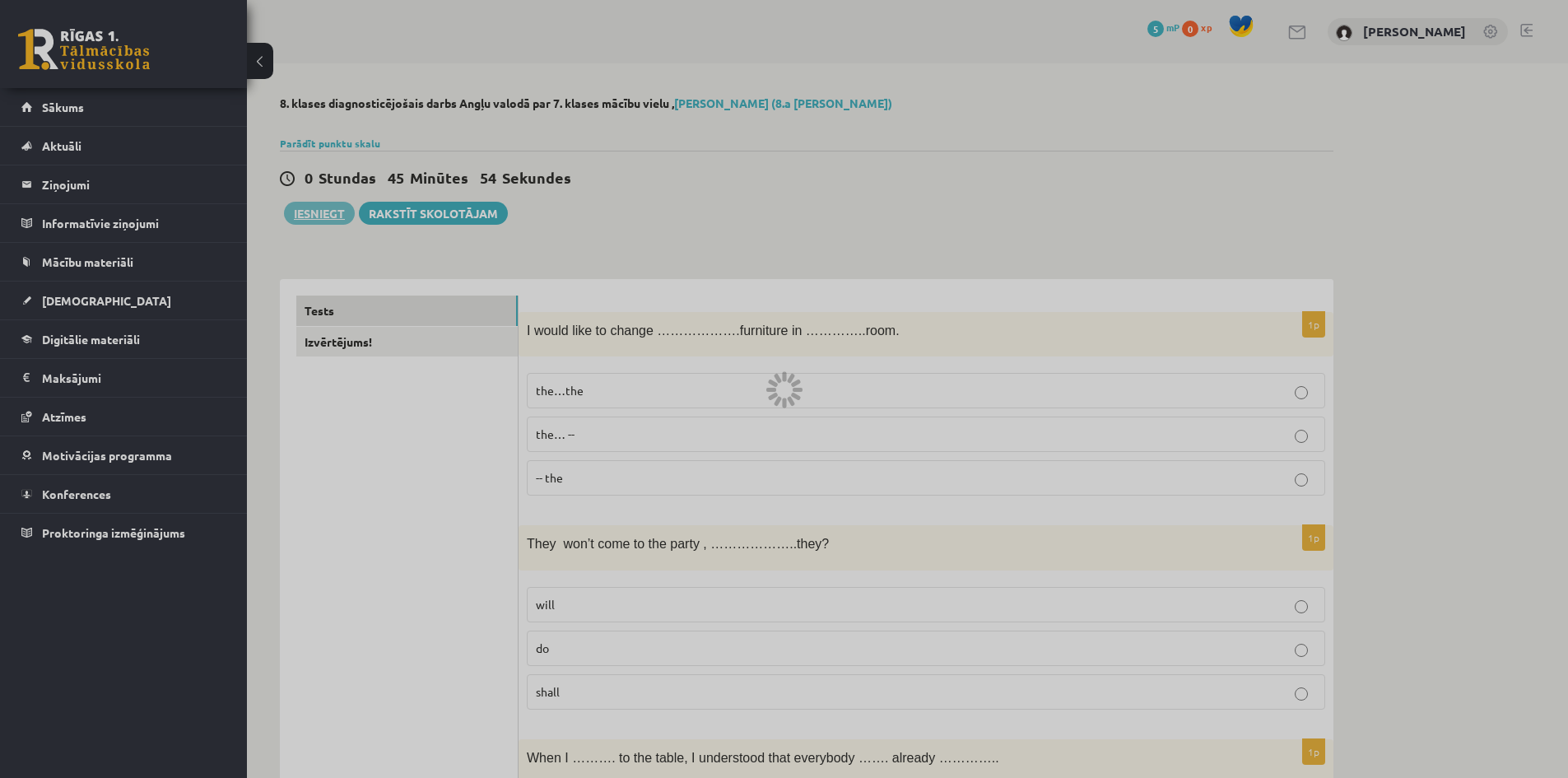
click at [855, 83] on div at bounding box center [784, 389] width 1568 height 778
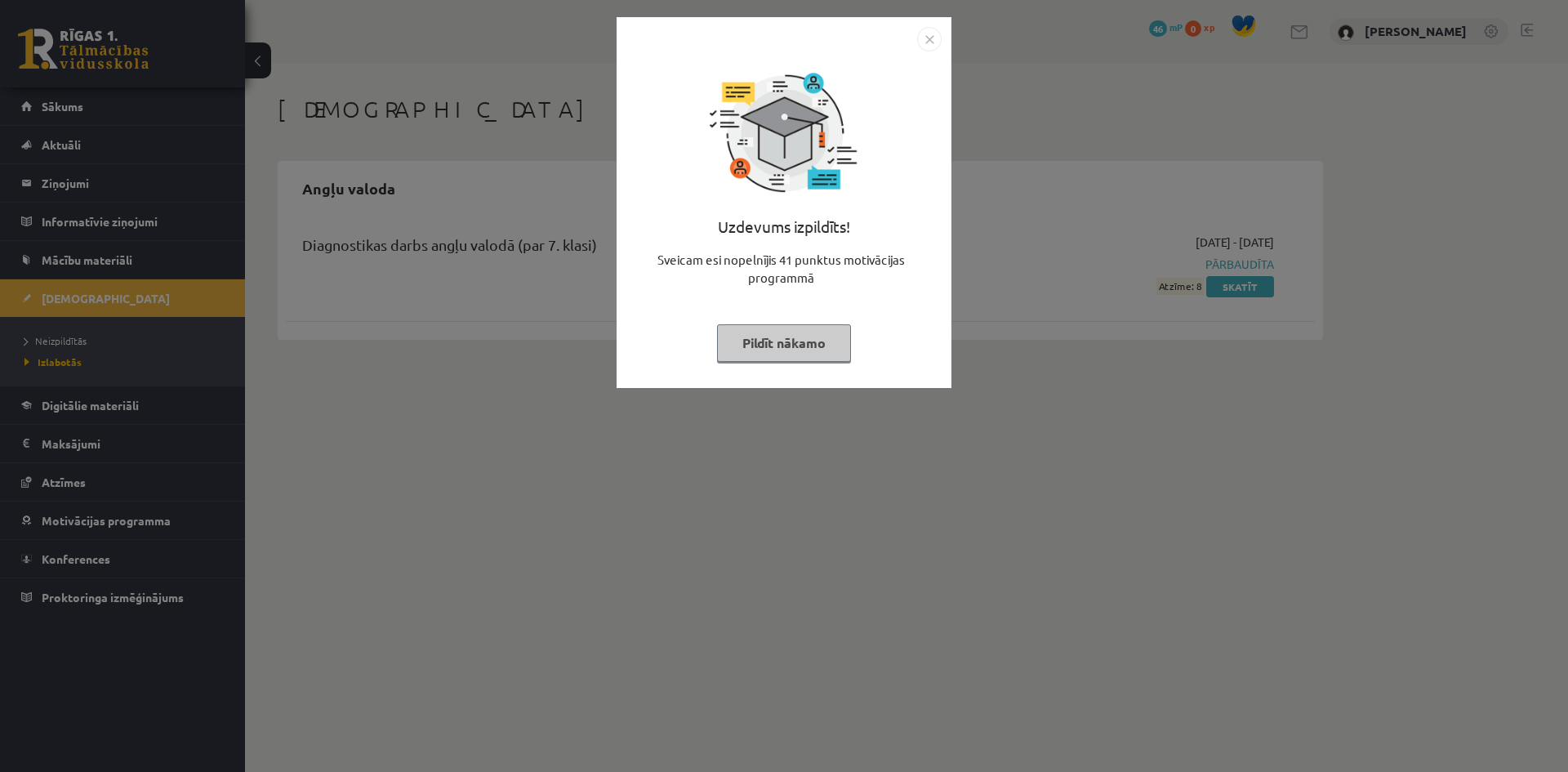
click at [821, 342] on button "Pildīt nākamo" at bounding box center [784, 343] width 134 height 38
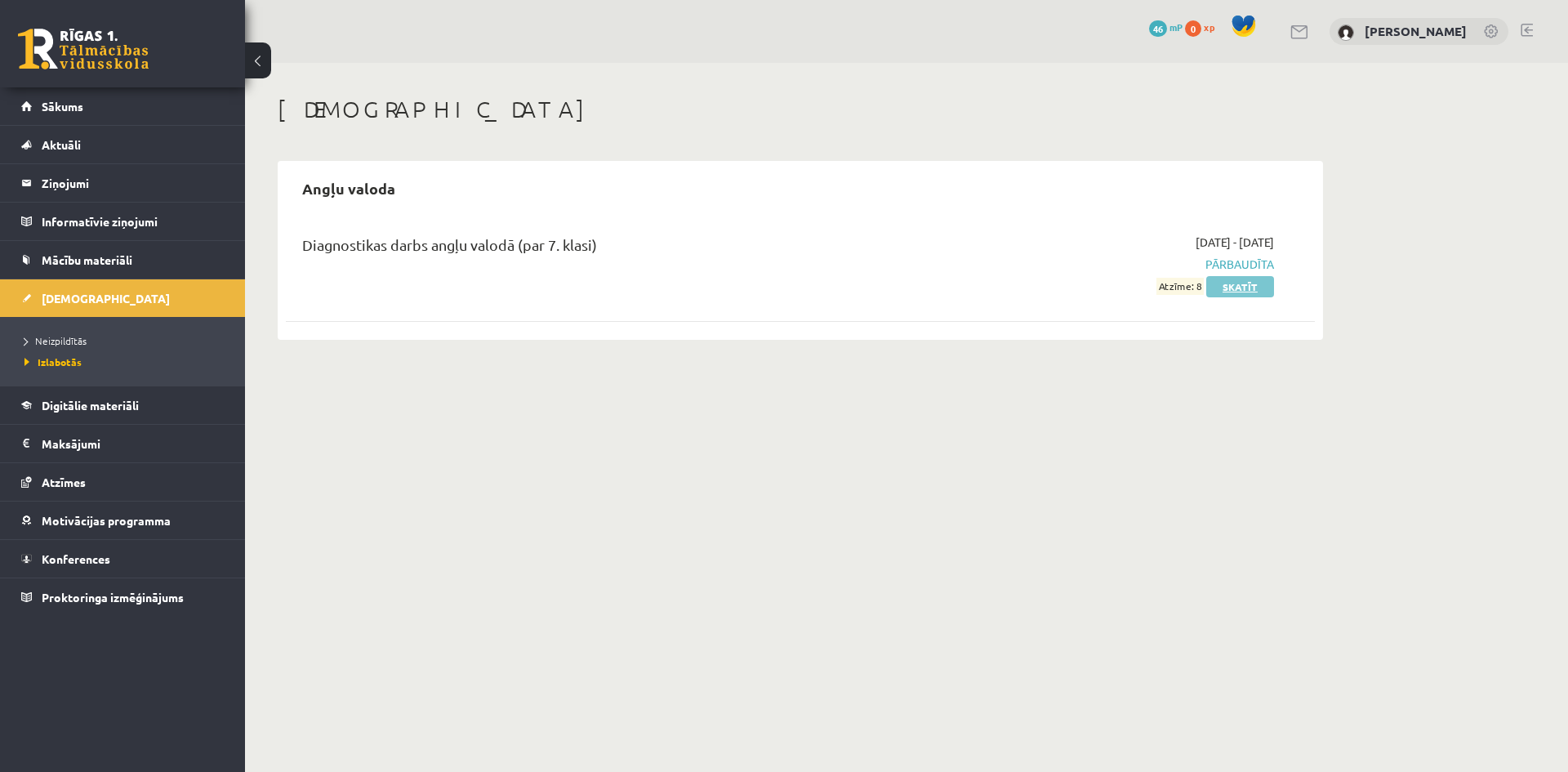
click at [1225, 288] on link "Skatīt" at bounding box center [1239, 287] width 67 height 22
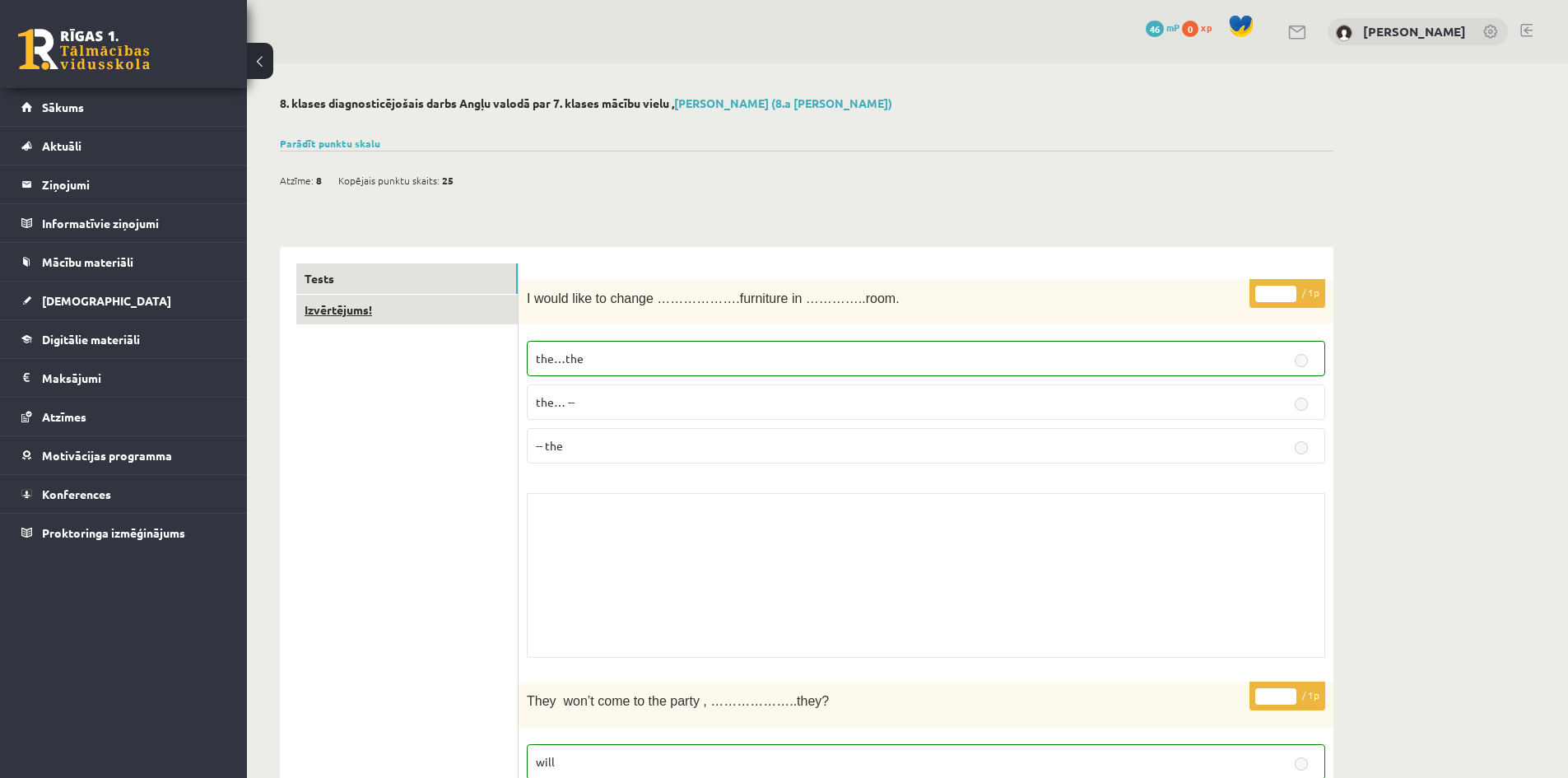
click at [435, 302] on link "Izvērtējums!" at bounding box center [407, 310] width 221 height 31
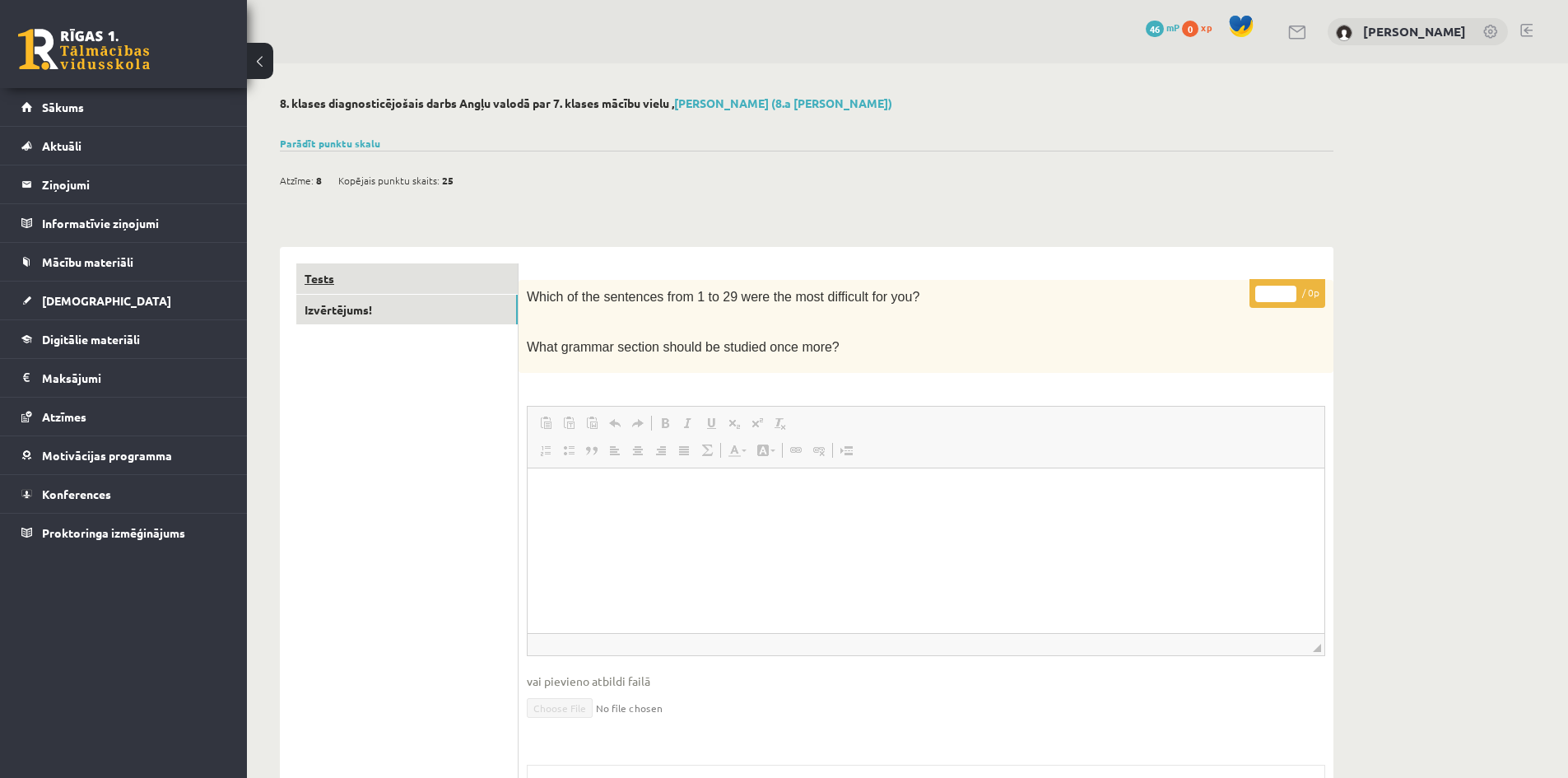
click at [462, 275] on link "Tests" at bounding box center [407, 279] width 221 height 31
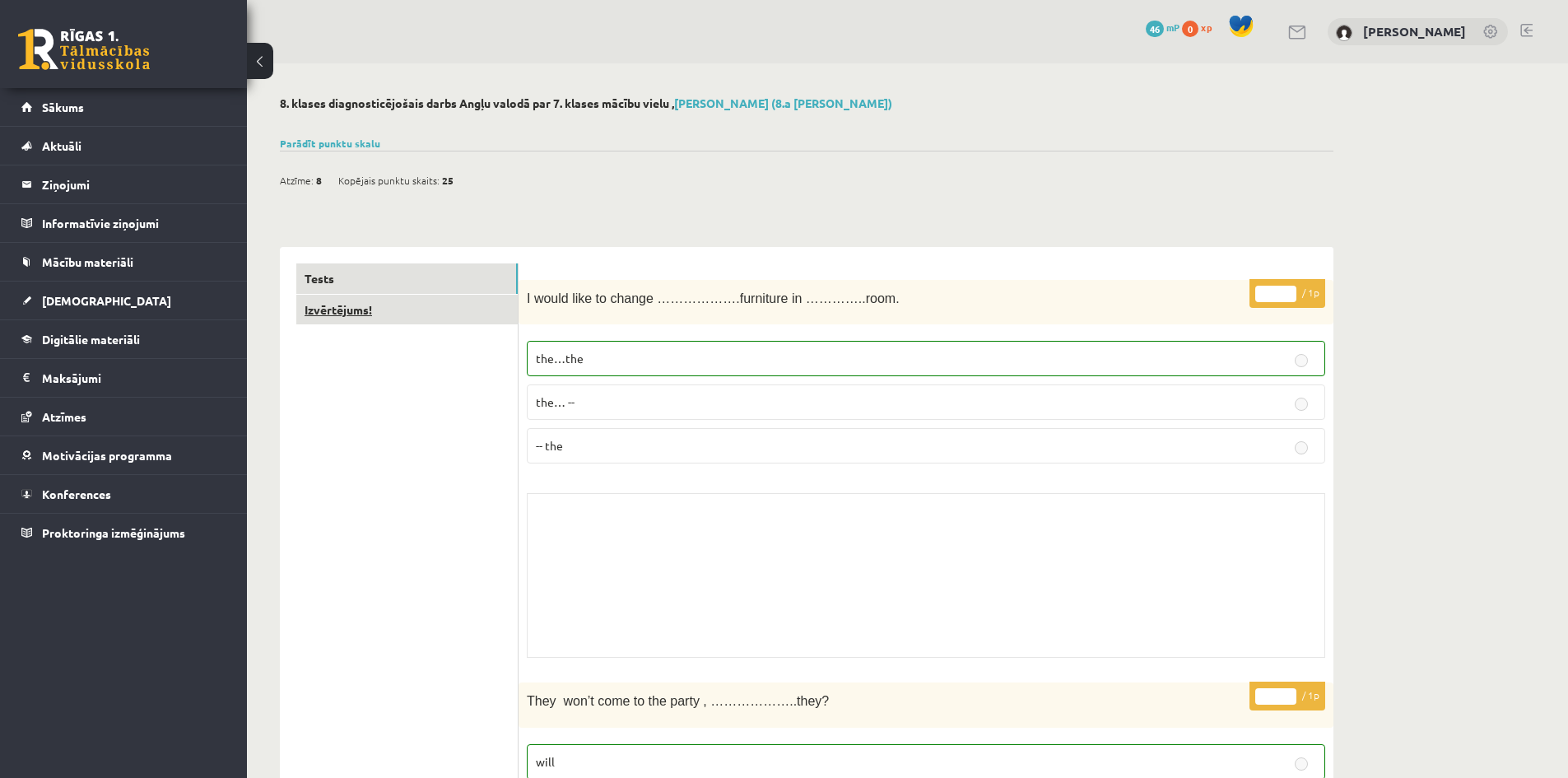
click at [373, 301] on link "Izvērtējums!" at bounding box center [407, 310] width 221 height 31
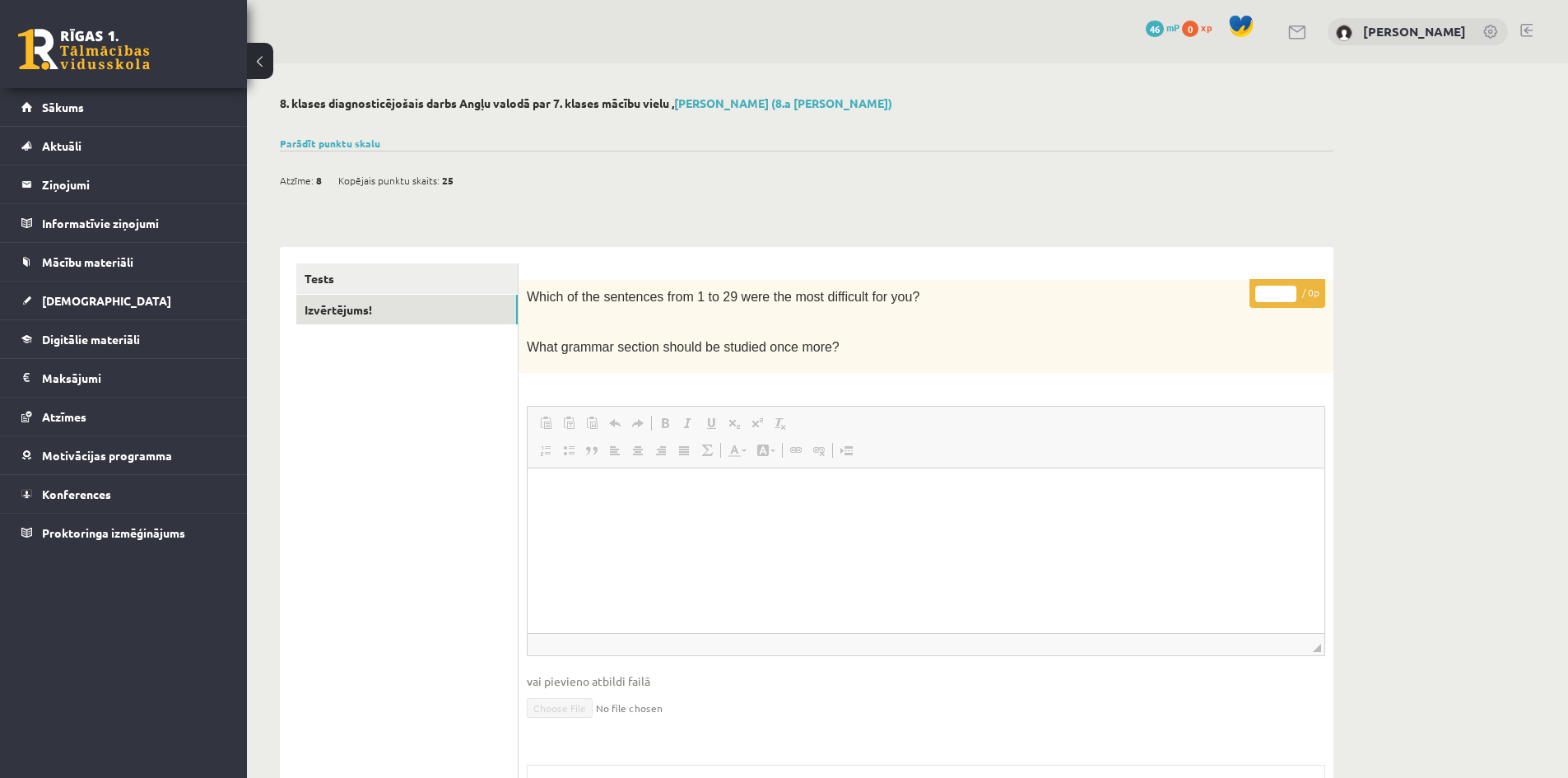
click at [764, 518] on html at bounding box center [927, 492] width 797 height 50
click at [628, 514] on html at bounding box center [927, 492] width 797 height 50
click at [631, 489] on p "Визуальный текстовый редактор, wiswyg-editor-user-answer-47363889712040" at bounding box center [926, 492] width 764 height 17
click at [630, 488] on p "Визуальный текстовый редактор, wiswyg-editor-user-answer-47363889712040" at bounding box center [926, 492] width 764 height 17
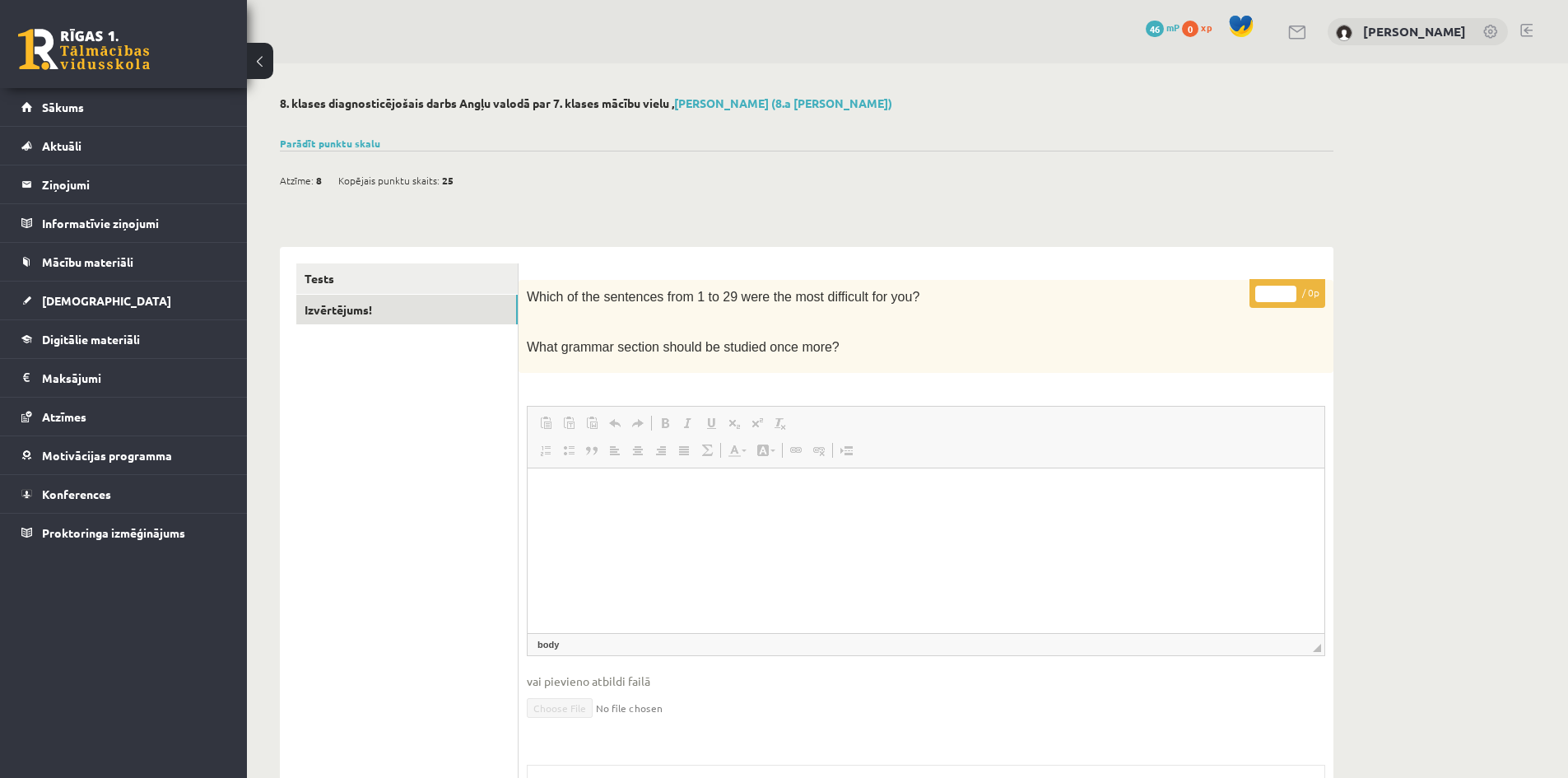
click at [553, 493] on p "Визуальный текстовый редактор, wiswyg-editor-user-answer-47363889712040" at bounding box center [926, 492] width 764 height 17
click at [554, 472] on html at bounding box center [927, 492] width 797 height 50
drag, startPoint x: 561, startPoint y: 482, endPoint x: 572, endPoint y: 493, distance: 15.6
click at [561, 483] on html at bounding box center [927, 492] width 797 height 50
click at [574, 502] on html at bounding box center [927, 492] width 797 height 50
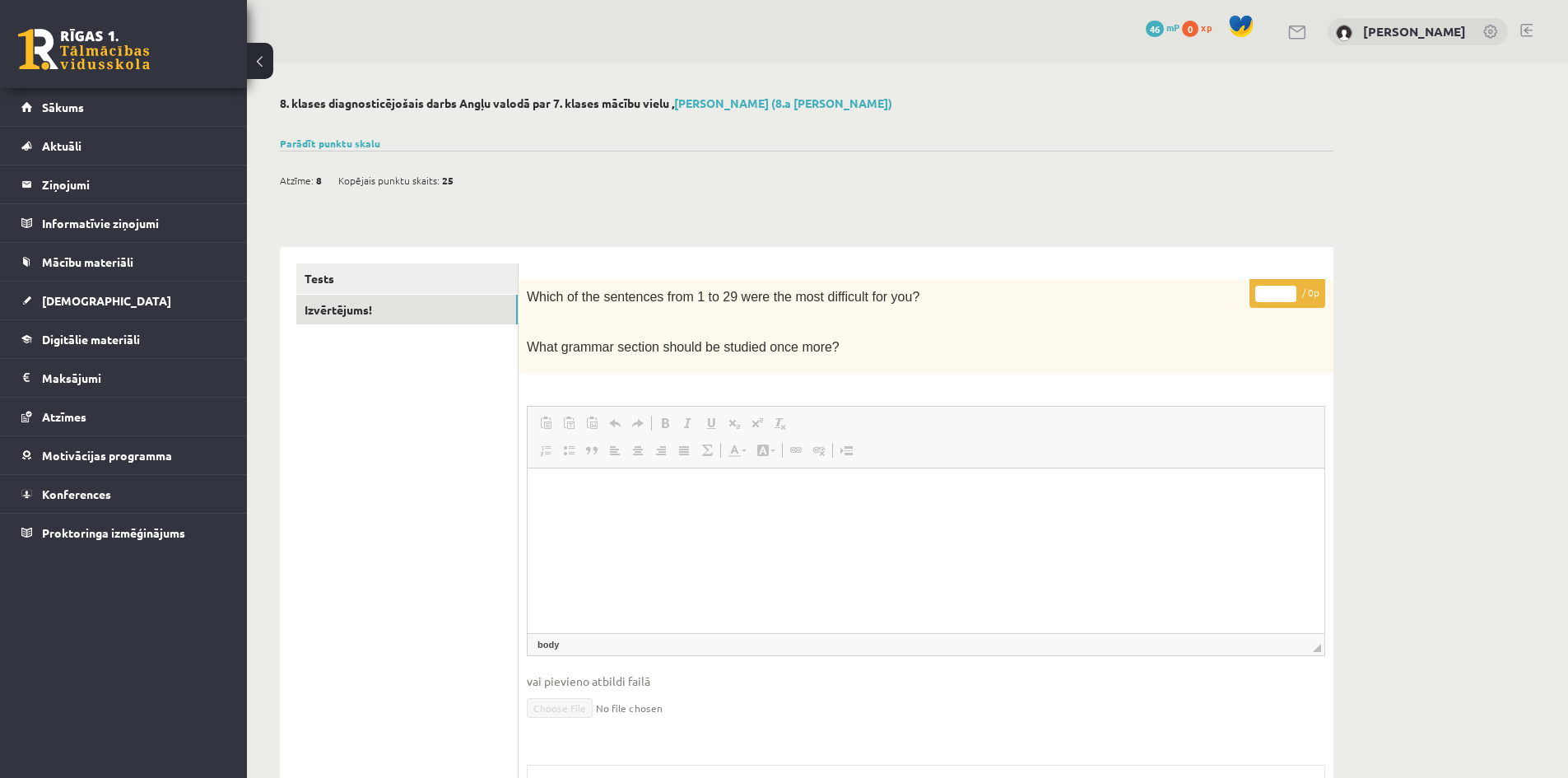
click at [1150, 640] on span "◢ Путь элементов body" at bounding box center [927, 644] width 797 height 23
click at [962, 518] on html at bounding box center [927, 492] width 797 height 50
click at [961, 518] on html at bounding box center [927, 492] width 797 height 50
click at [766, 471] on html at bounding box center [927, 492] width 797 height 50
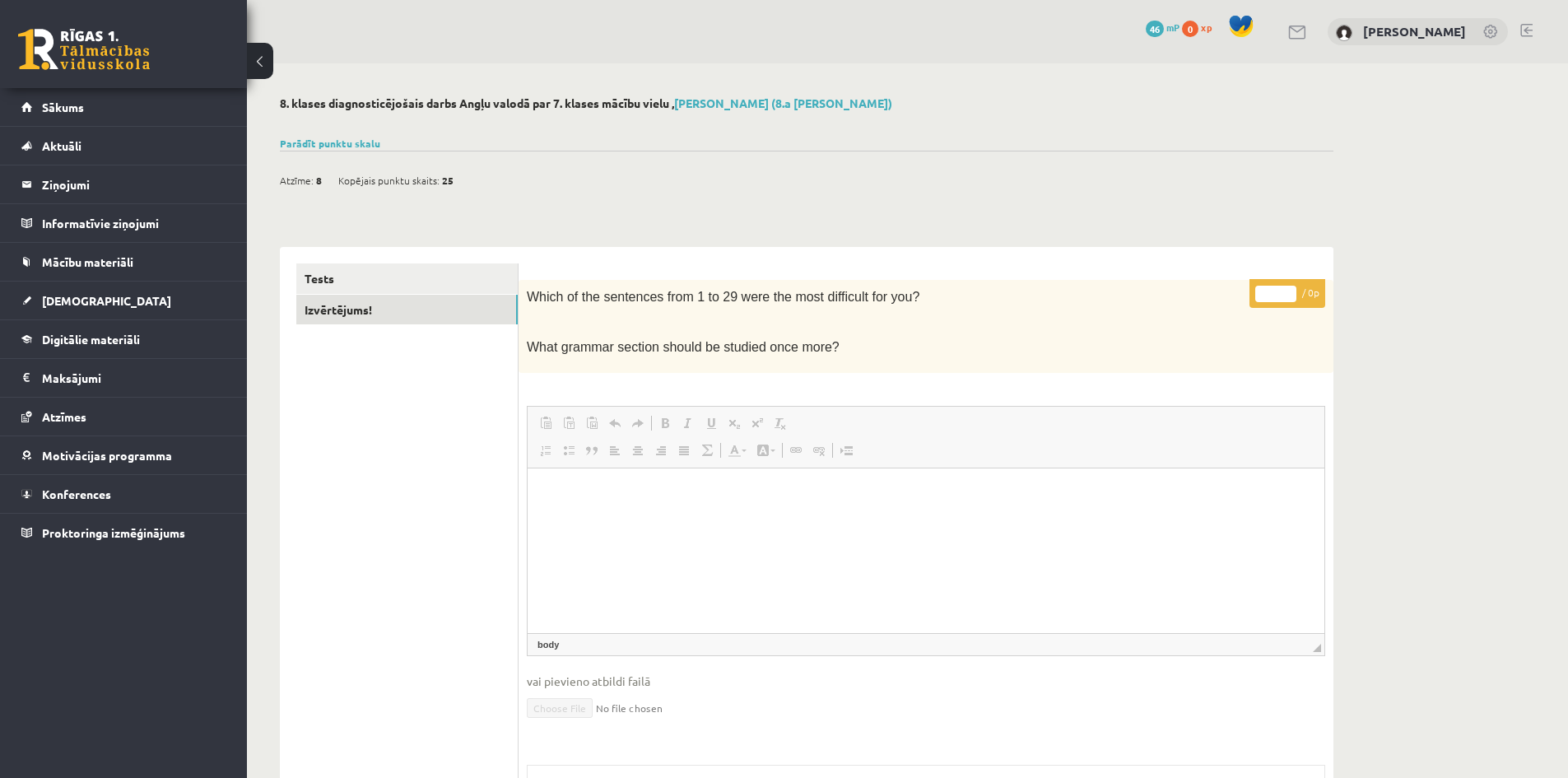
click at [766, 471] on html at bounding box center [927, 492] width 797 height 50
click at [623, 420] on link "Отменить Комбинация клавиш Ctrl+Z" at bounding box center [614, 423] width 23 height 22
click at [775, 427] on span at bounding box center [780, 423] width 14 height 14
click at [731, 505] on html at bounding box center [927, 492] width 797 height 50
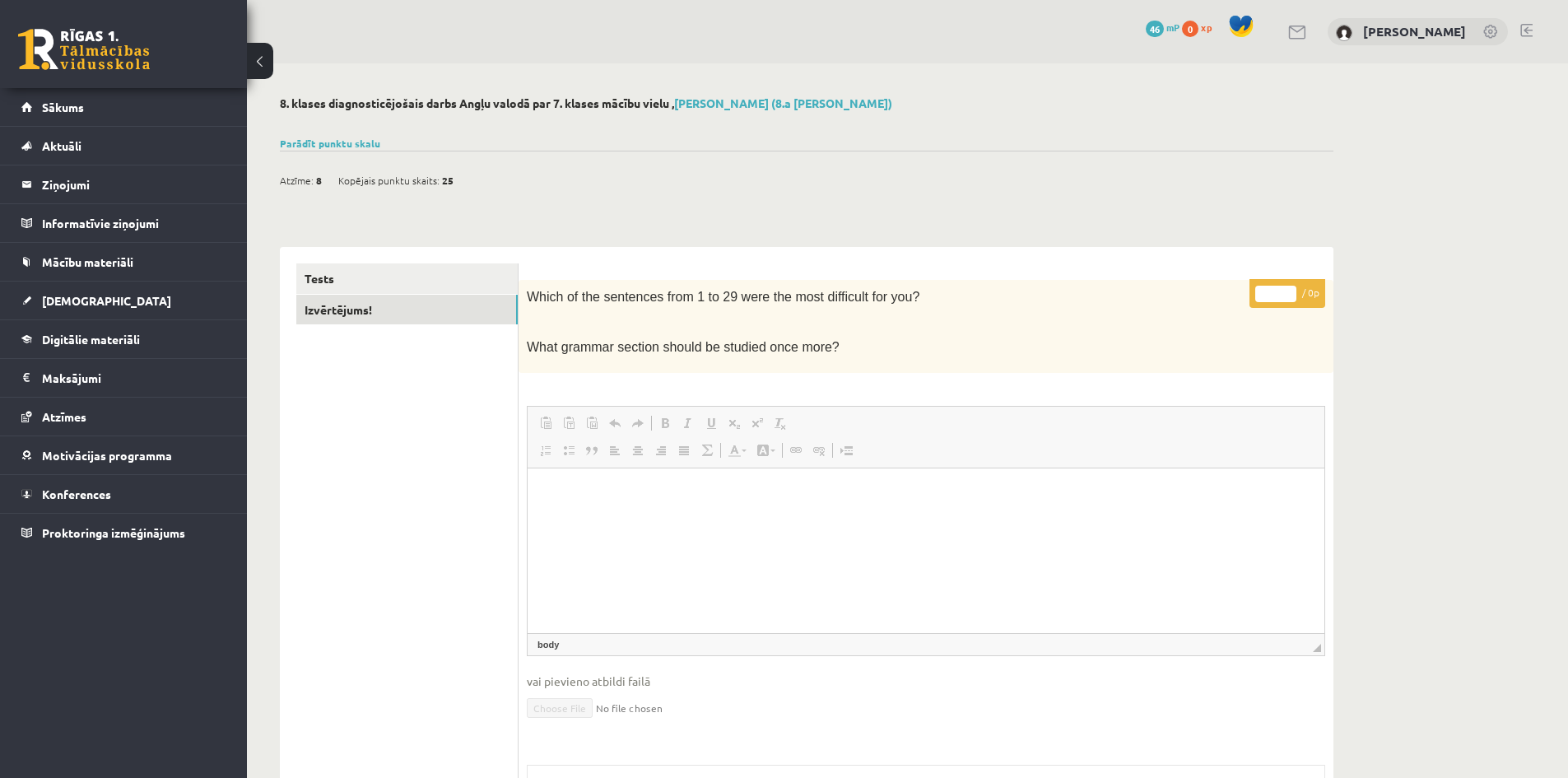
click at [729, 504] on html at bounding box center [927, 492] width 797 height 50
drag, startPoint x: 729, startPoint y: 504, endPoint x: 647, endPoint y: 514, distance: 82.6
click at [652, 514] on html at bounding box center [927, 492] width 797 height 50
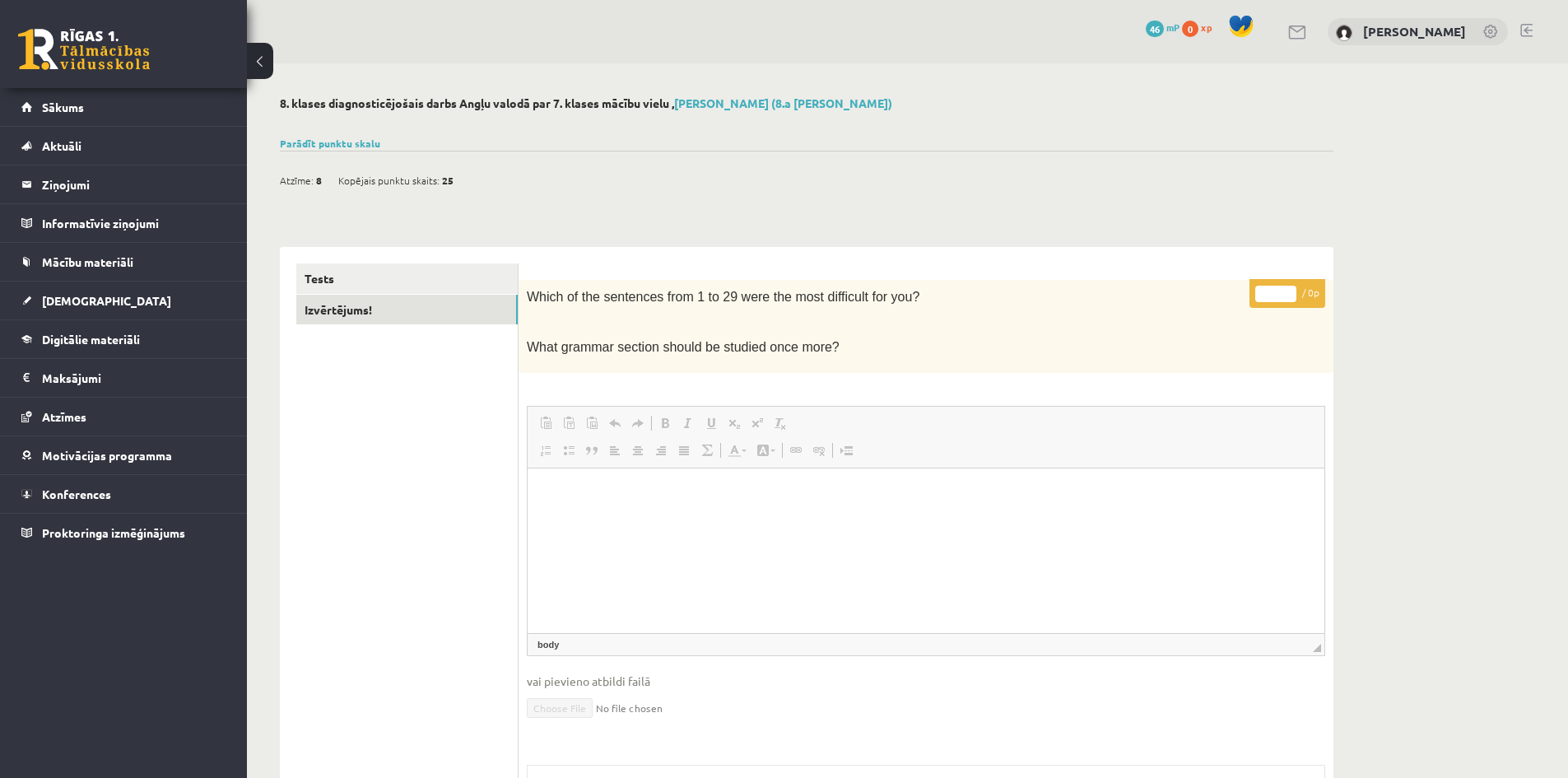
click at [640, 504] on html at bounding box center [927, 492] width 797 height 50
click at [632, 495] on p "Визуальный текстовый редактор, wiswyg-editor-user-answer-47363889712040" at bounding box center [926, 492] width 764 height 17
click at [631, 495] on p "Визуальный текстовый редактор, wiswyg-editor-user-answer-47363889712040" at bounding box center [926, 492] width 764 height 17
click at [632, 491] on p "Визуальный текстовый редактор, wiswyg-editor-user-answer-47363889712040" at bounding box center [926, 492] width 764 height 17
click at [596, 475] on html at bounding box center [927, 492] width 797 height 50
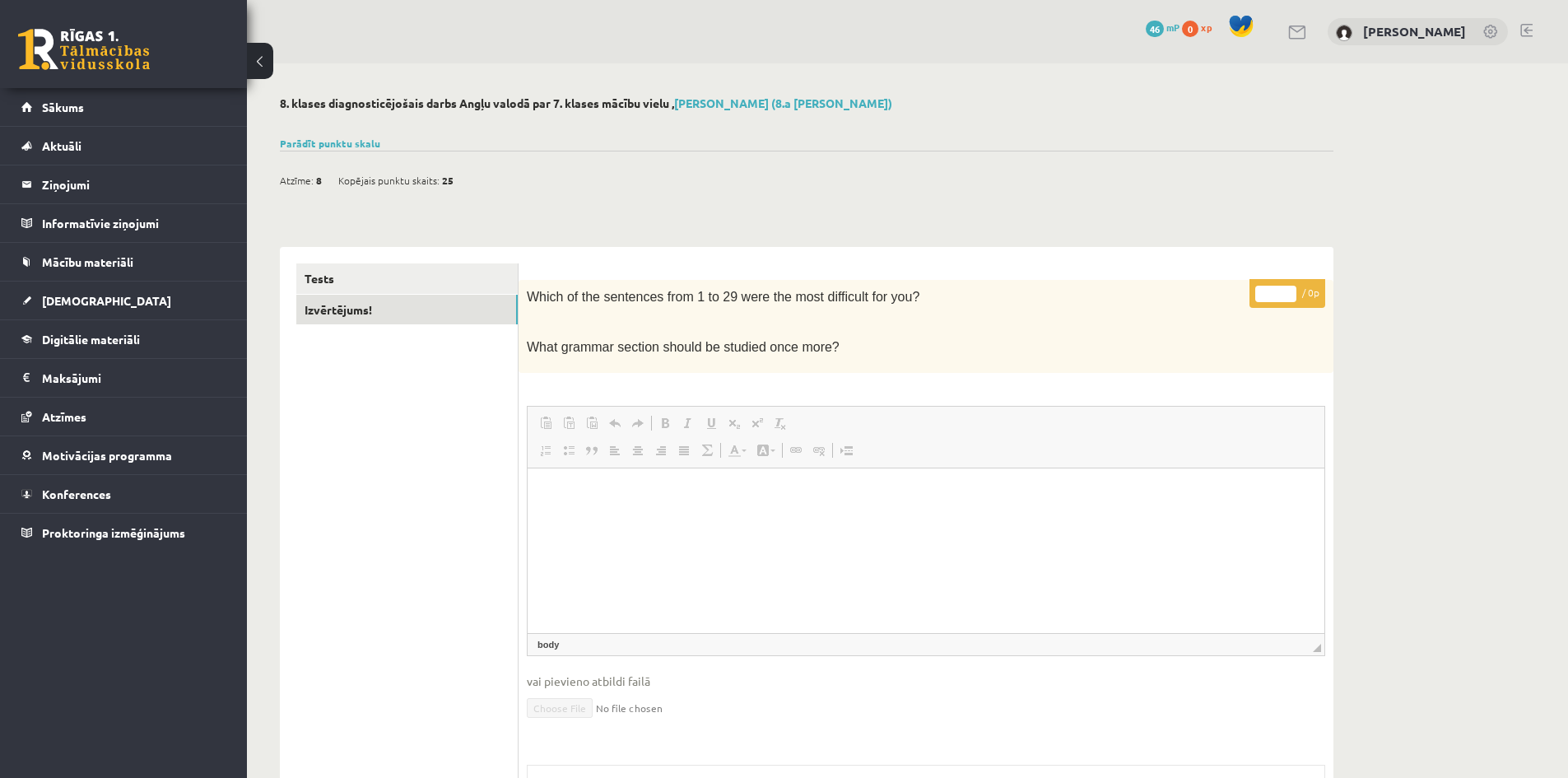
click at [596, 475] on html at bounding box center [927, 492] width 797 height 50
click at [447, 283] on link "Tests" at bounding box center [407, 279] width 221 height 31
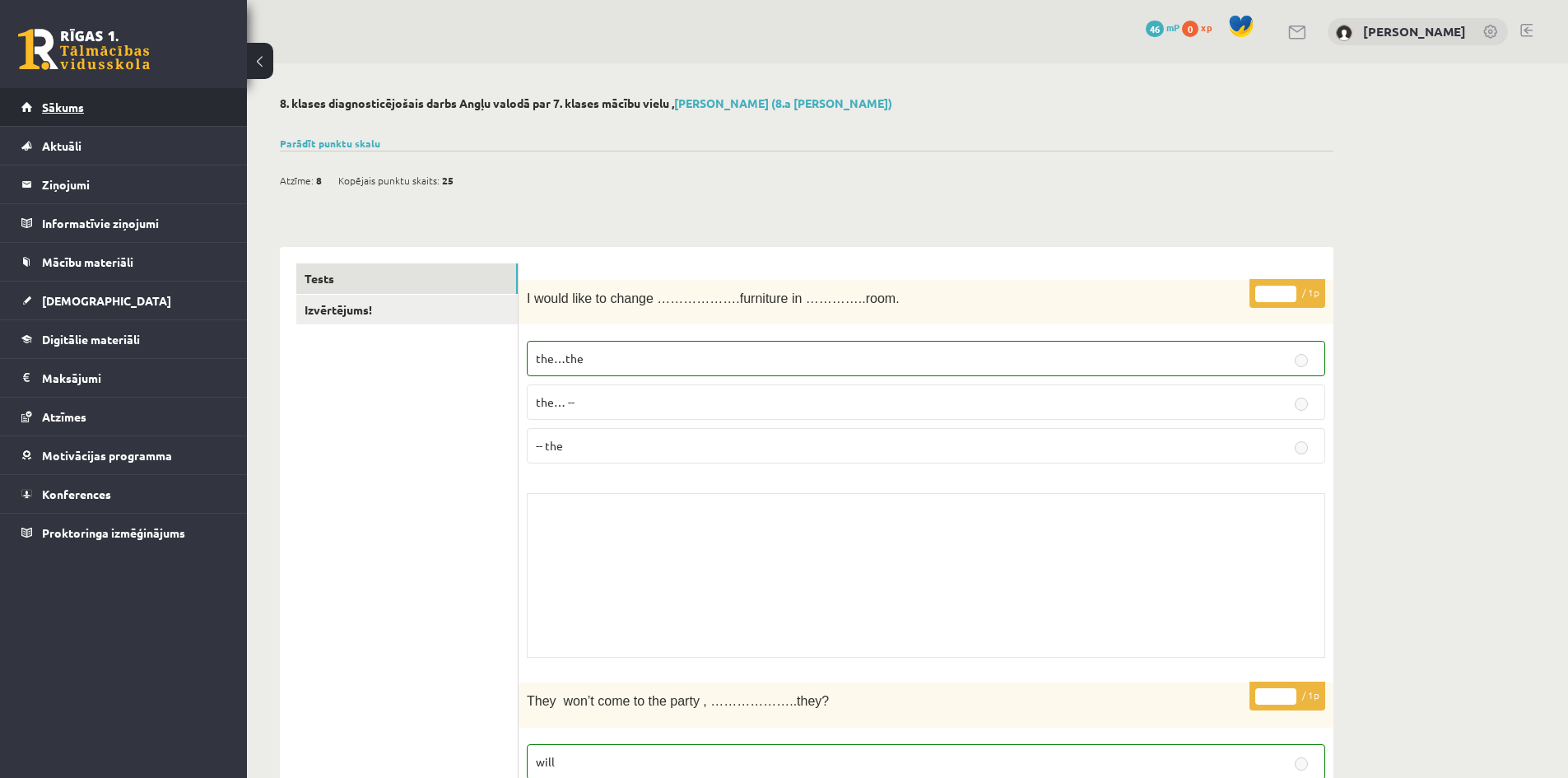
click at [86, 109] on link "Sākums" at bounding box center [124, 107] width 205 height 38
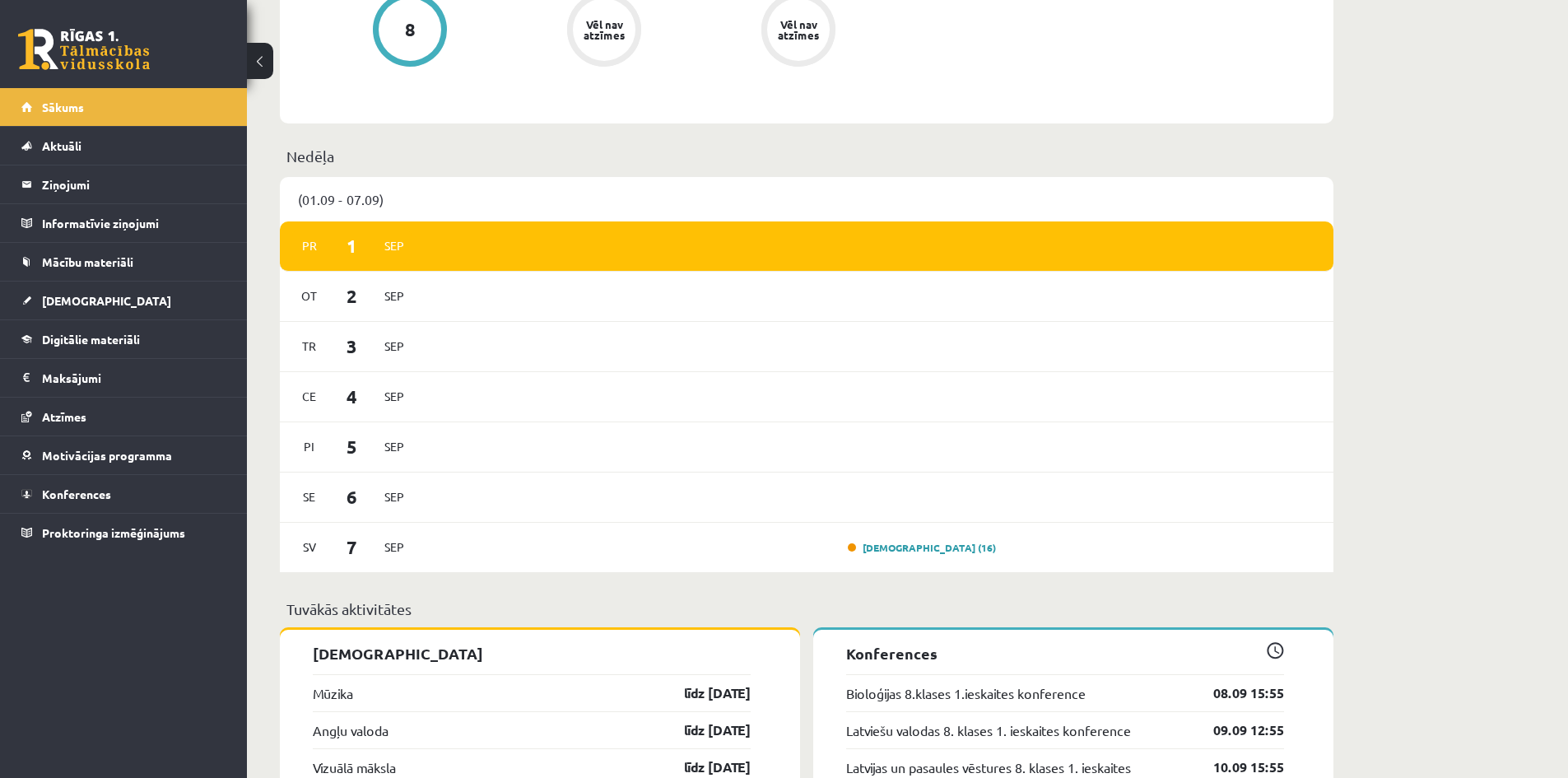
scroll to position [1152, 0]
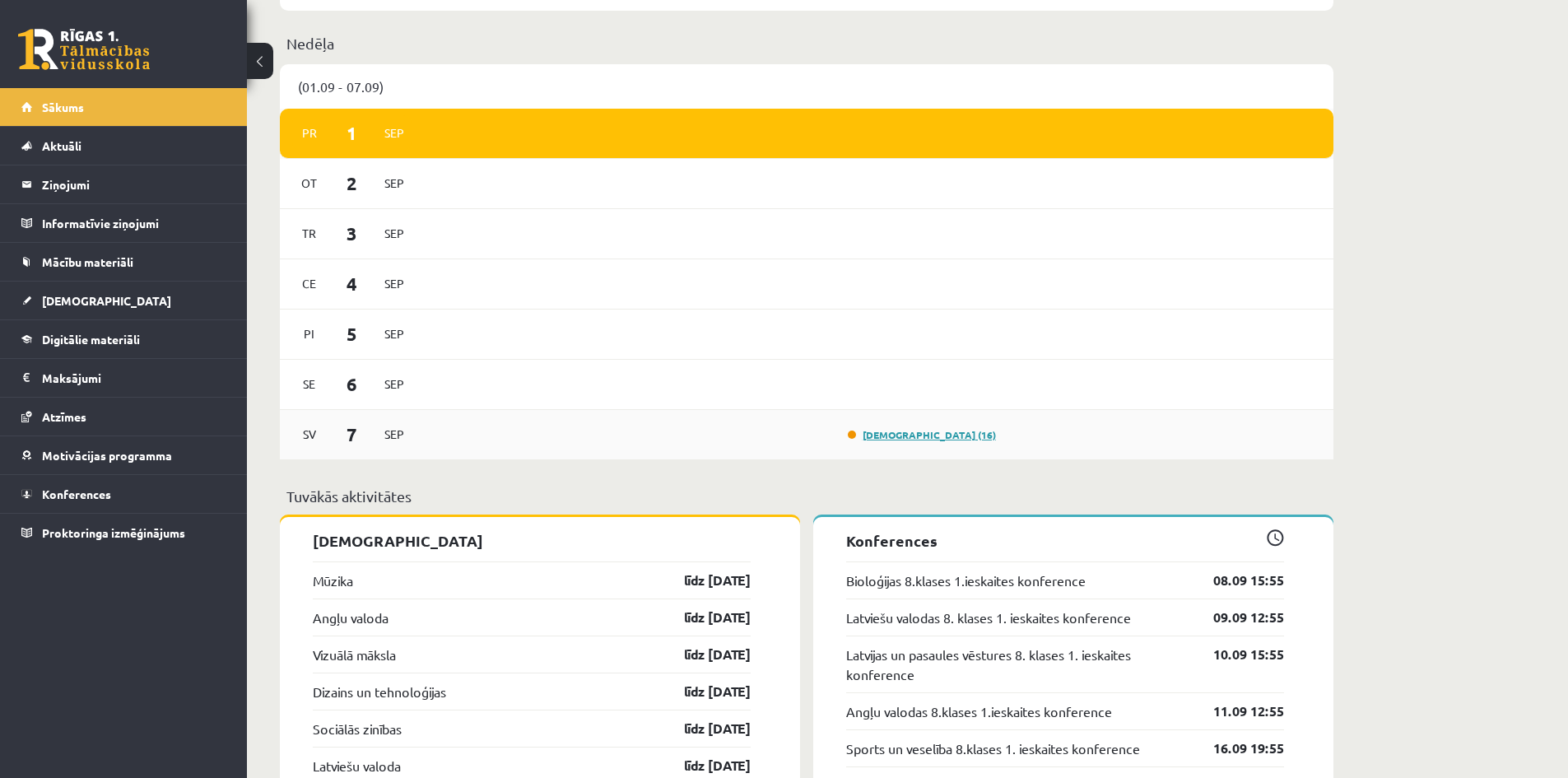
click at [971, 438] on link "[DEMOGRAPHIC_DATA] (16)" at bounding box center [922, 435] width 149 height 14
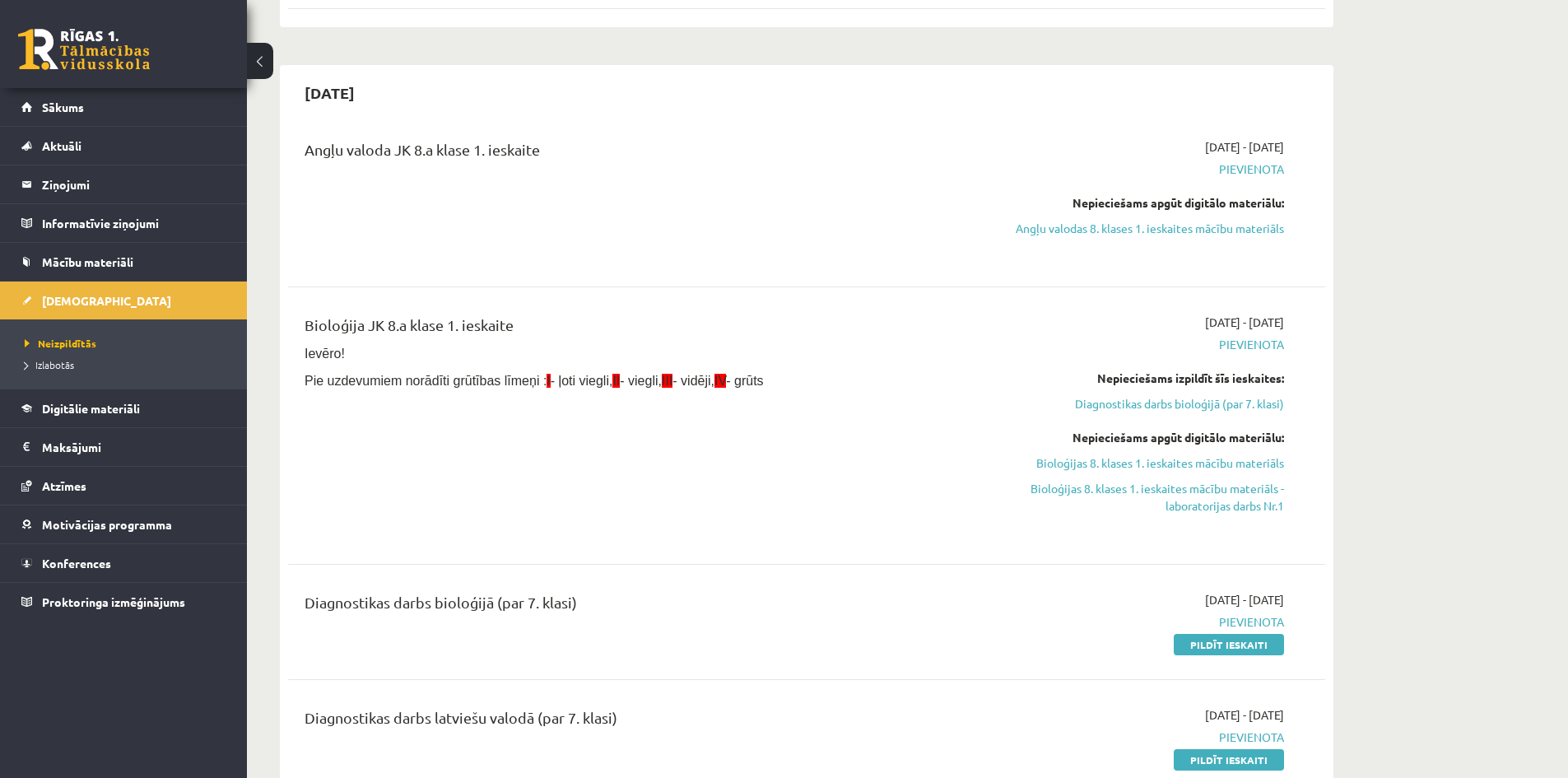
scroll to position [2058, 0]
drag, startPoint x: 884, startPoint y: 504, endPoint x: 864, endPoint y: 484, distance: 28.3
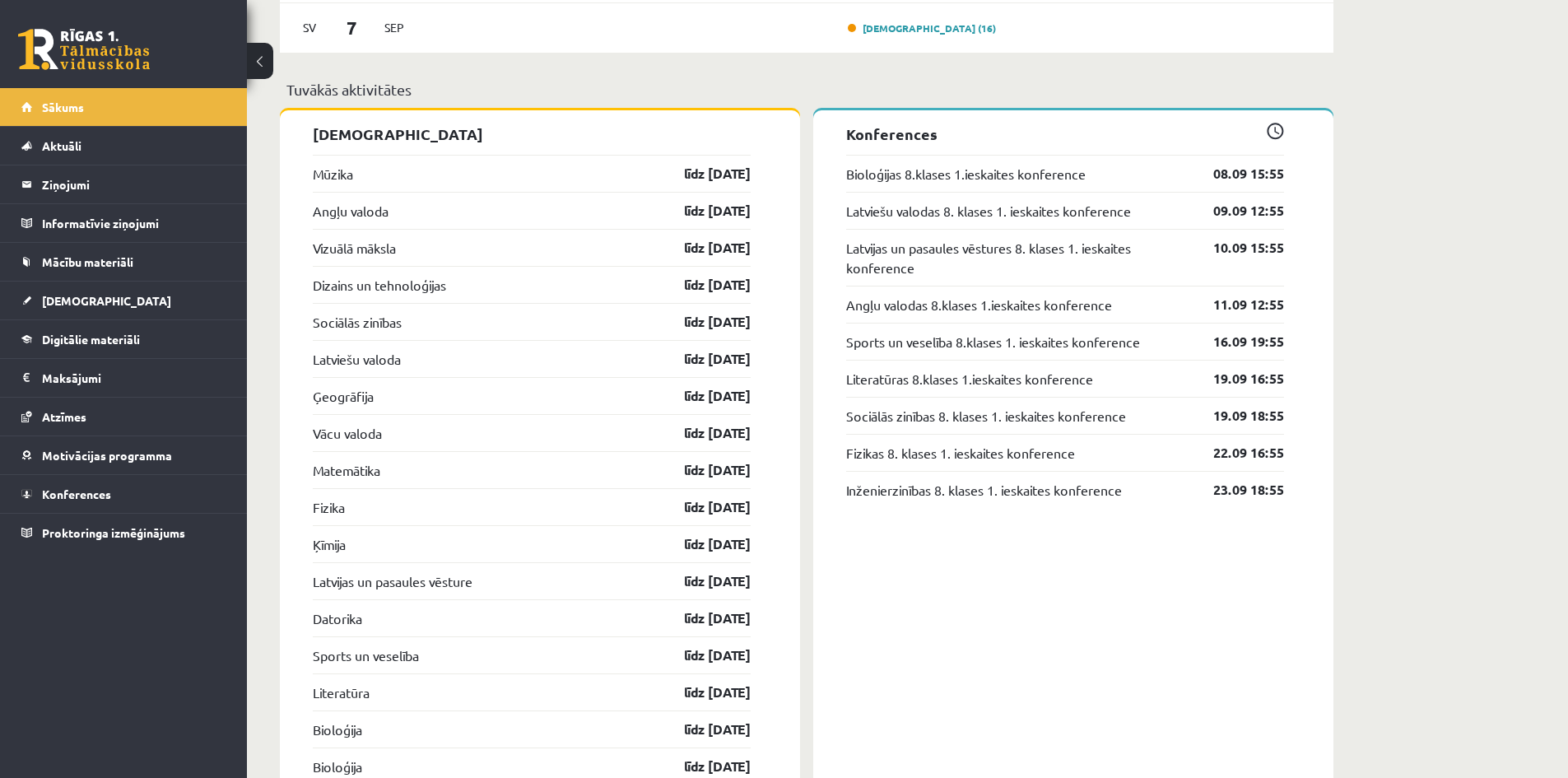
scroll to position [1564, 0]
